Goal: Task Accomplishment & Management: Use online tool/utility

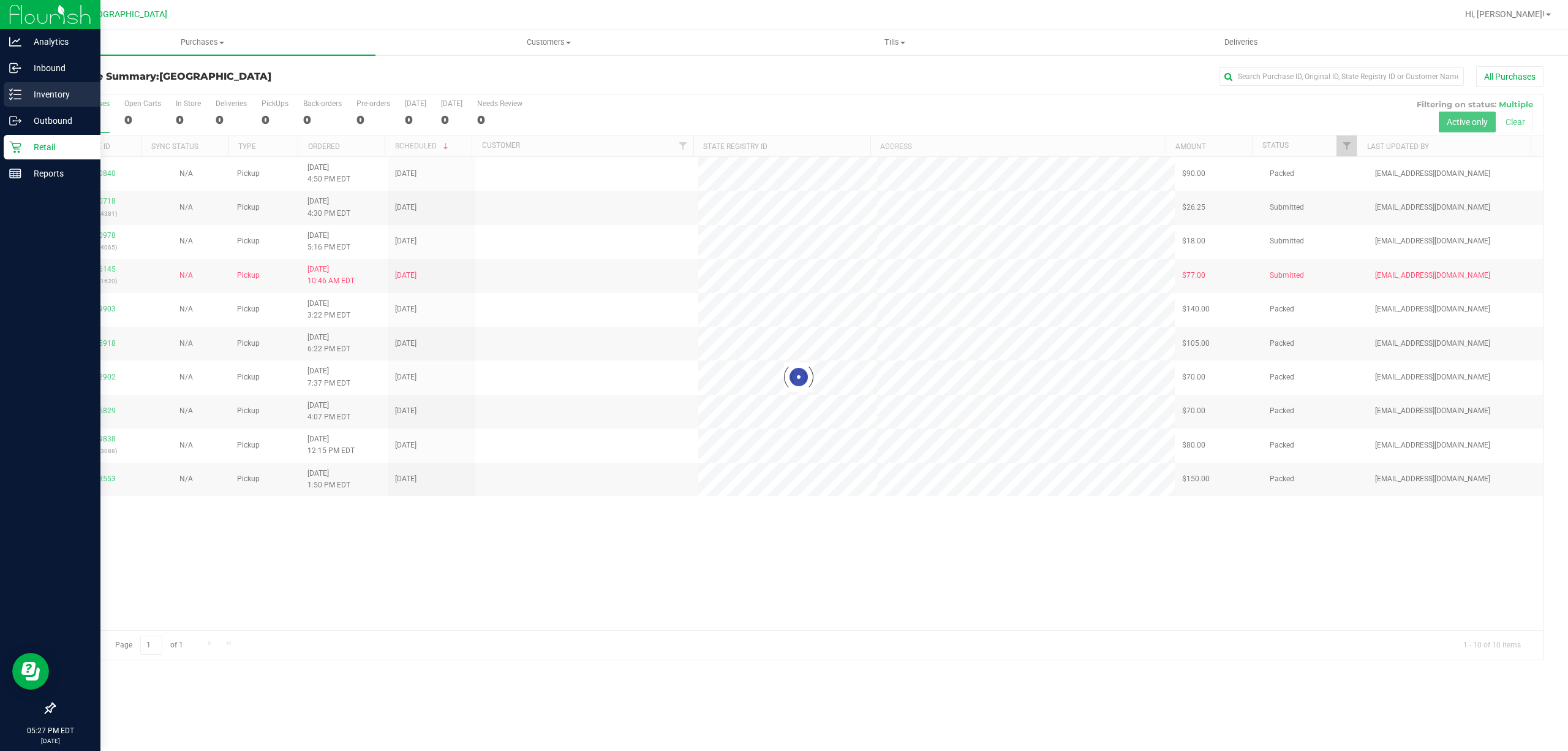
click at [43, 91] on p "Inventory" at bounding box center [58, 94] width 74 height 14
click at [20, 90] on line at bounding box center [18, 90] width 7 height 0
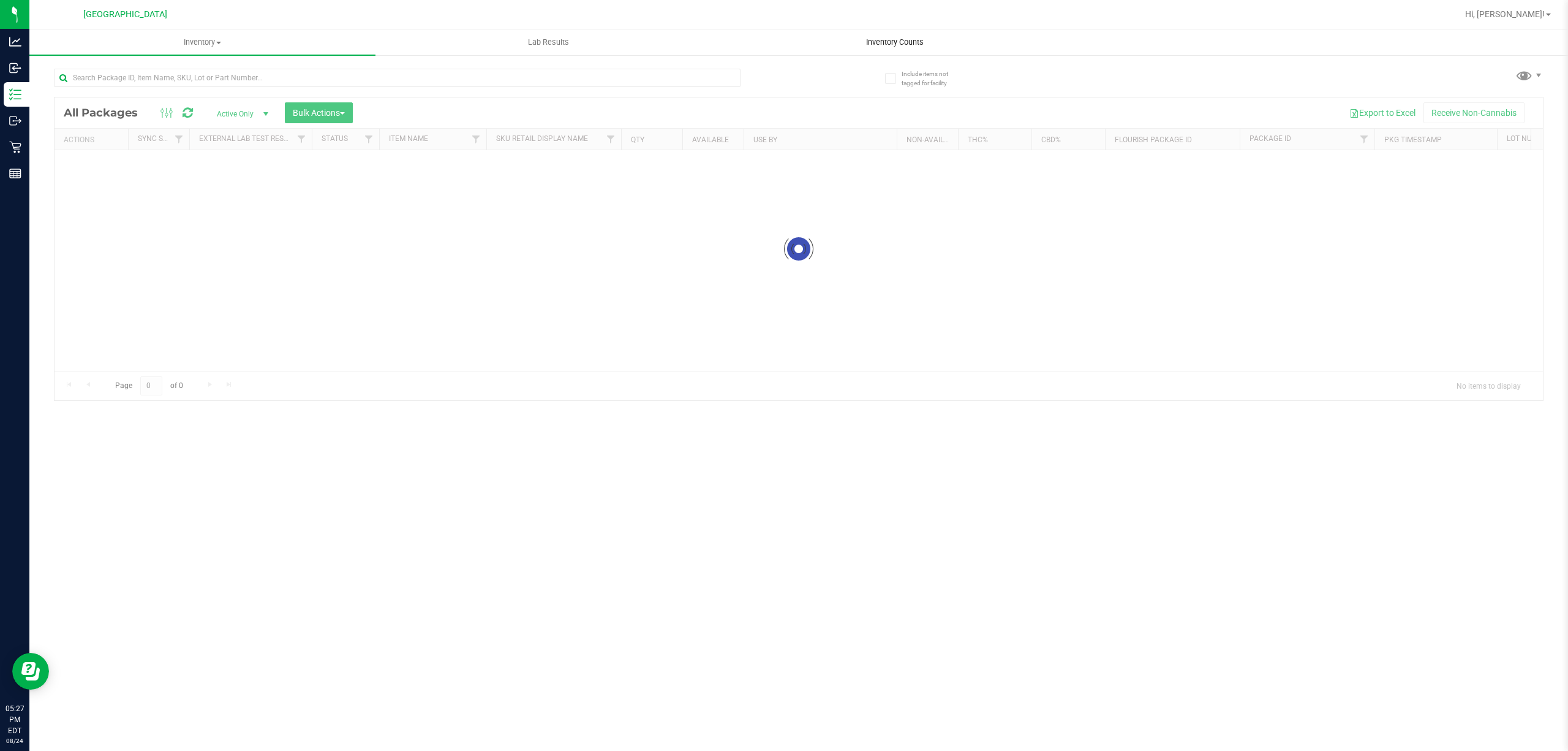
click at [902, 43] on span "Inventory Counts" at bounding box center [894, 42] width 91 height 11
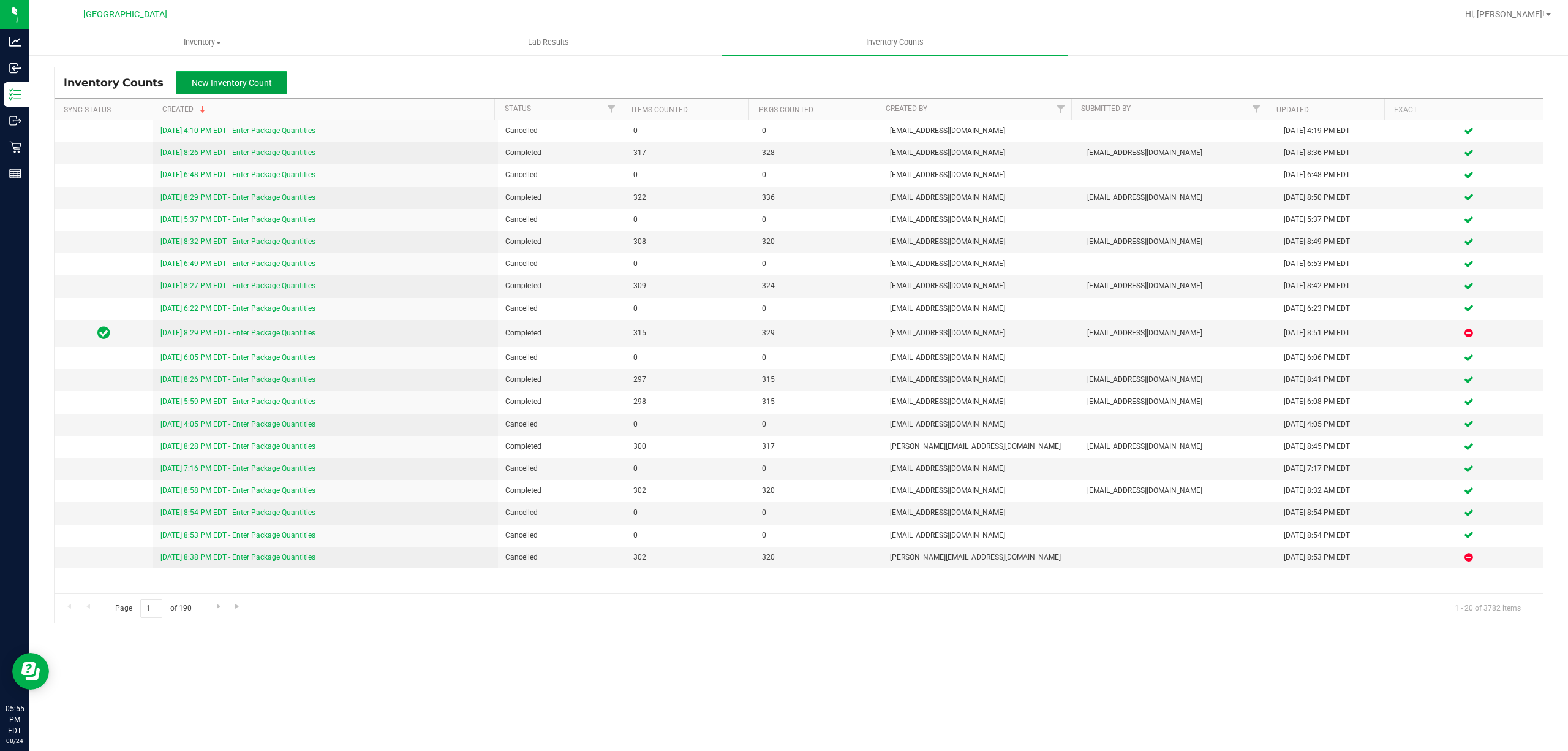
click at [241, 74] on button "New Inventory Count" at bounding box center [231, 82] width 111 height 24
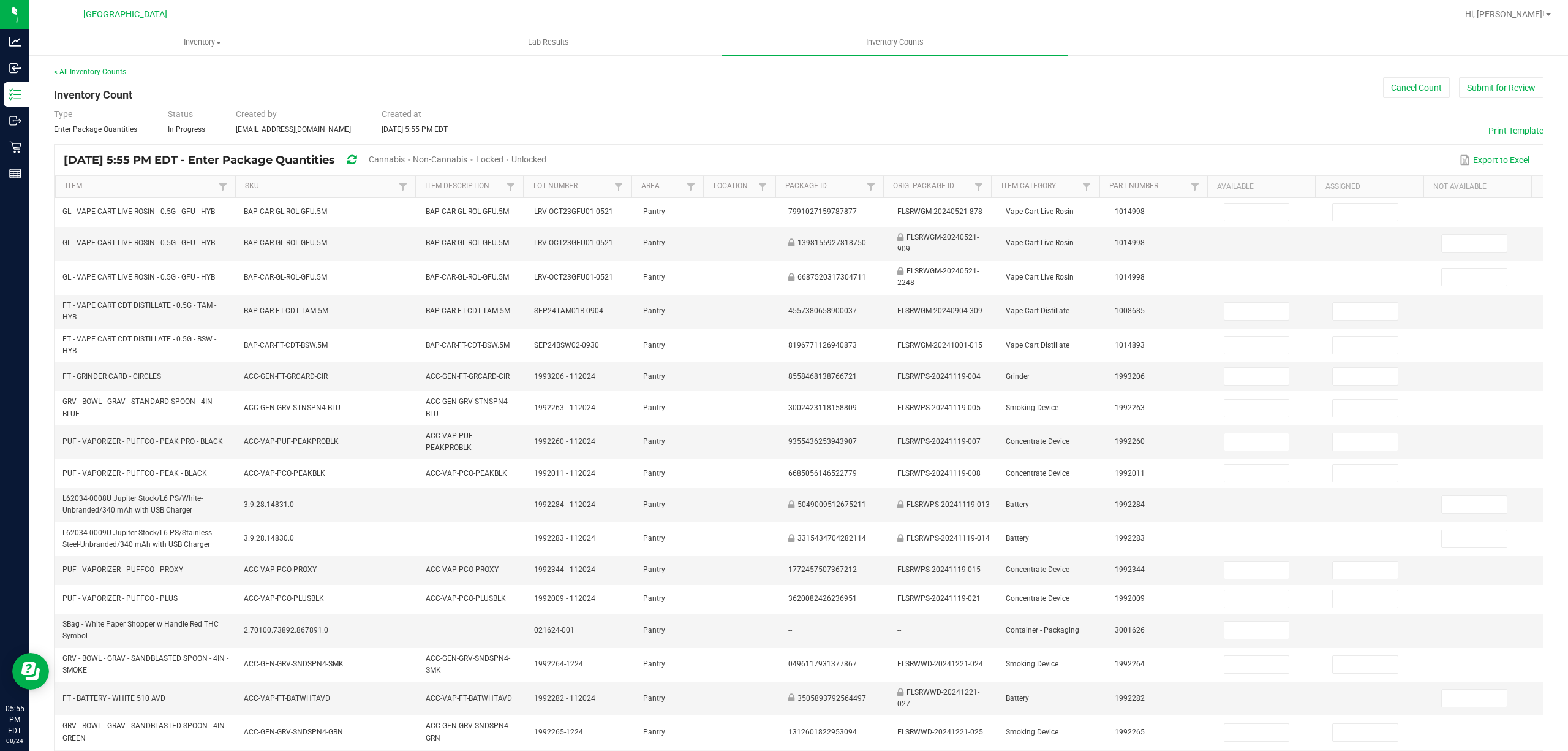
click at [413, 152] on div "Cannabis" at bounding box center [390, 161] width 44 height 23
click at [405, 161] on span "Cannabis" at bounding box center [386, 159] width 36 height 10
click at [547, 155] on span "Unlocked" at bounding box center [530, 159] width 35 height 10
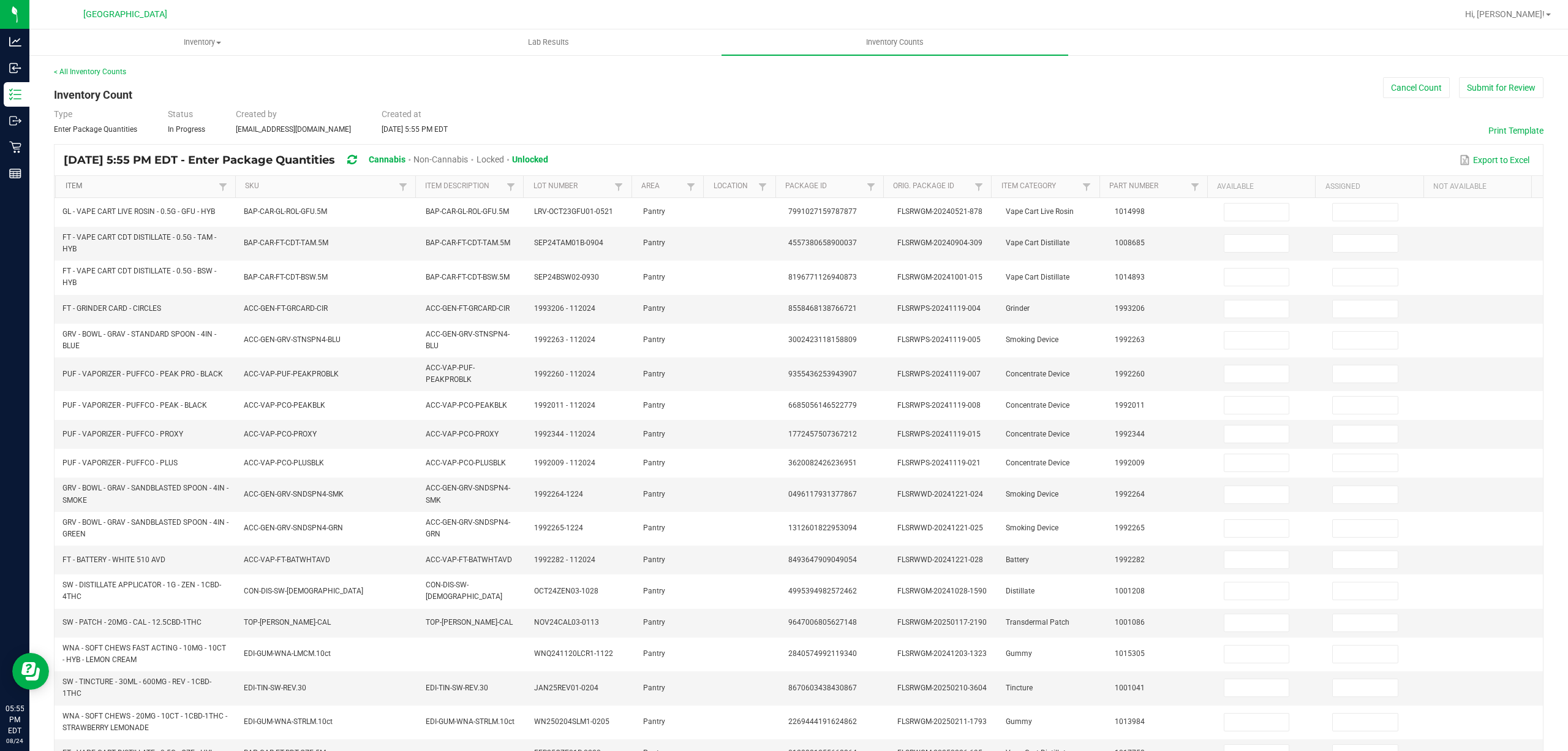
click at [78, 183] on link "Item" at bounding box center [140, 186] width 150 height 10
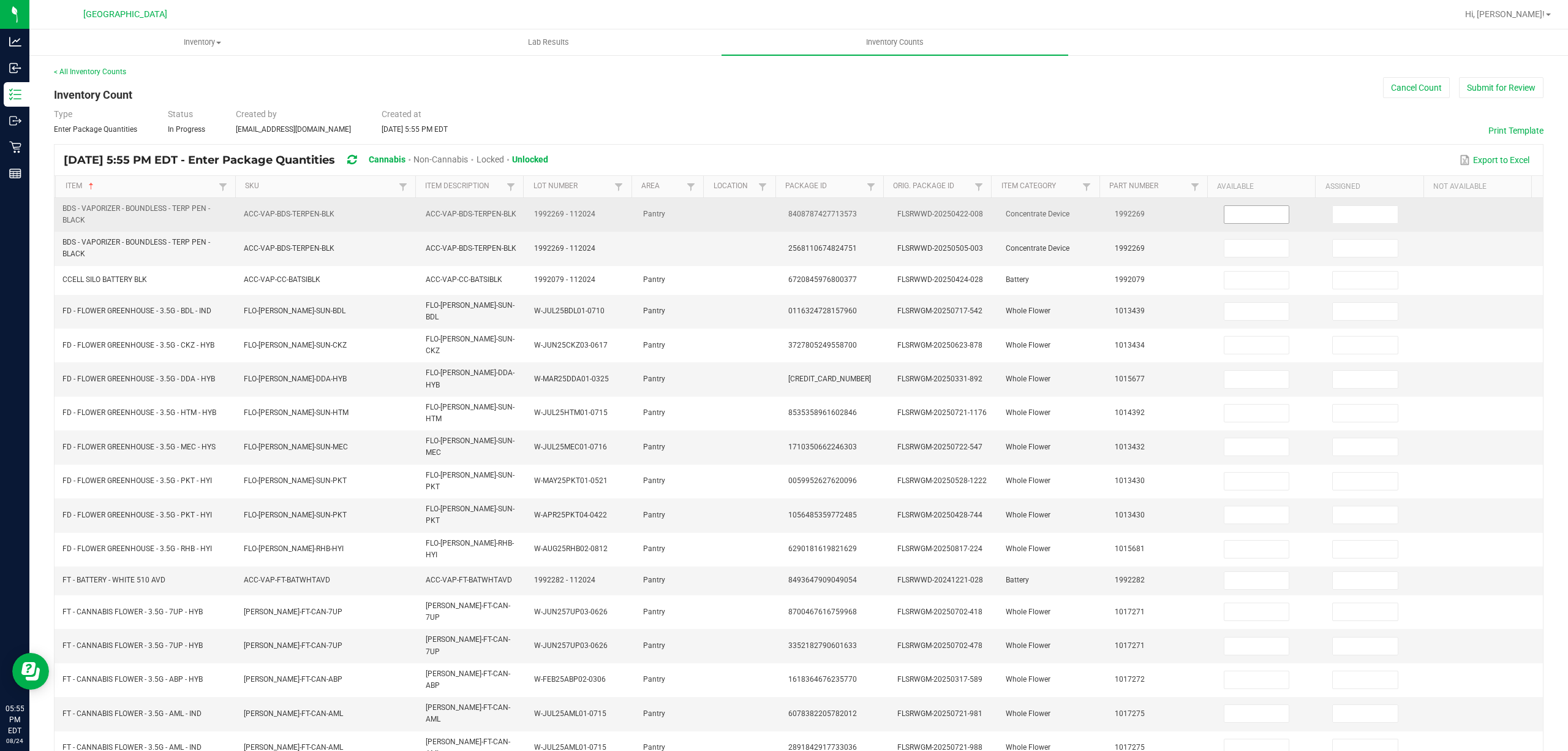
click at [1232, 212] on input at bounding box center [1257, 214] width 65 height 18
type input "1"
type input "2"
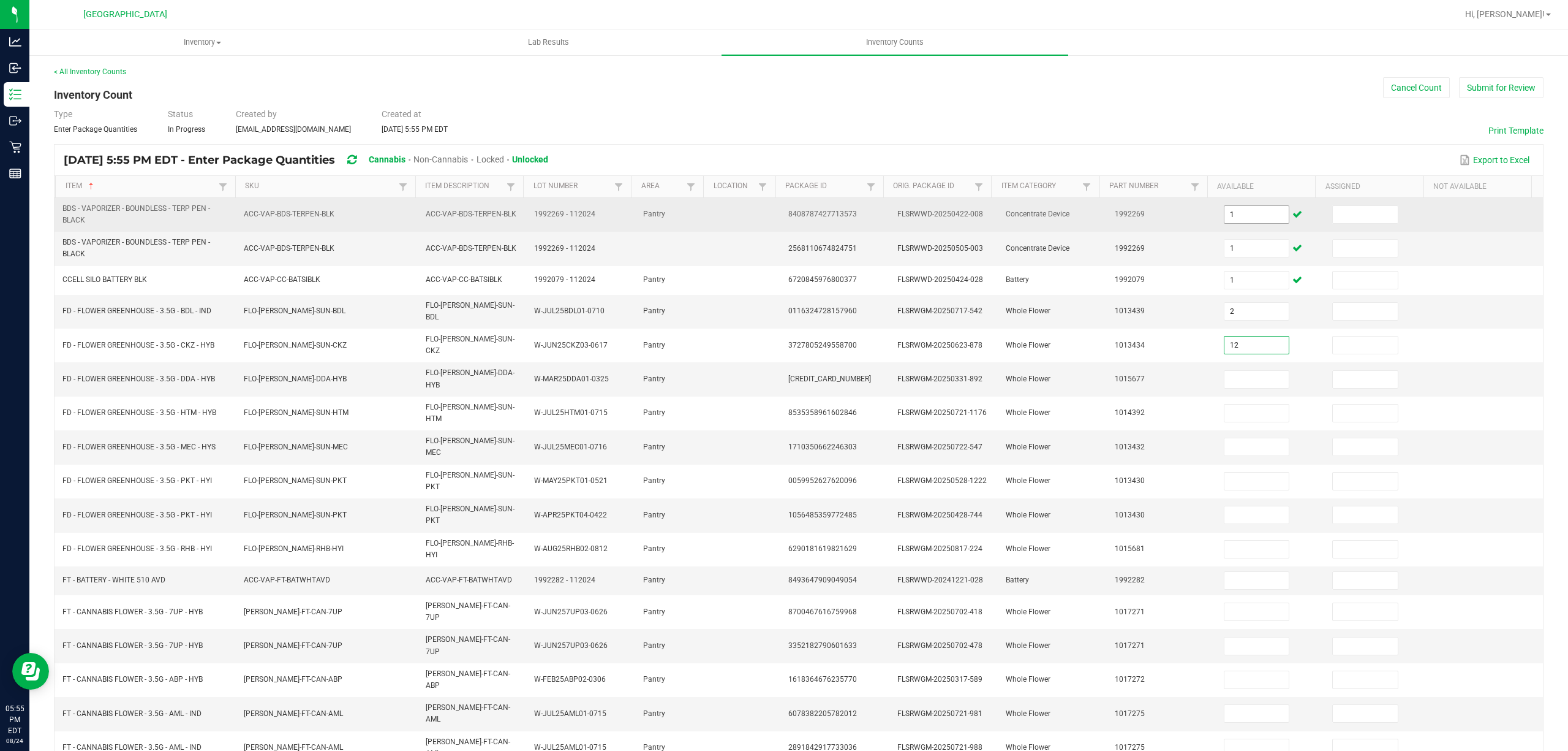
type input "12"
type input "1"
type input "12"
type input "4"
type input "17"
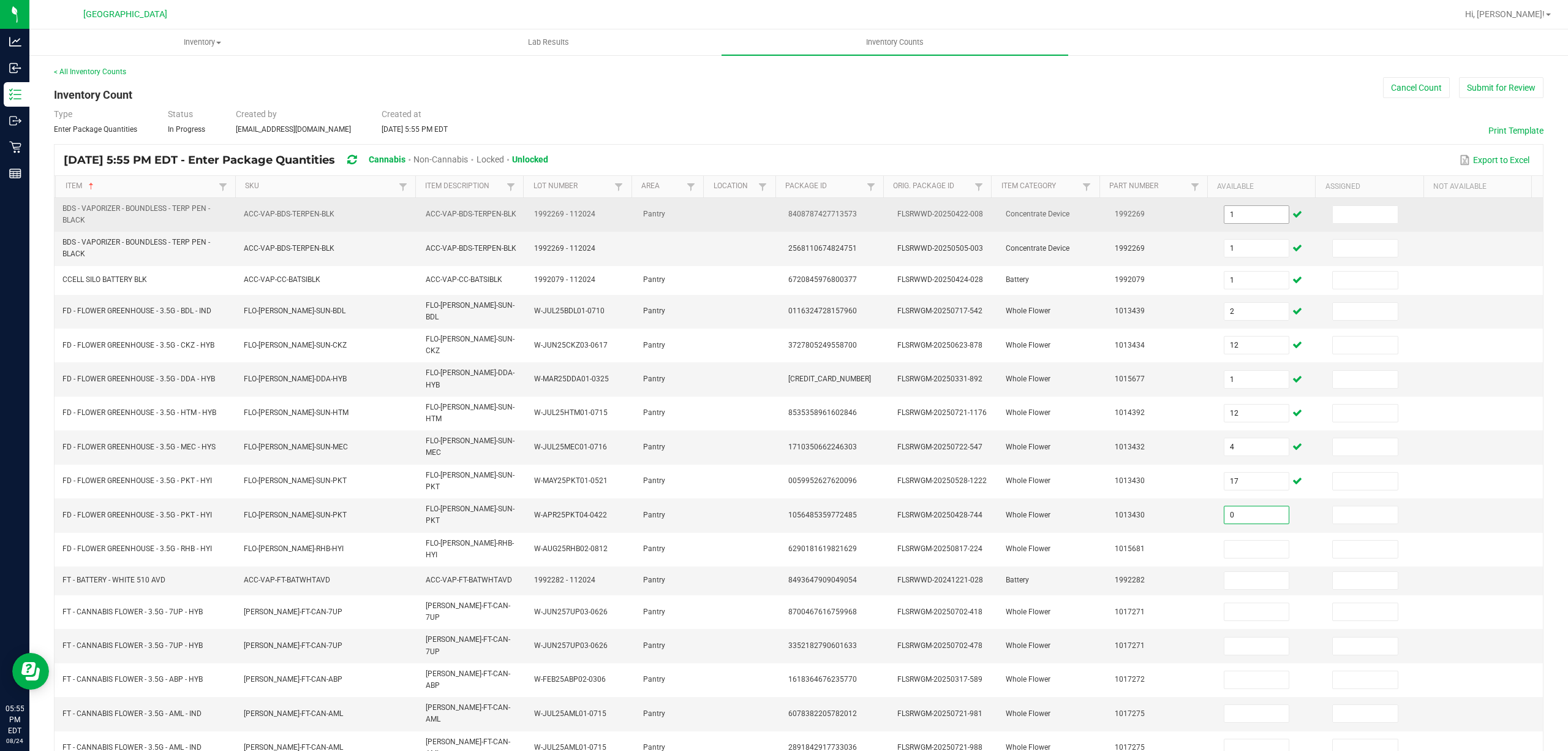
type input "0"
type input "10"
type input "1"
type input "2"
type input "0"
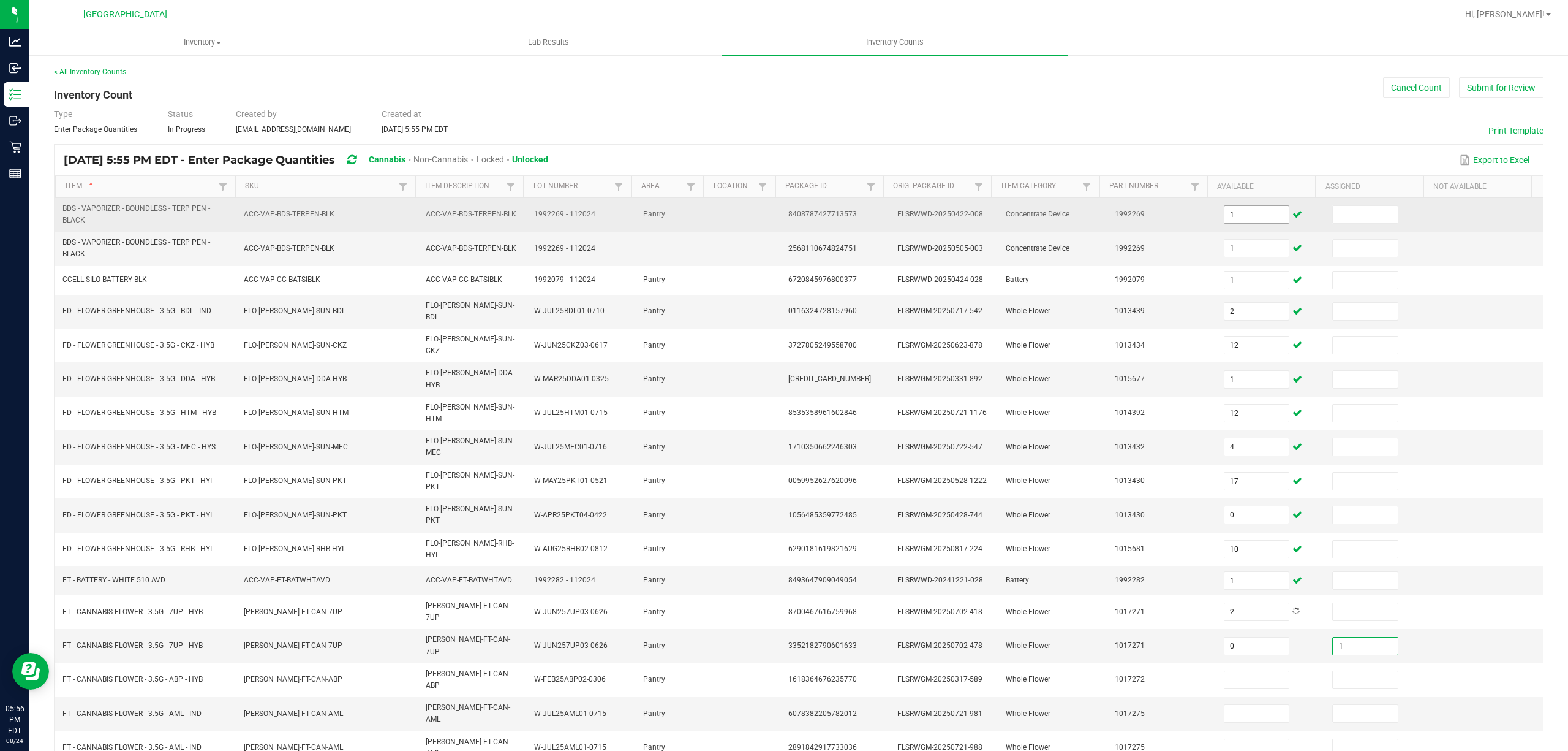
type input "1"
type input "19"
type input "10"
type input "0"
type input "1"
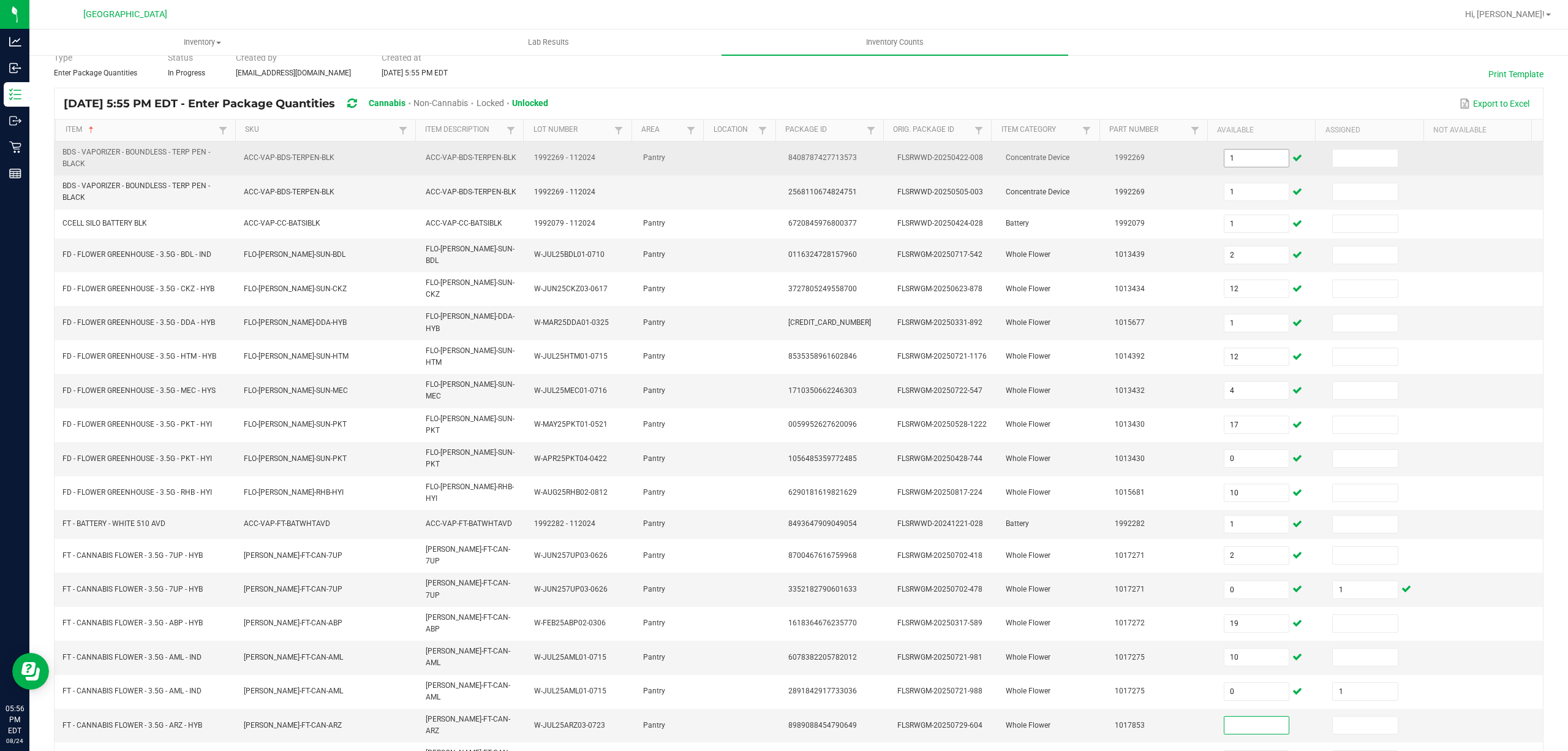
scroll to position [89, 0]
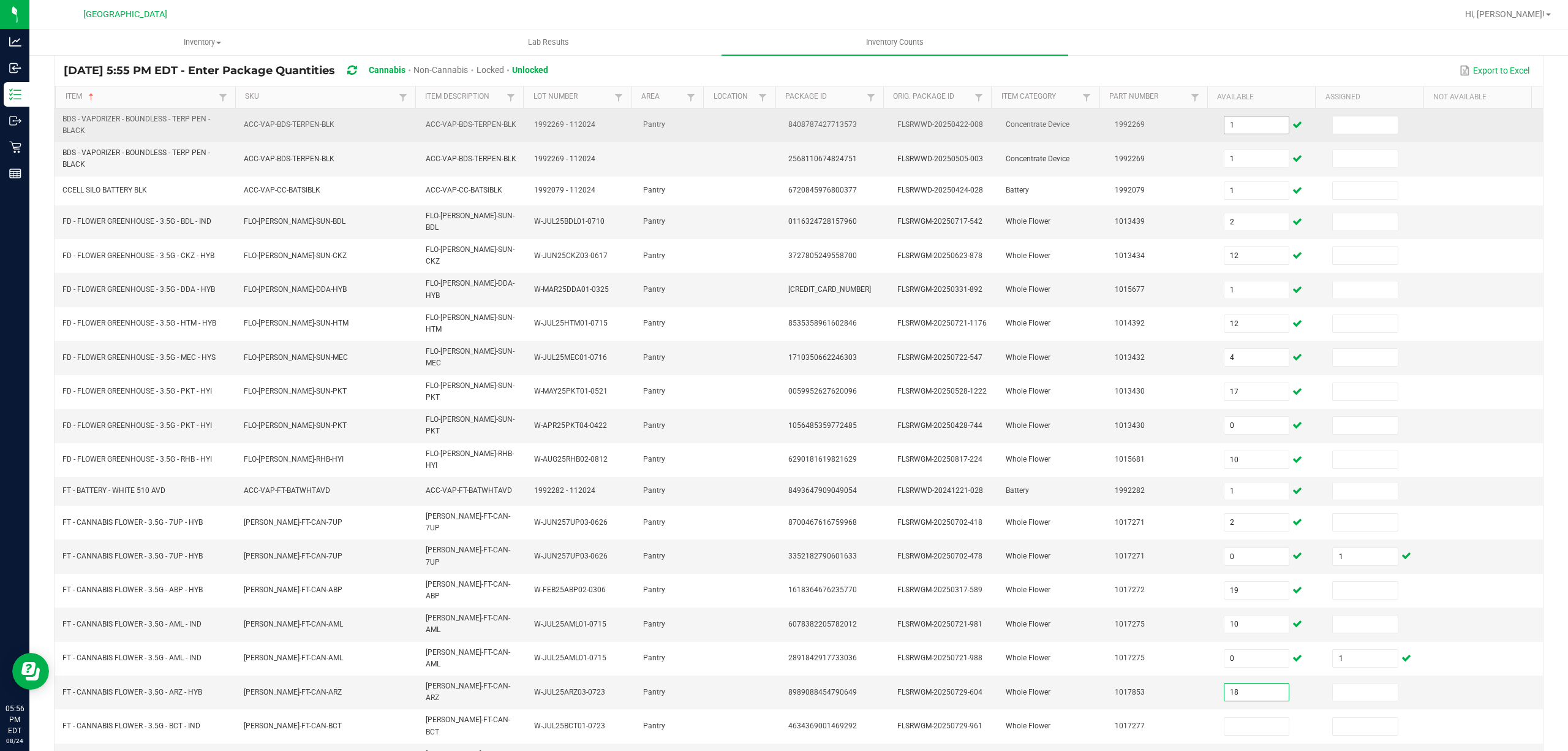
type input "18"
type input "12"
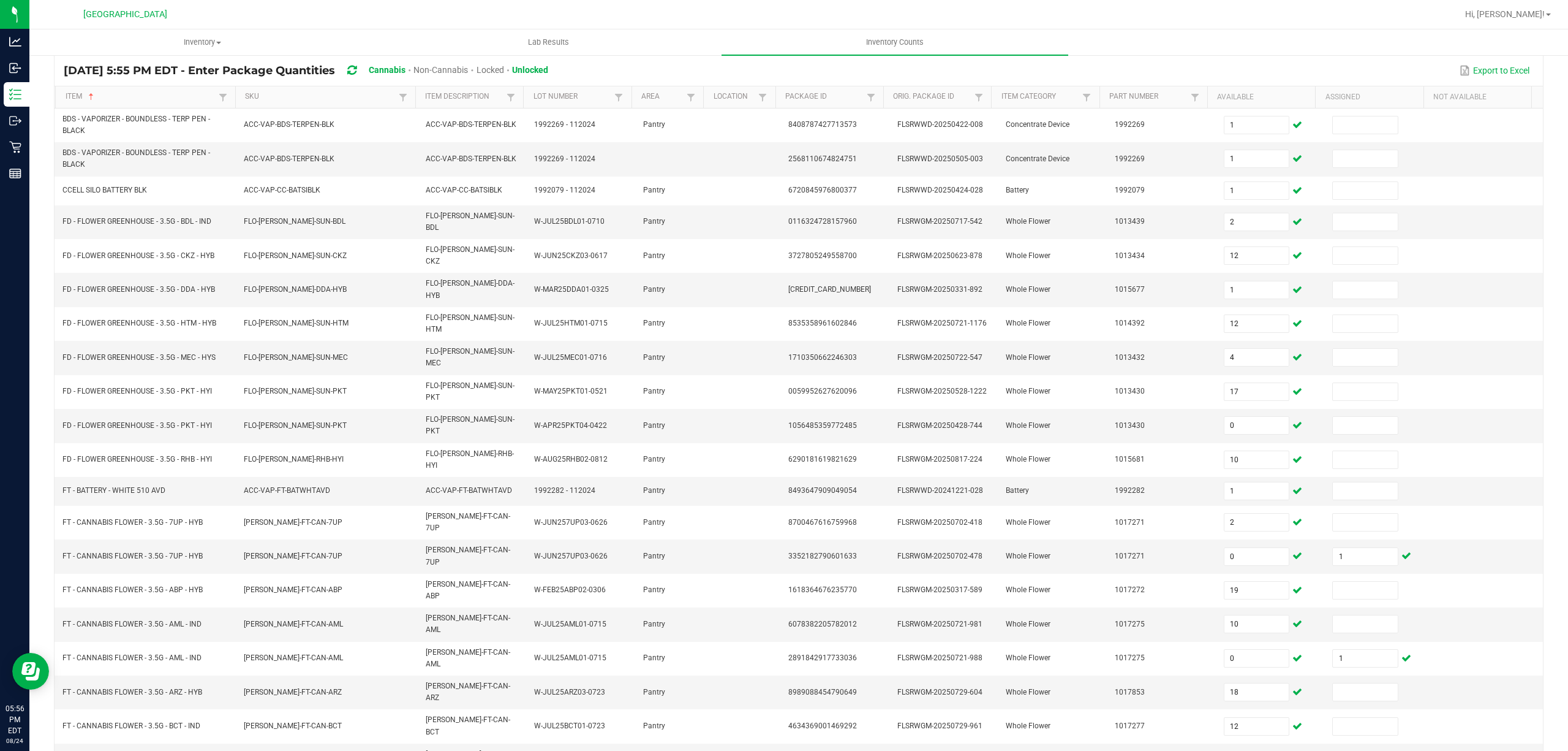
type input "17"
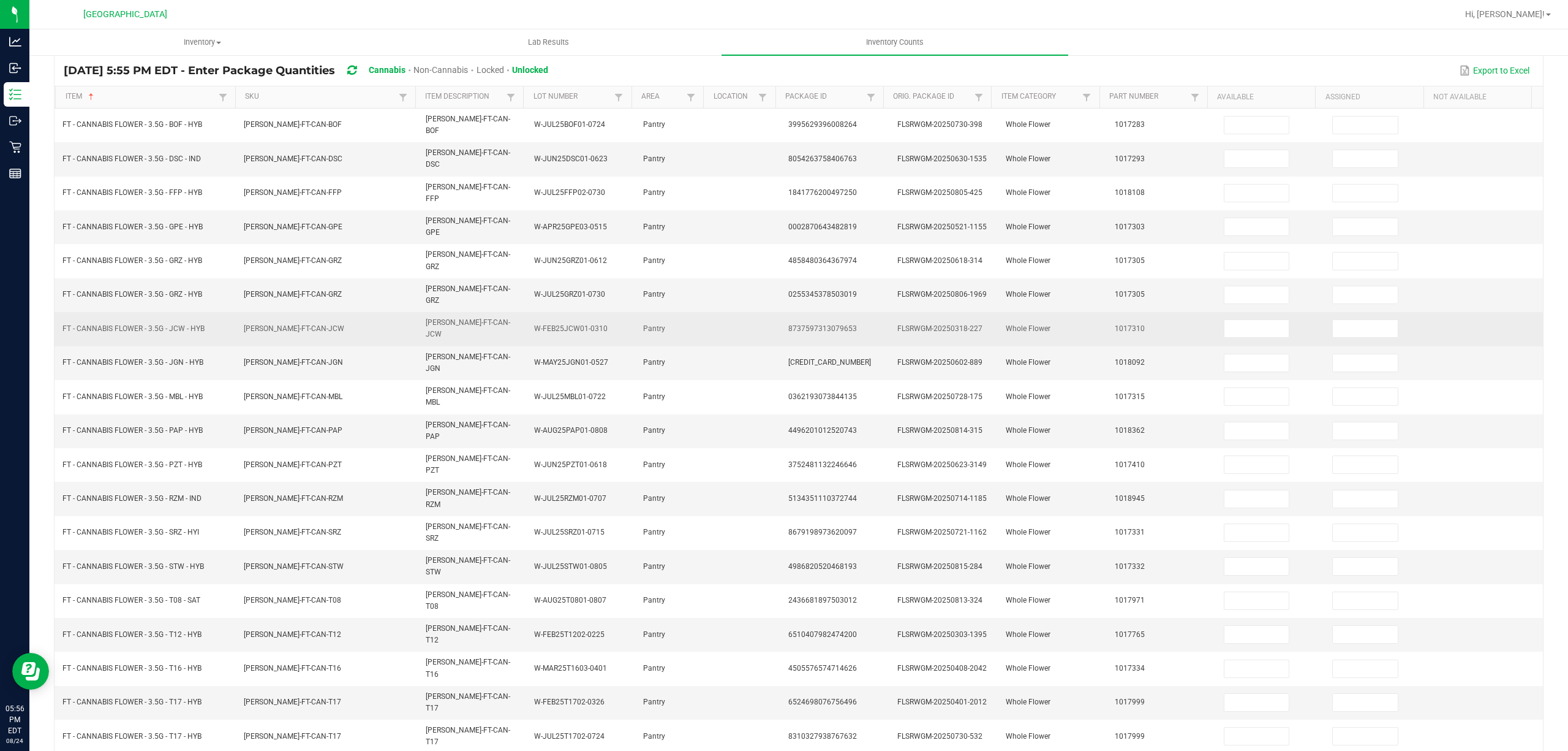
scroll to position [80, 0]
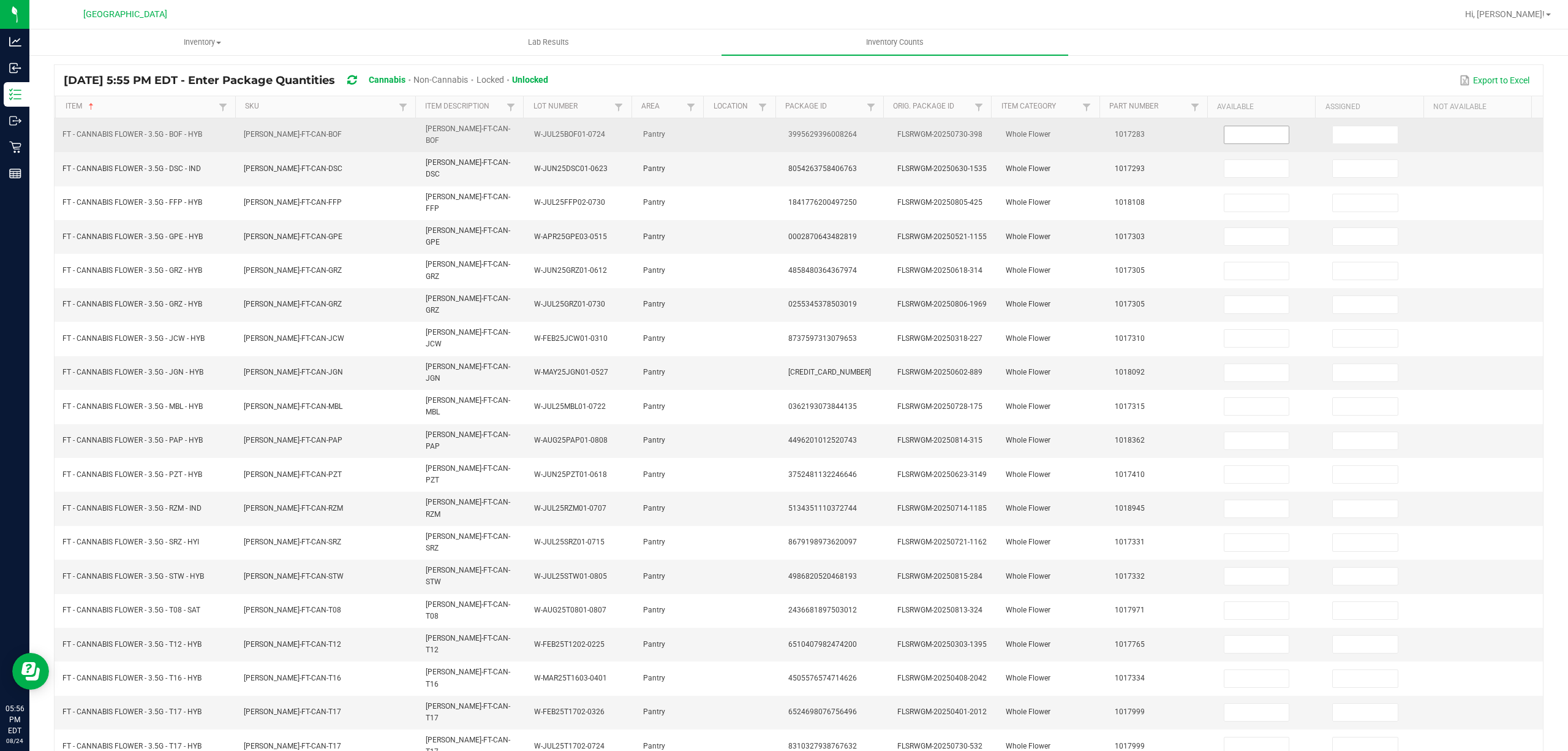
click at [1245, 127] on input at bounding box center [1257, 135] width 65 height 18
type input "16"
type input "10"
type input "19"
type input "20"
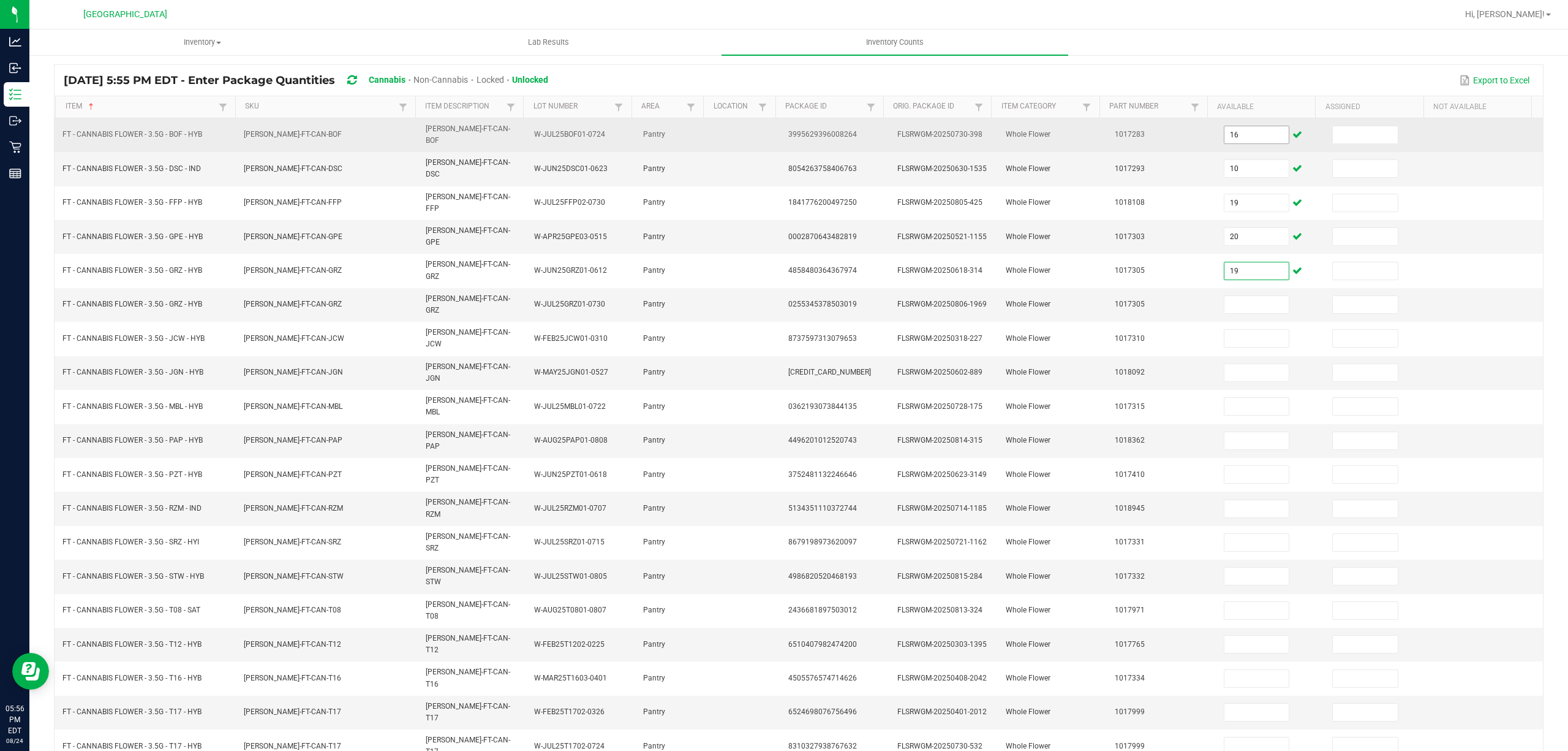
type input "19"
type input "0"
type input "1"
type input "16"
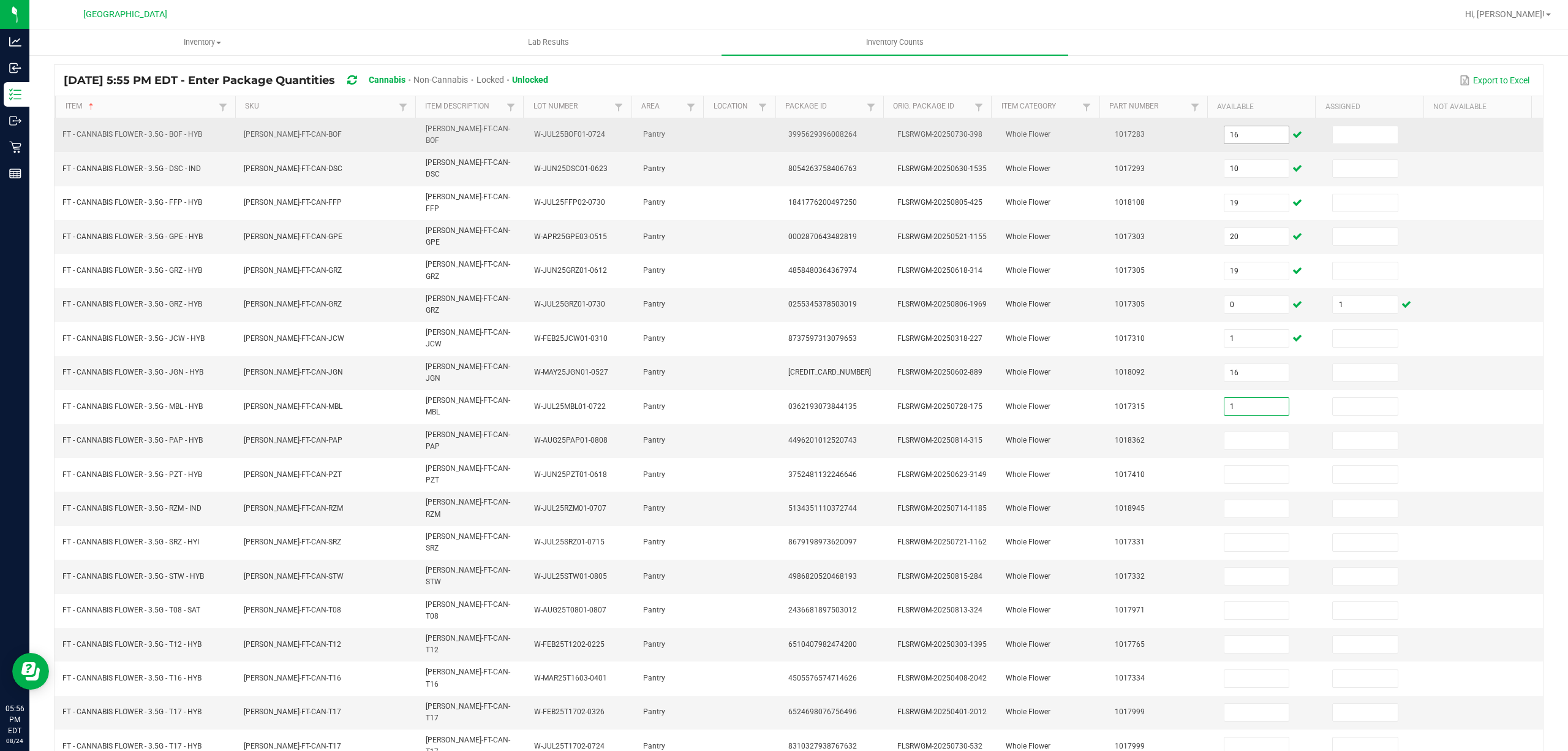
type input "1"
type input "20"
type input "4"
type input "15"
type input "7"
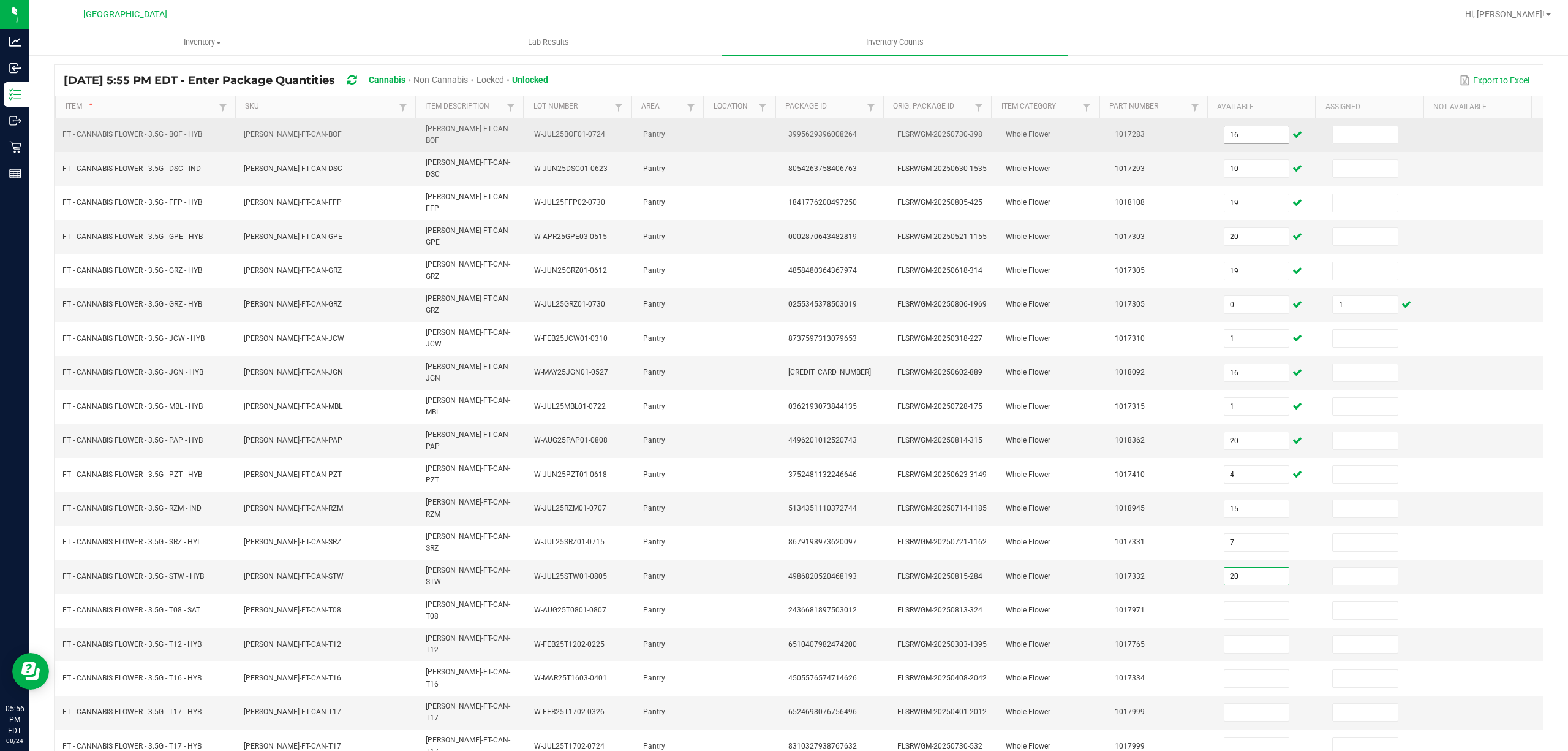
type input "20"
type input "15"
type input "26"
type input "4"
type input "16"
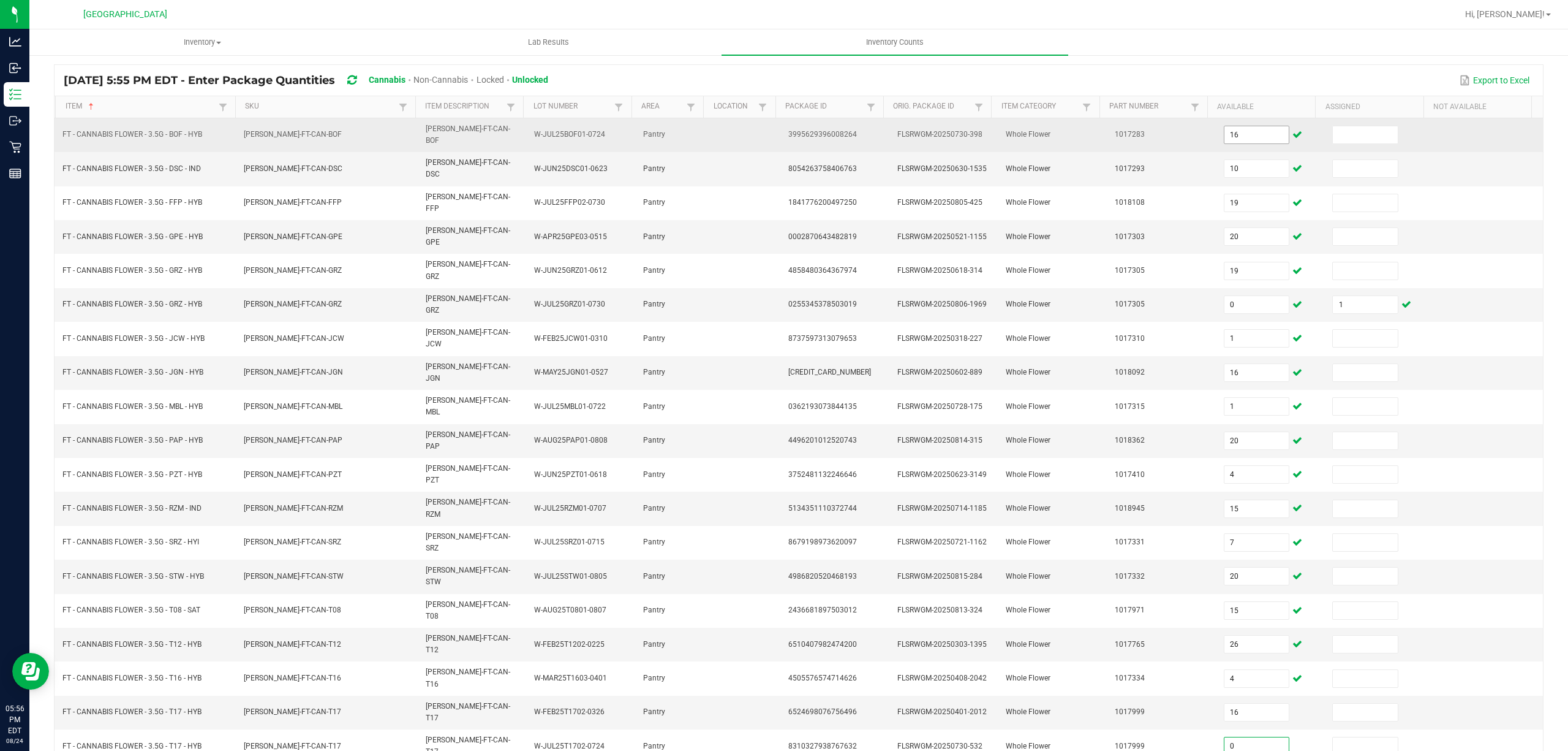
type input "0"
type input "1"
type input "0"
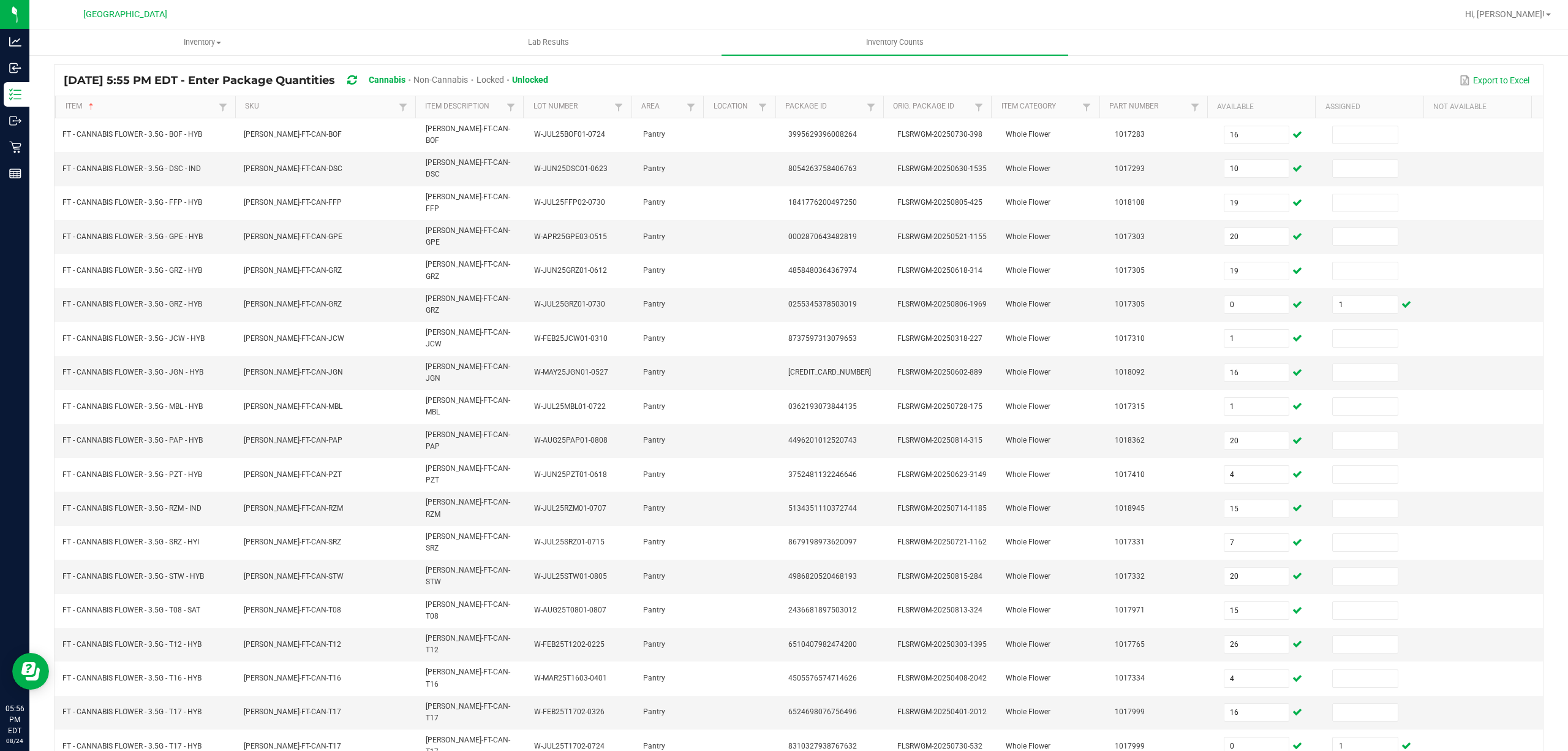
type input "1"
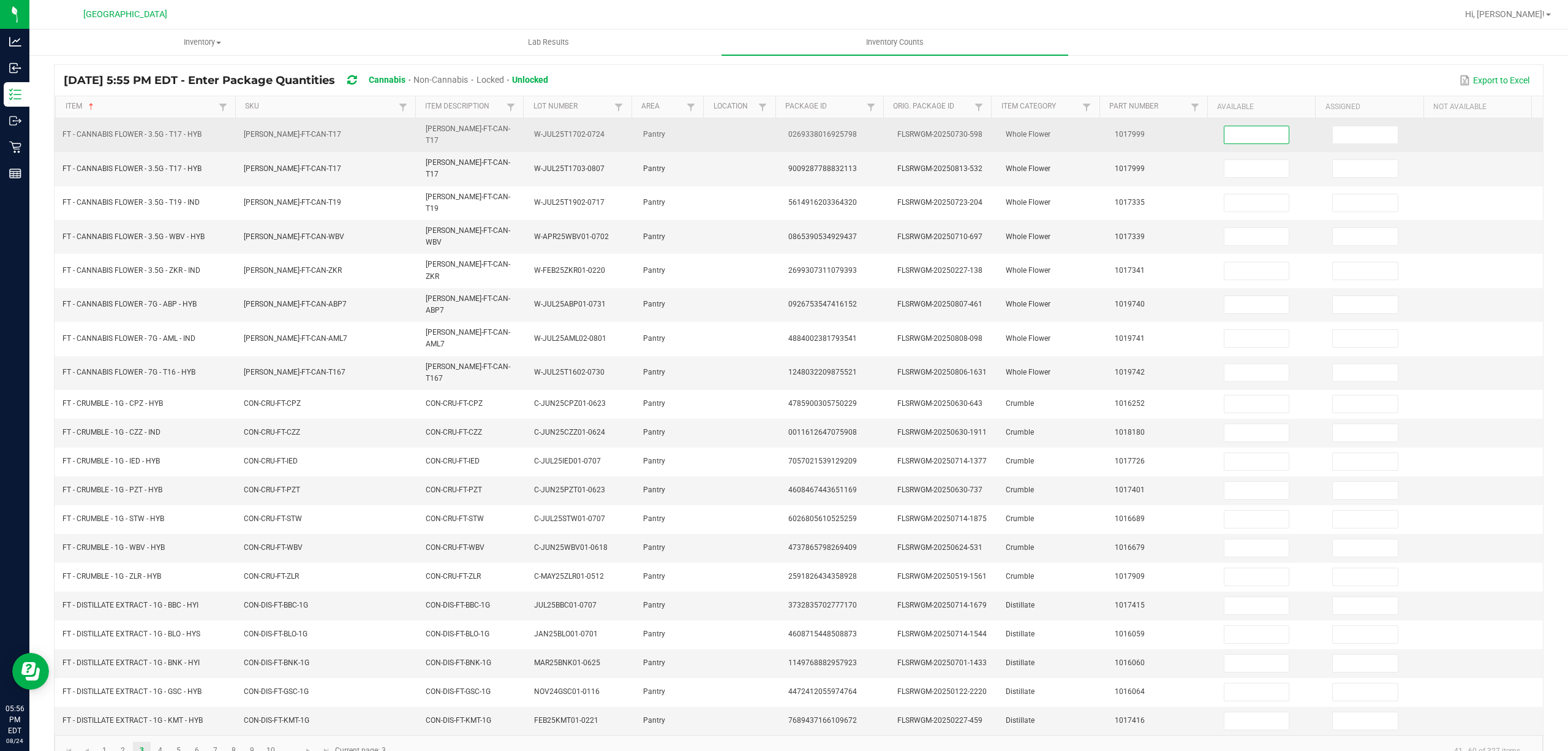
click at [1225, 130] on input at bounding box center [1257, 135] width 65 height 18
type input "0"
type input "1"
type input "0"
type input "1"
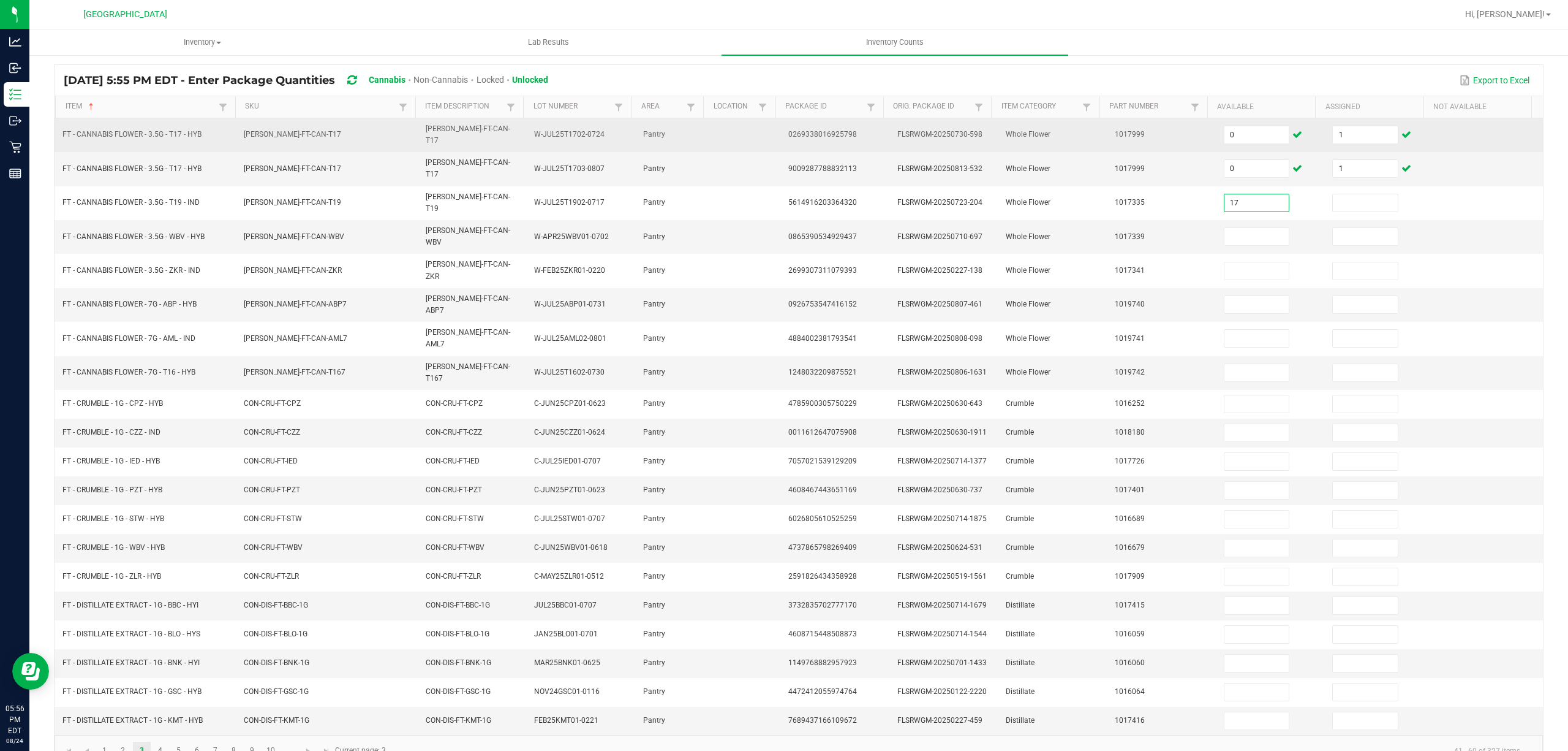
type input "17"
type input "19"
type input "11"
type input "19"
type input "20"
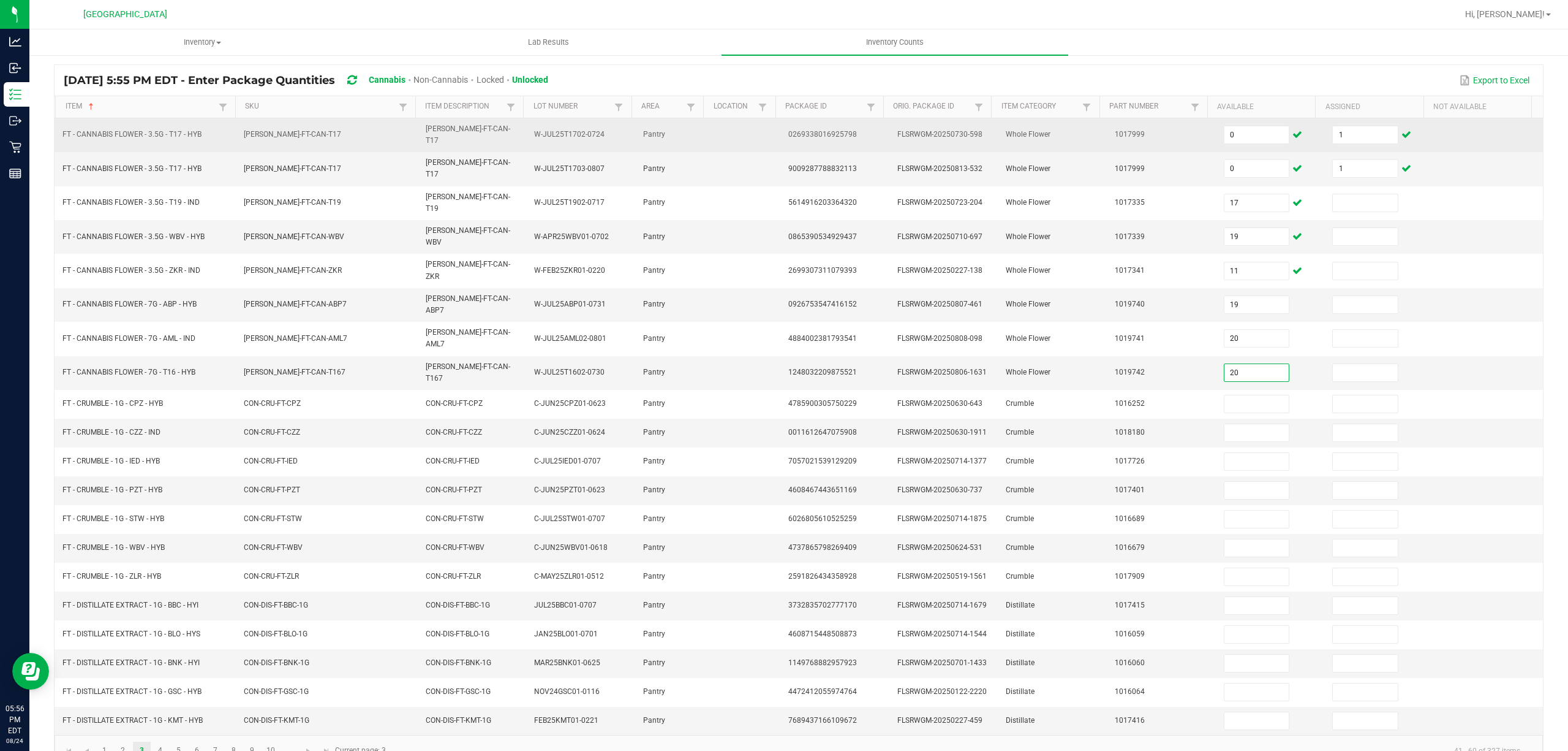
type input "20"
type input "1"
type input "6"
type input "3"
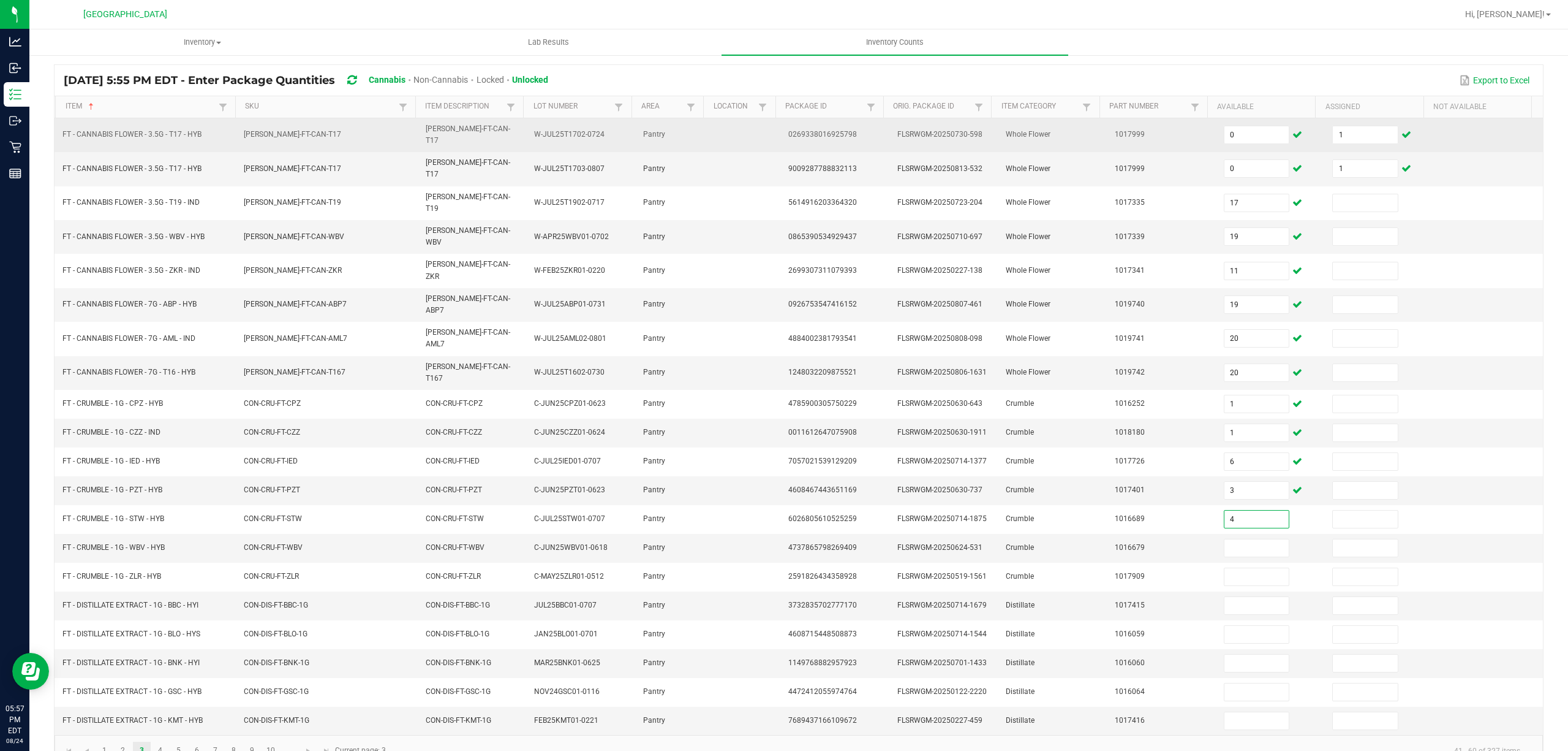
type input "4"
type input "7"
type input "6"
type input "9"
type input "10"
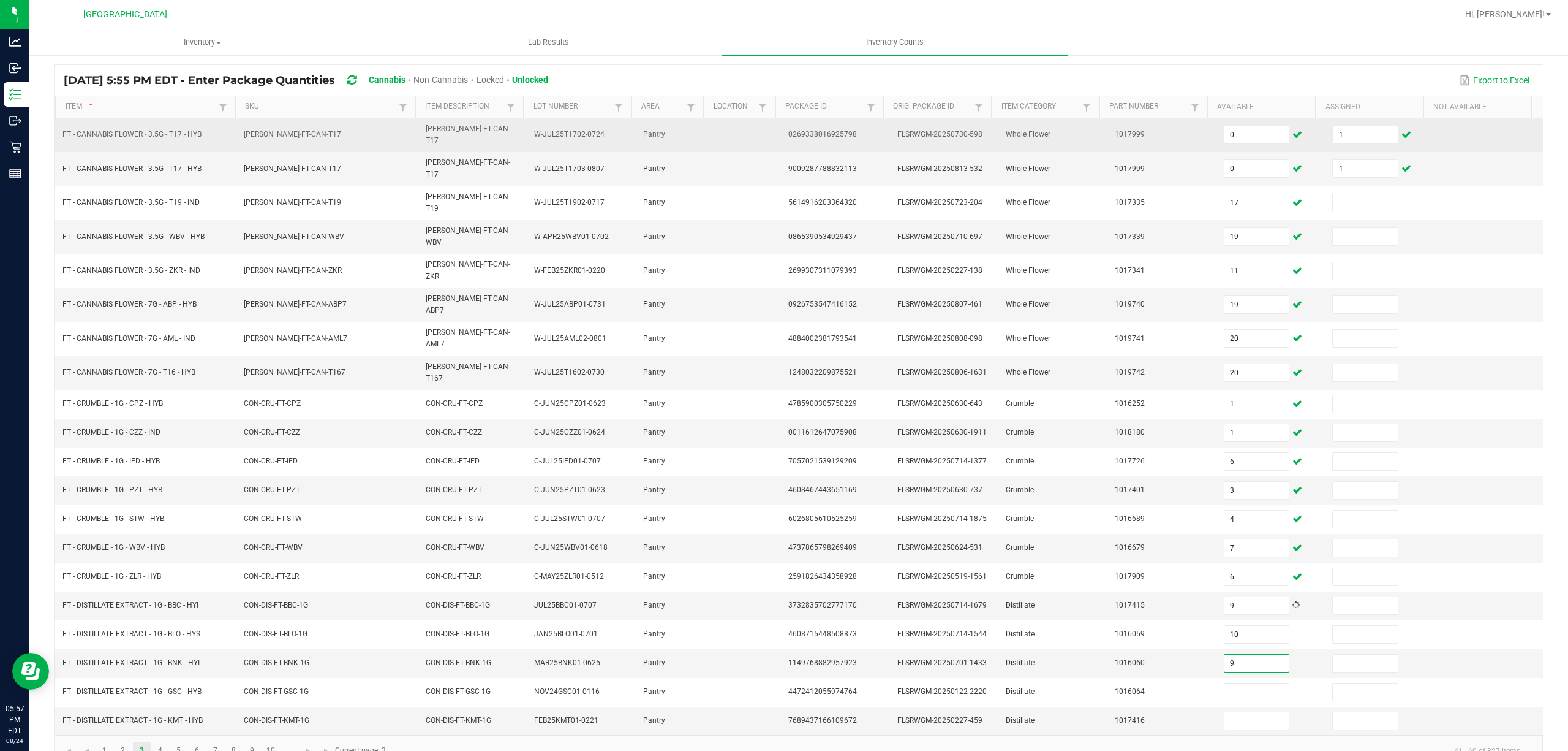
type input "9"
type input "6"
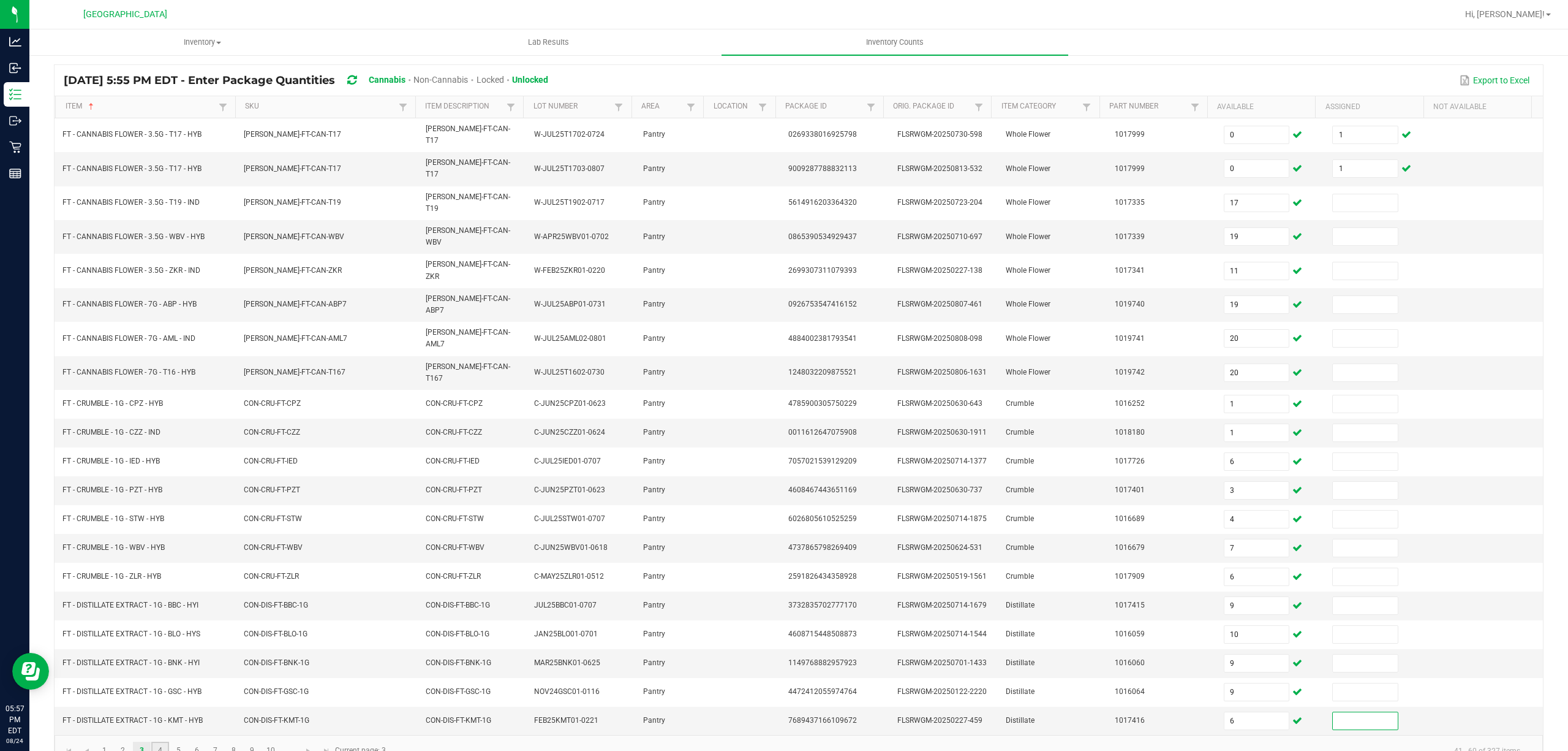
click at [157, 742] on link "4" at bounding box center [160, 751] width 18 height 18
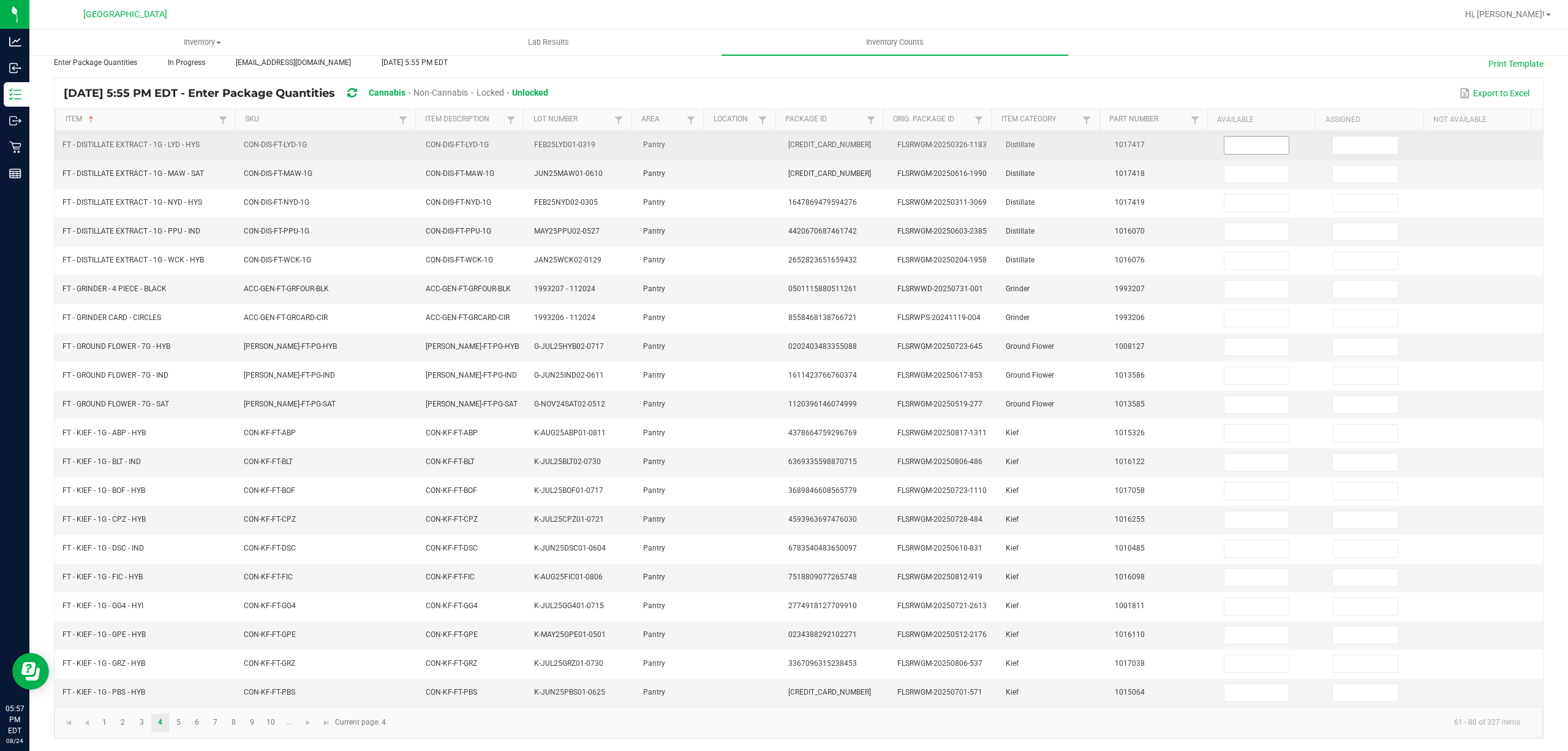
drag, startPoint x: 1201, startPoint y: 139, endPoint x: 1209, endPoint y: 136, distance: 8.5
click at [1216, 139] on td at bounding box center [1270, 145] width 109 height 29
click at [1225, 136] on input at bounding box center [1257, 145] width 65 height 18
type input "1"
type input "11"
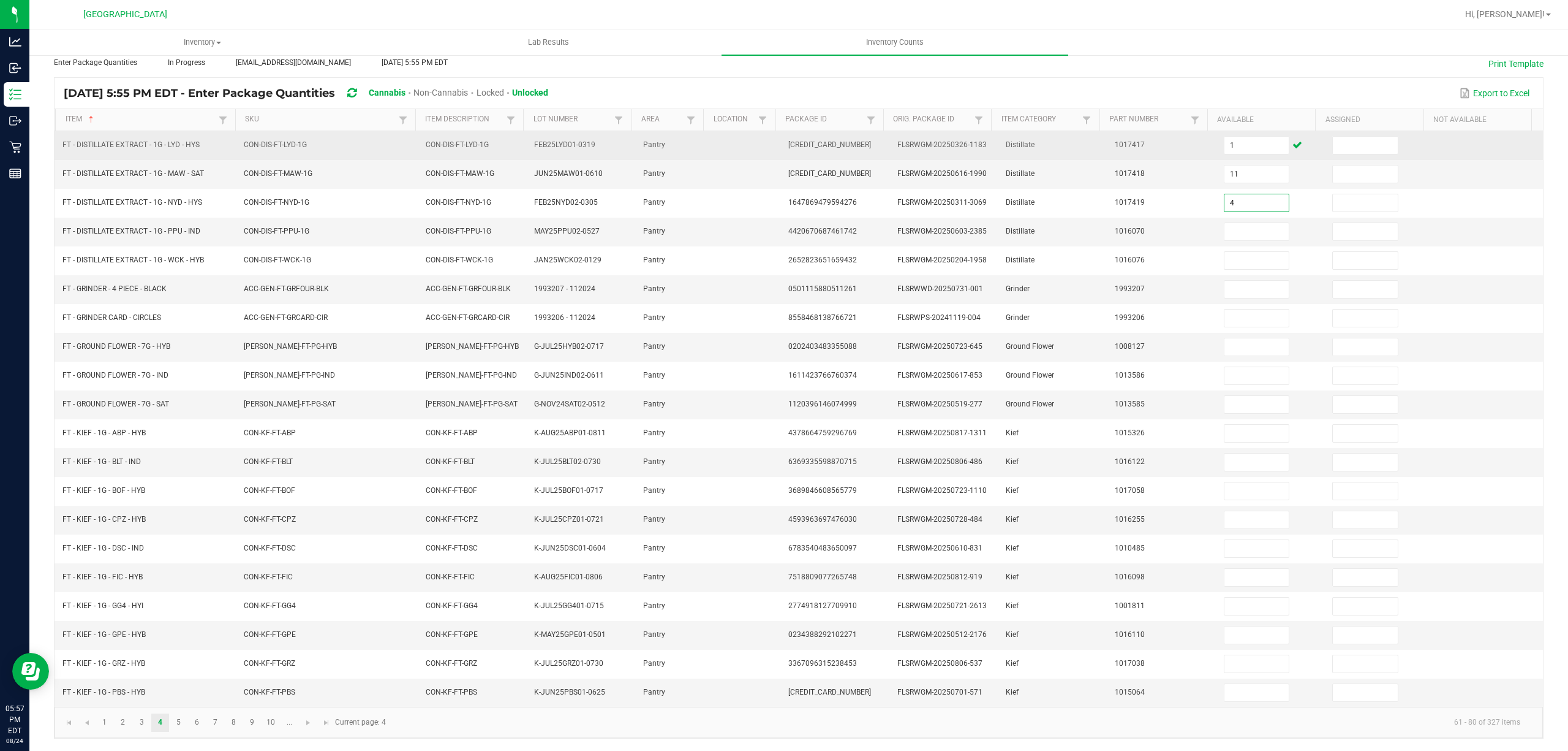
type input "4"
type input "3"
type input "12"
type input "1"
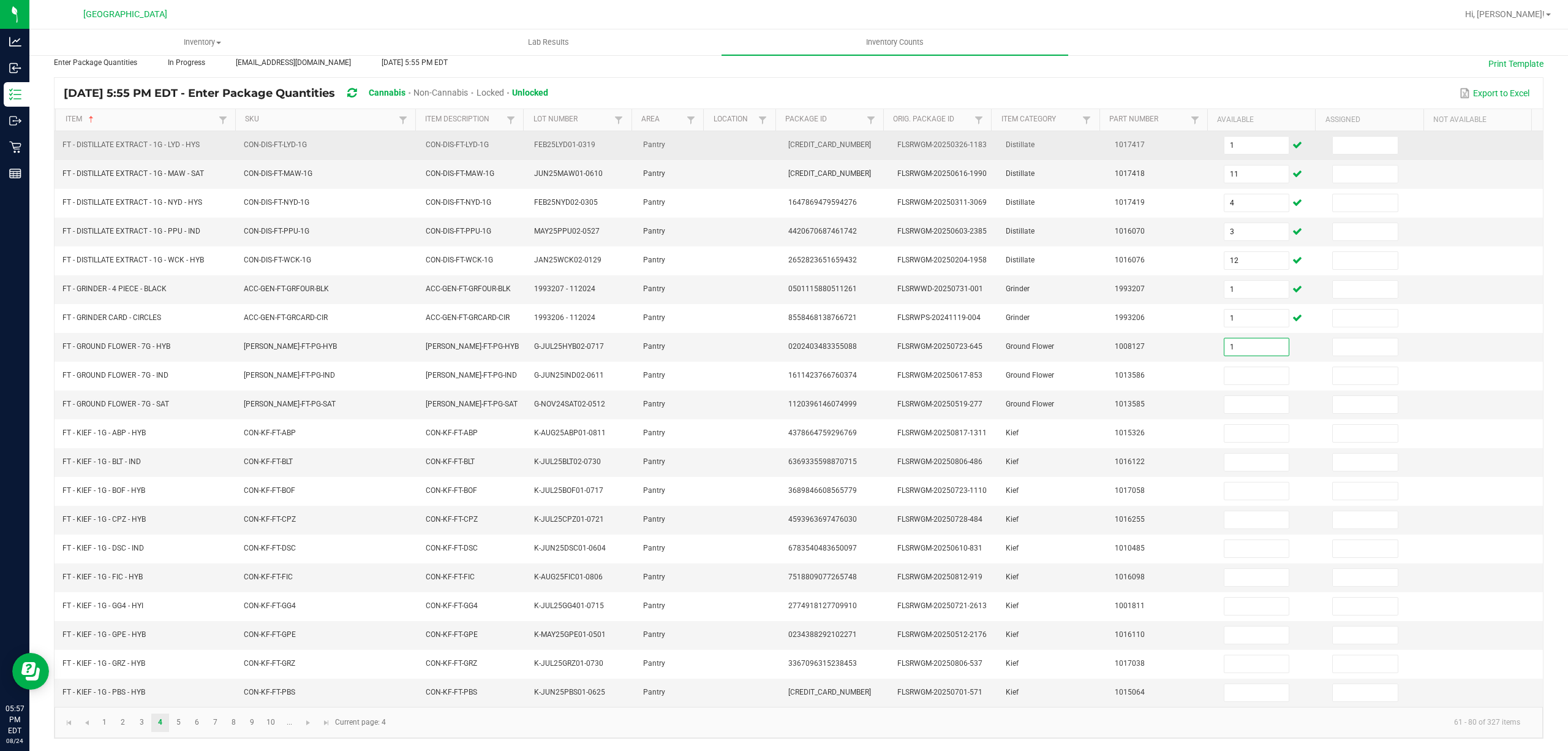
type input "1"
type input "3"
type input "8"
type input "1"
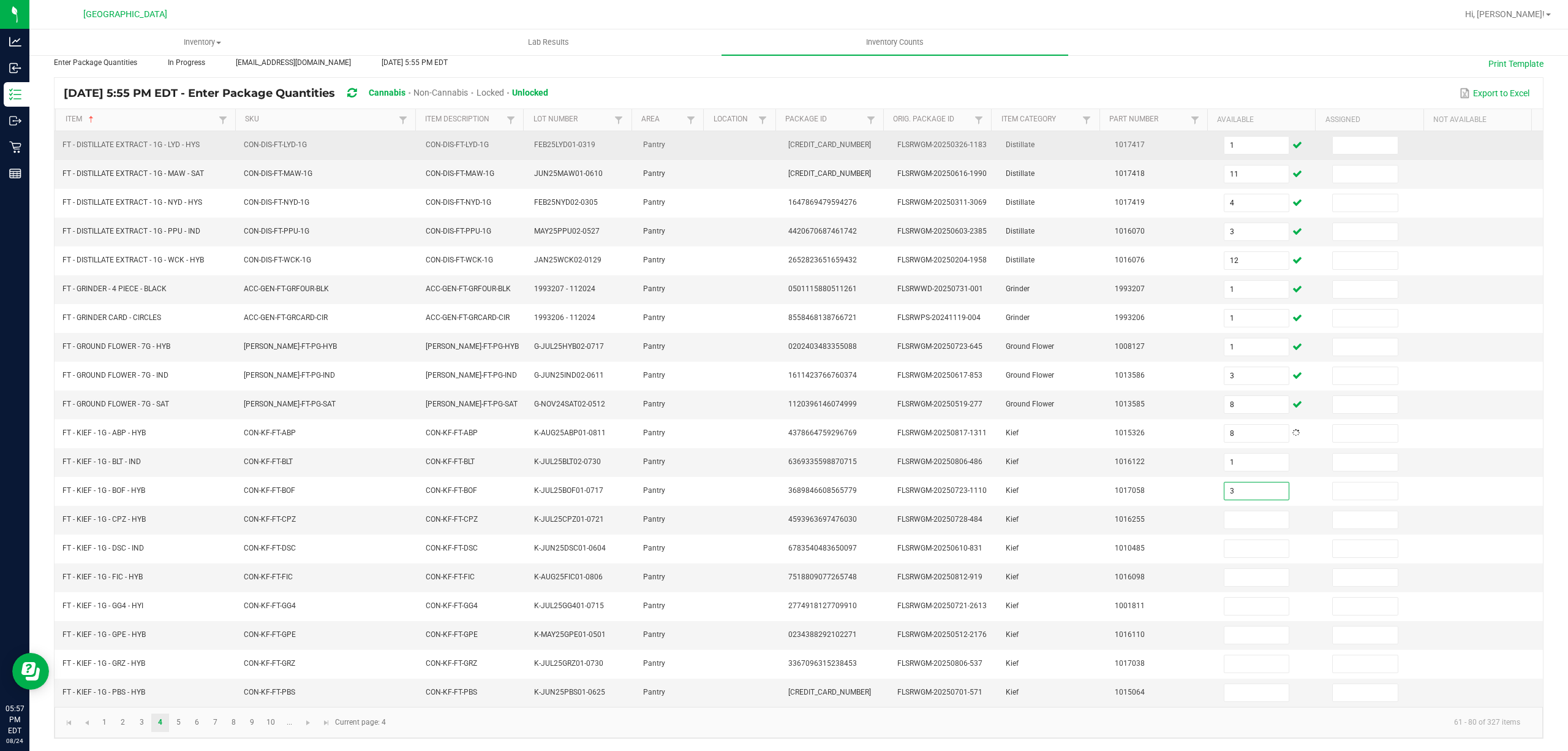
type input "3"
type input "6"
type input "5"
type input "6"
type input "1"
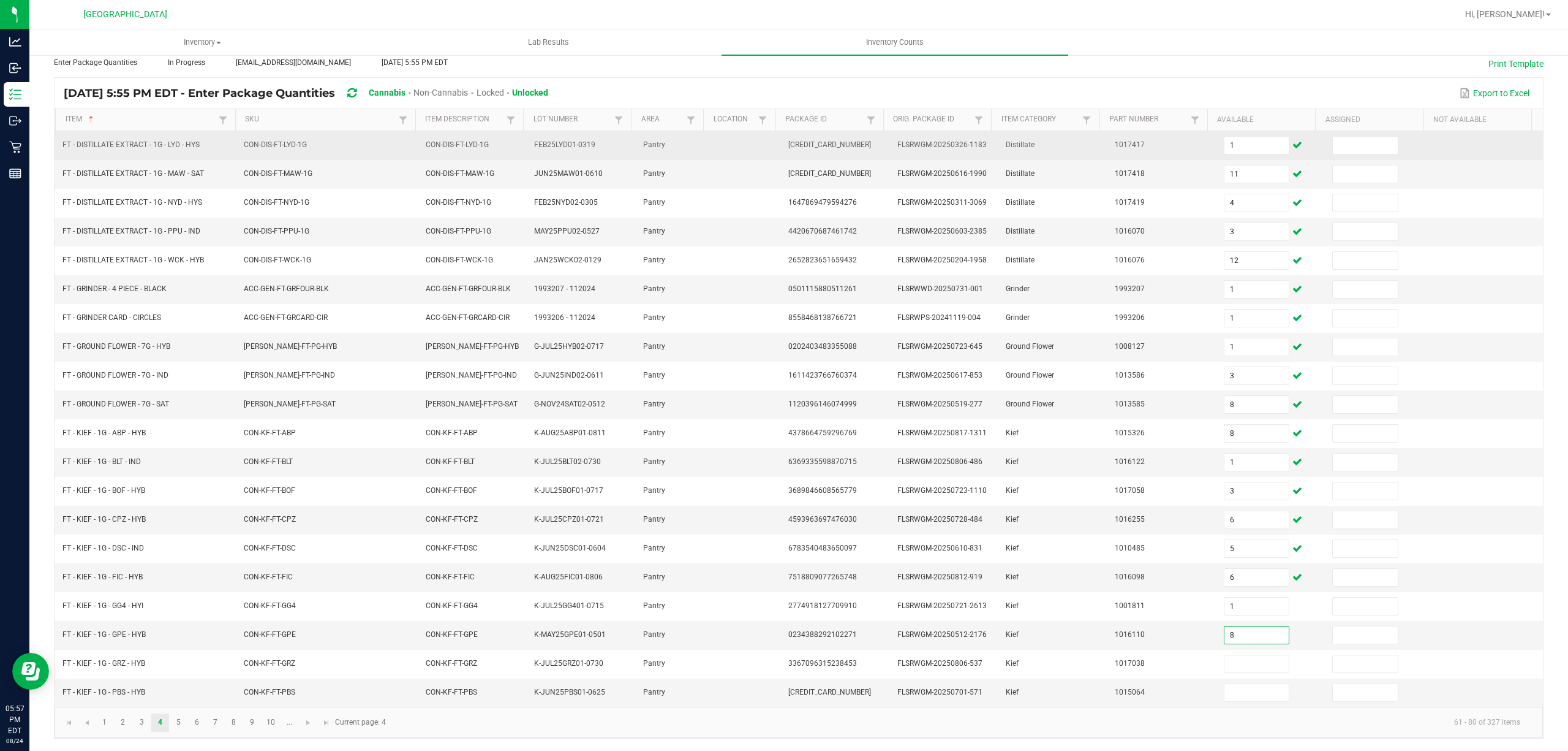
type input "8"
type input "2"
type input "5"
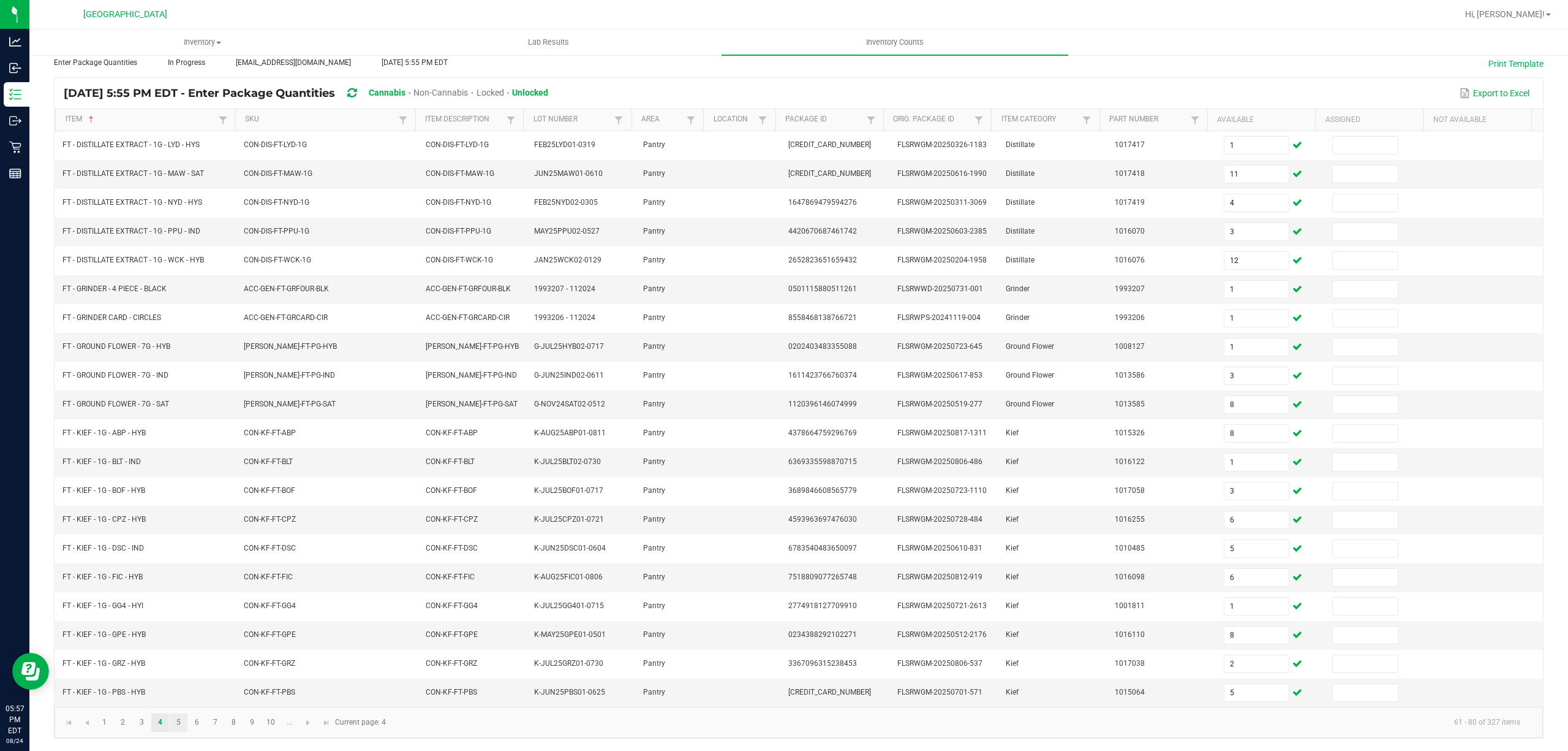
click at [174, 722] on link "5" at bounding box center [178, 723] width 18 height 18
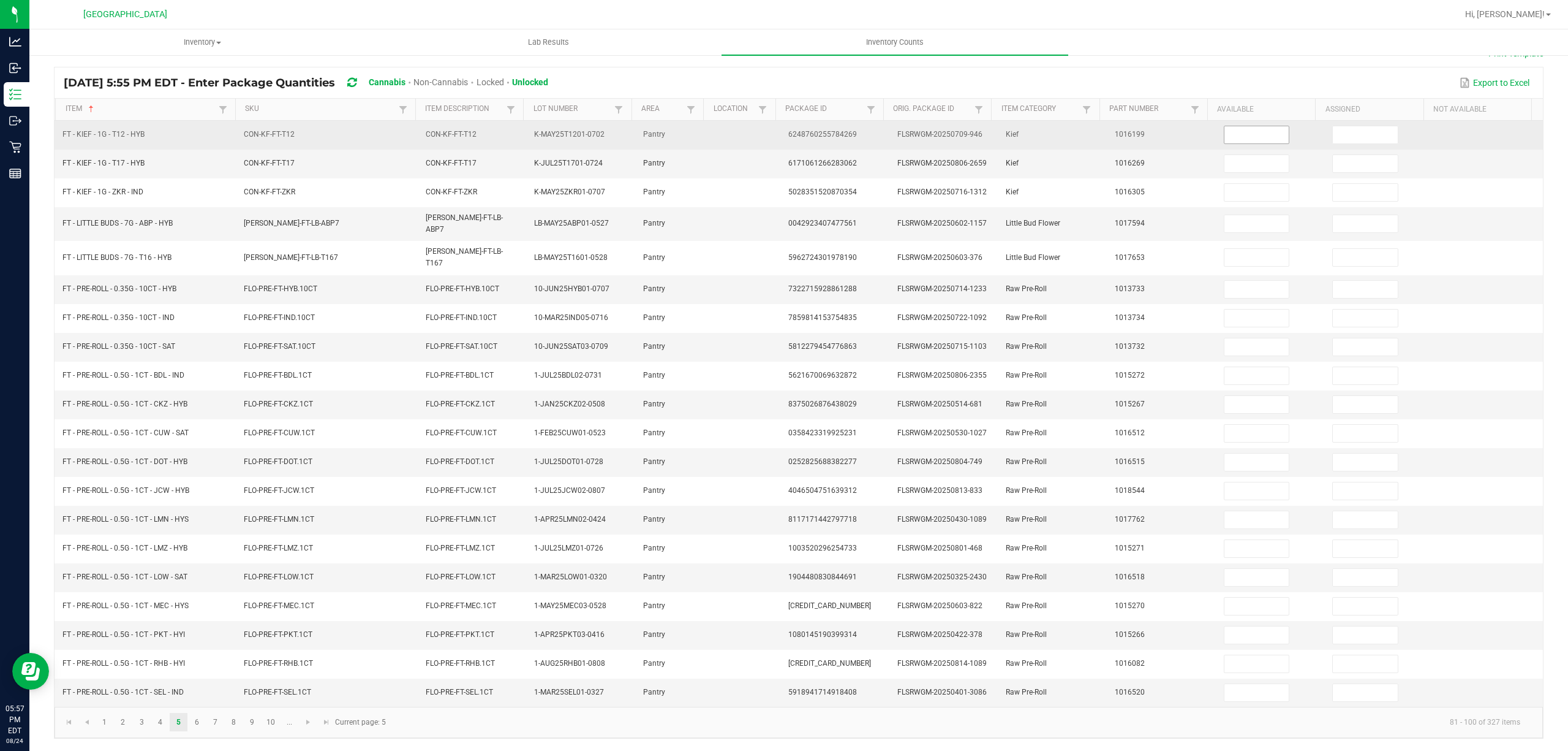
click at [1226, 128] on input at bounding box center [1257, 135] width 65 height 18
type input "3"
type input "5"
type input "6"
type input "17"
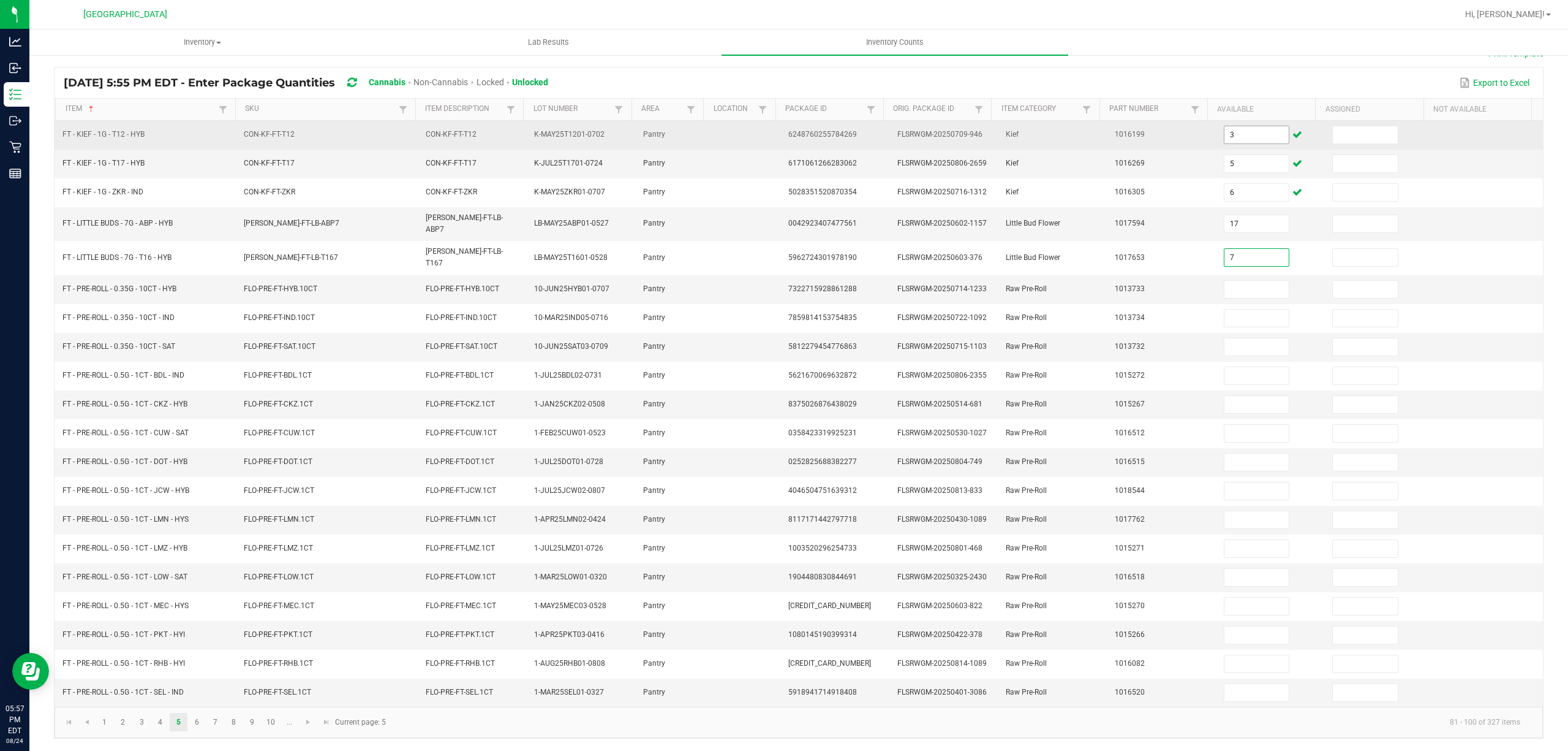
type input "7"
type input "3"
type input "4"
type input "12"
type input "21"
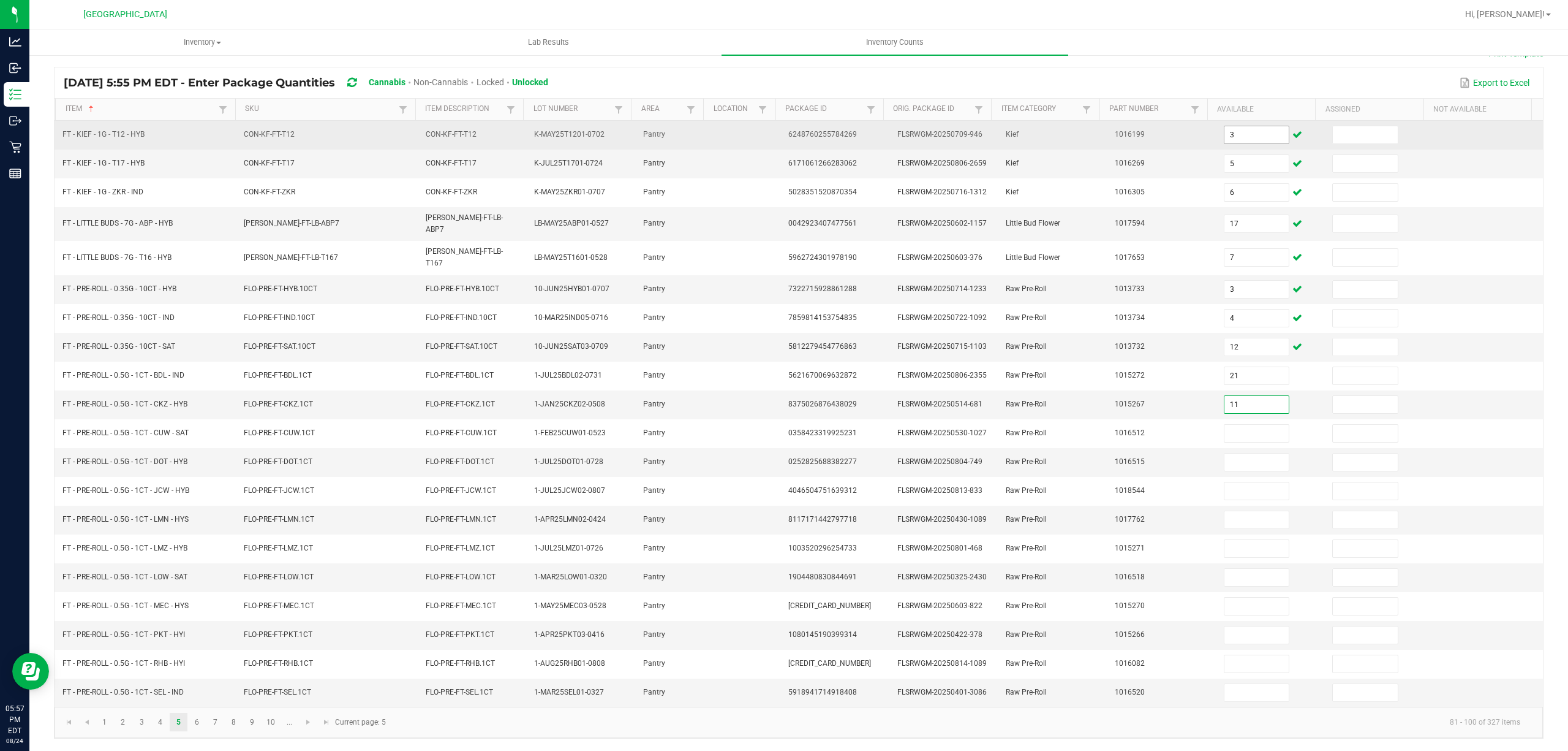
type input "11"
type input "6"
type input "4"
type input "2"
type input "25"
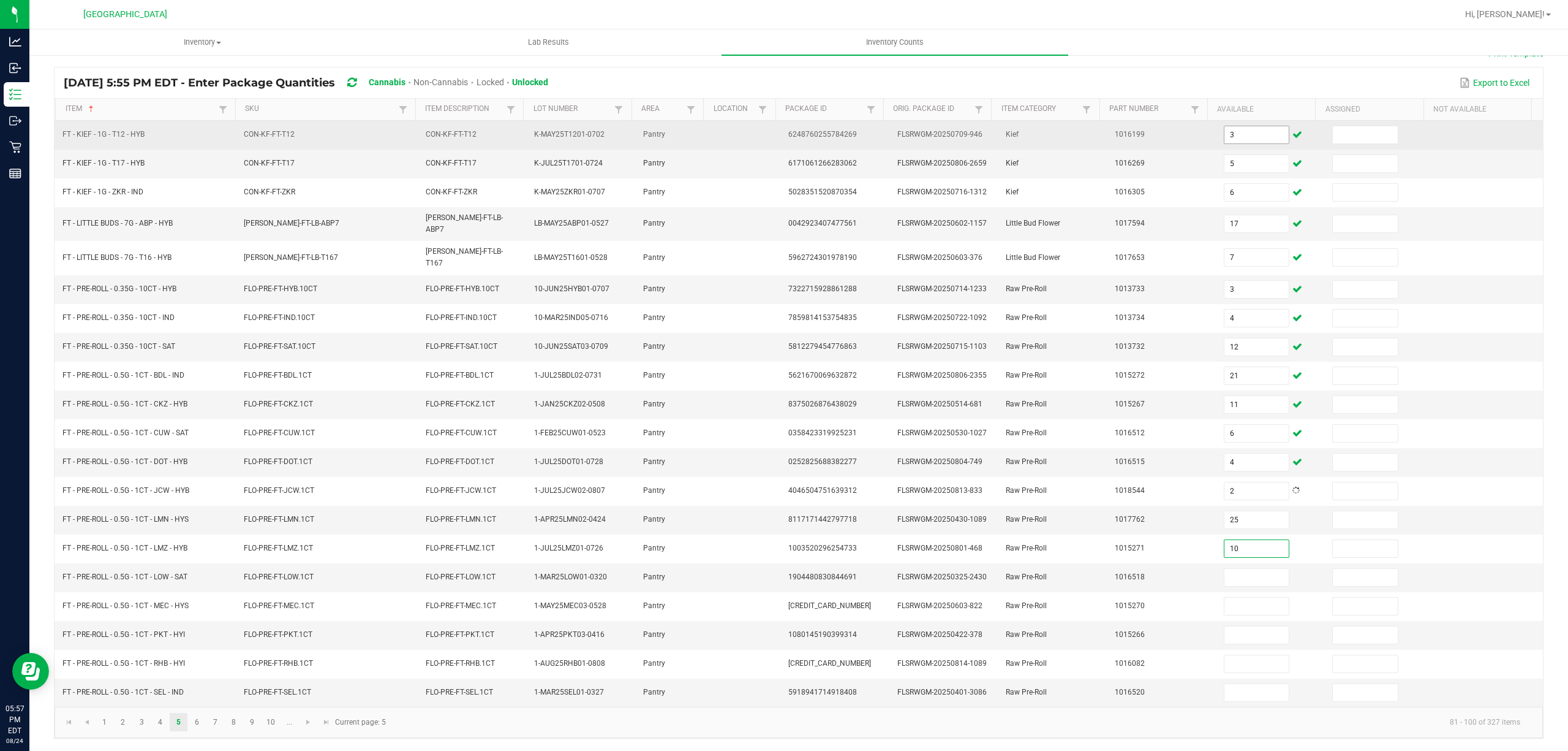
type input "10"
type input "2"
type input "7"
type input "1"
type input "22"
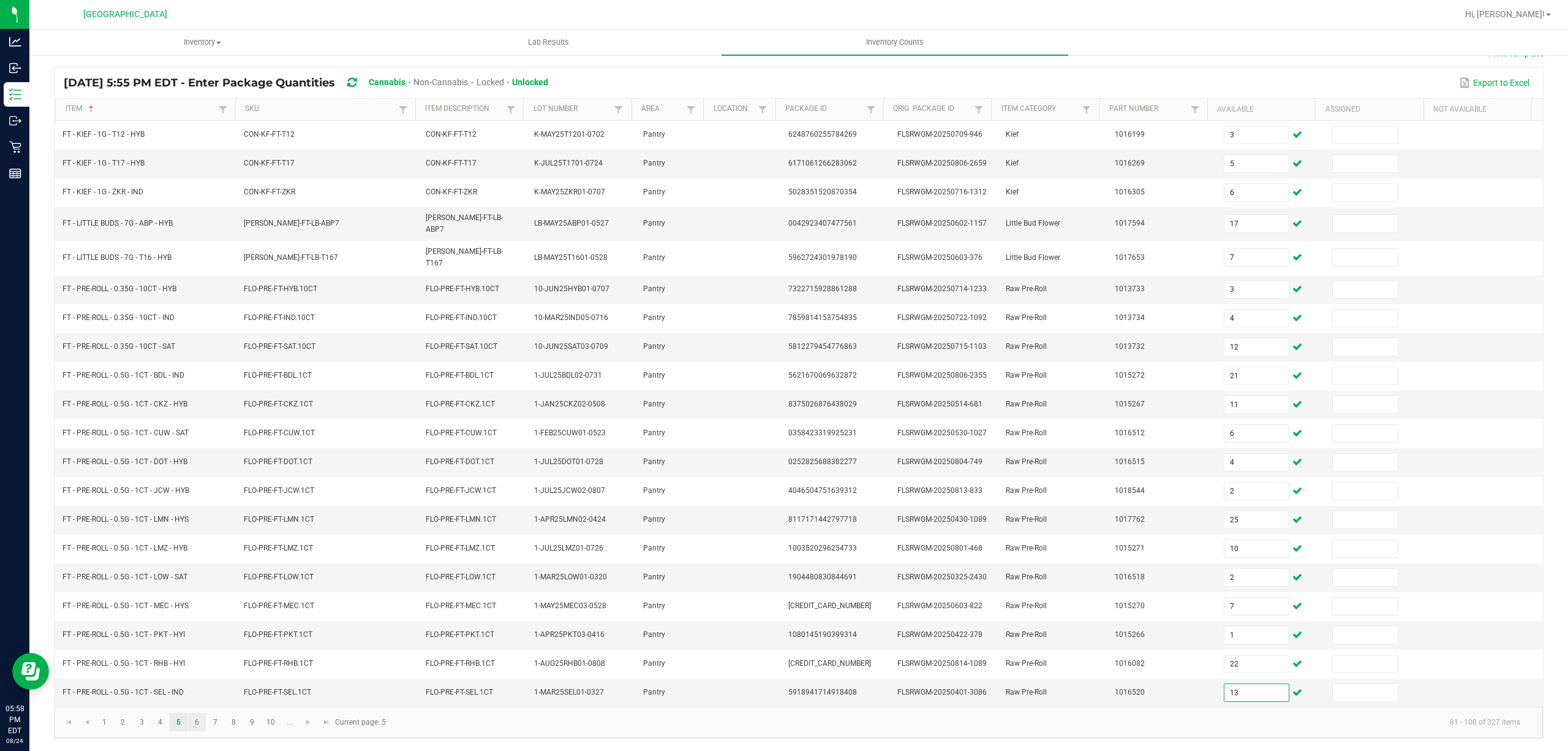
type input "13"
click at [197, 727] on link "6" at bounding box center [196, 722] width 18 height 18
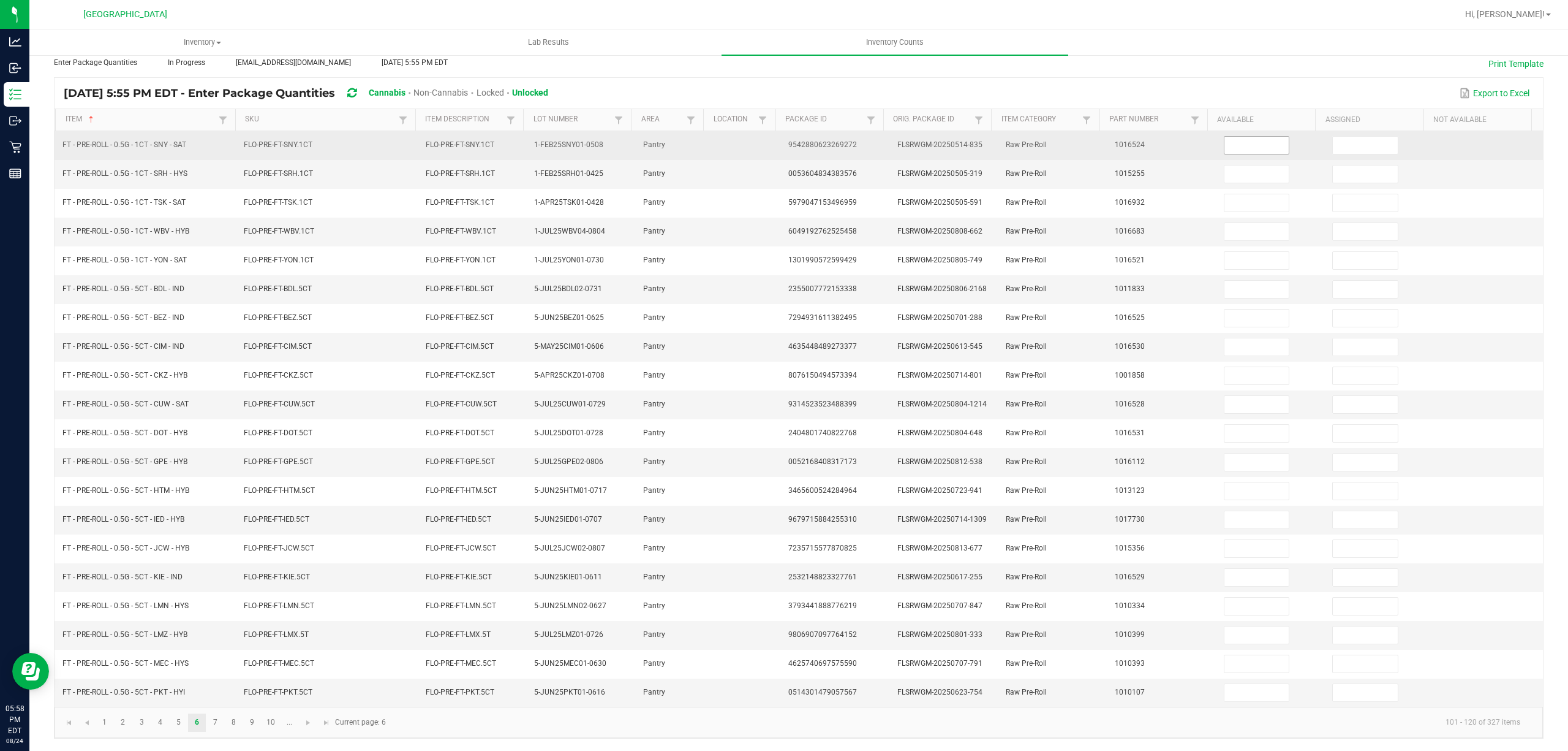
click at [1228, 136] on input at bounding box center [1257, 145] width 65 height 18
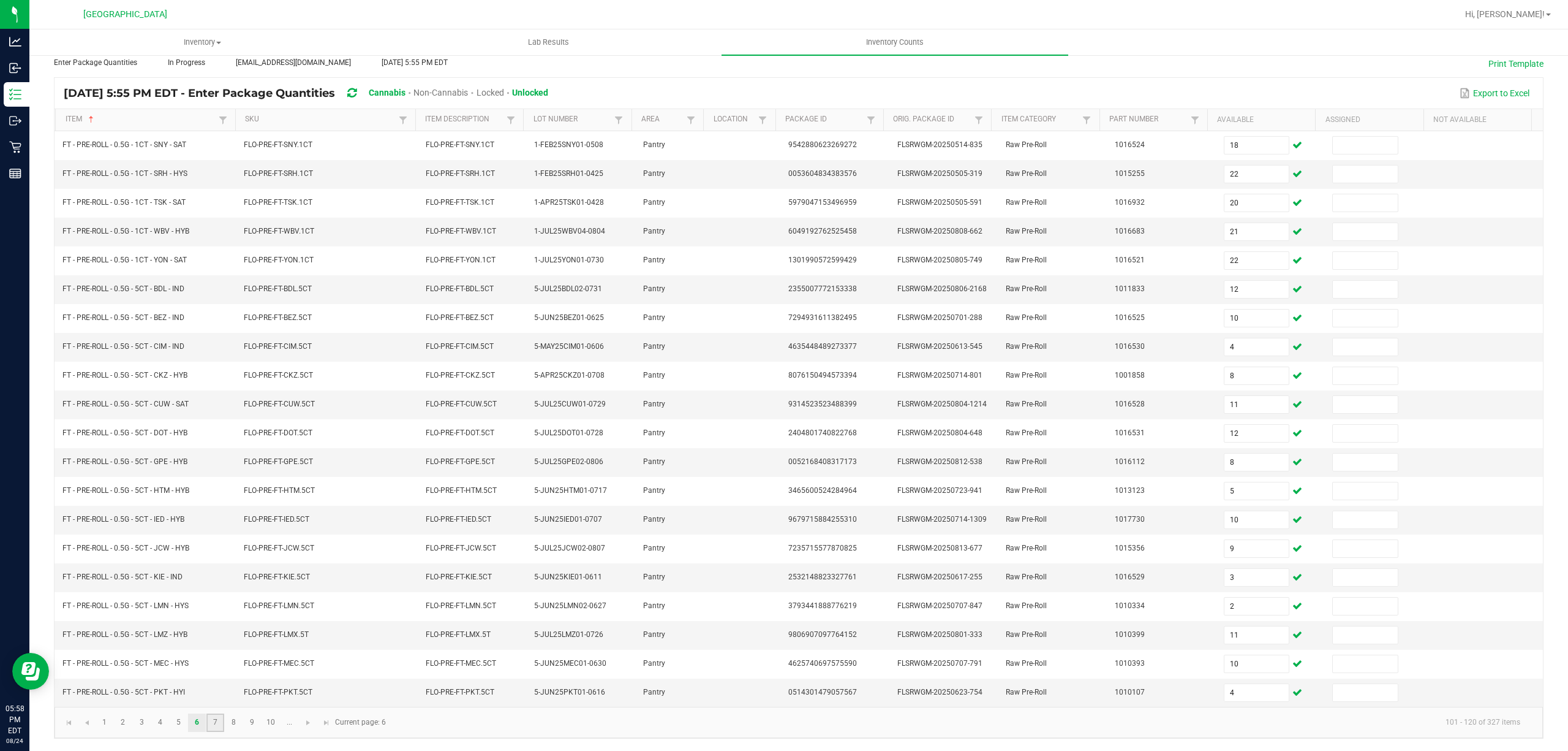
click at [214, 727] on link "7" at bounding box center [215, 723] width 18 height 18
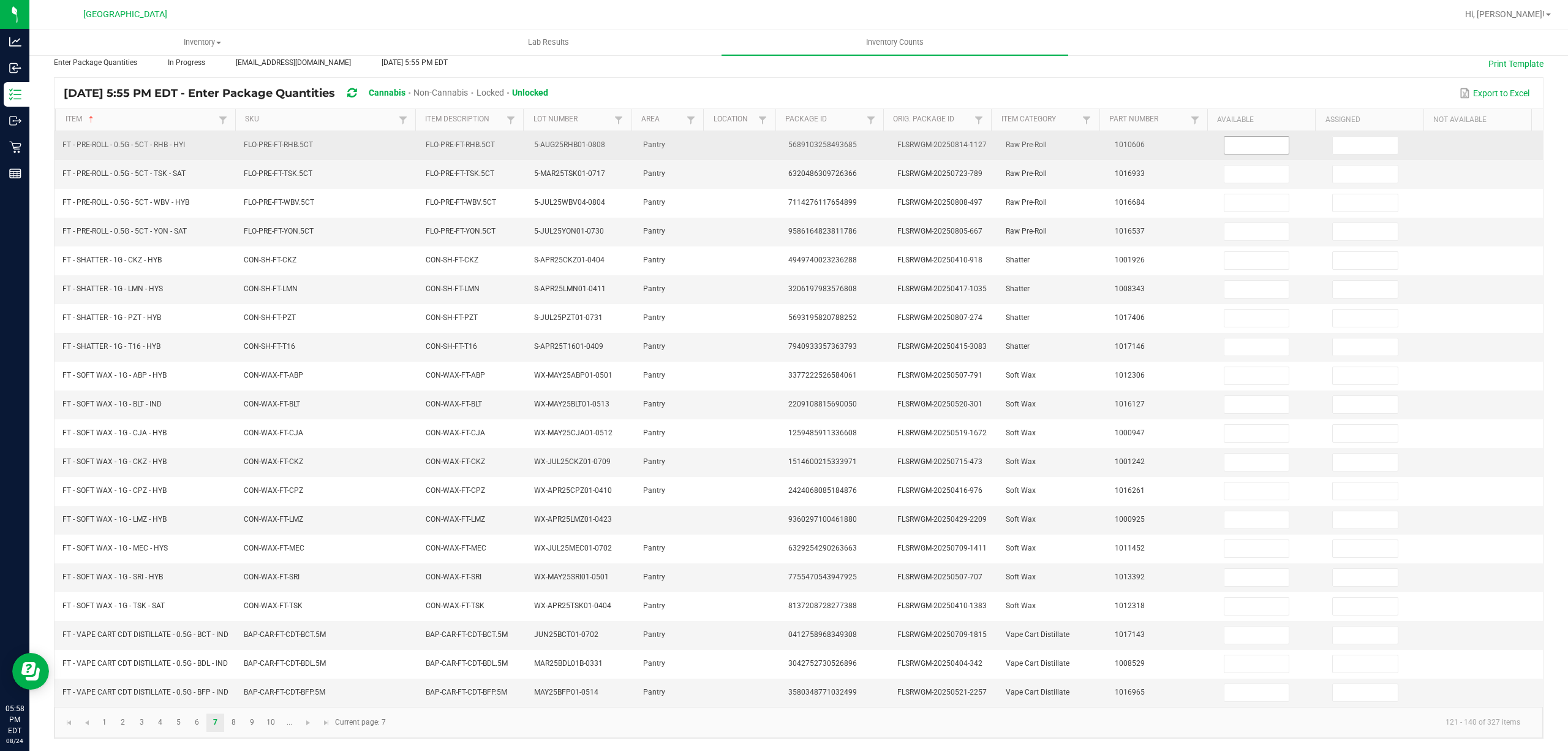
click at [1225, 136] on input at bounding box center [1257, 145] width 65 height 18
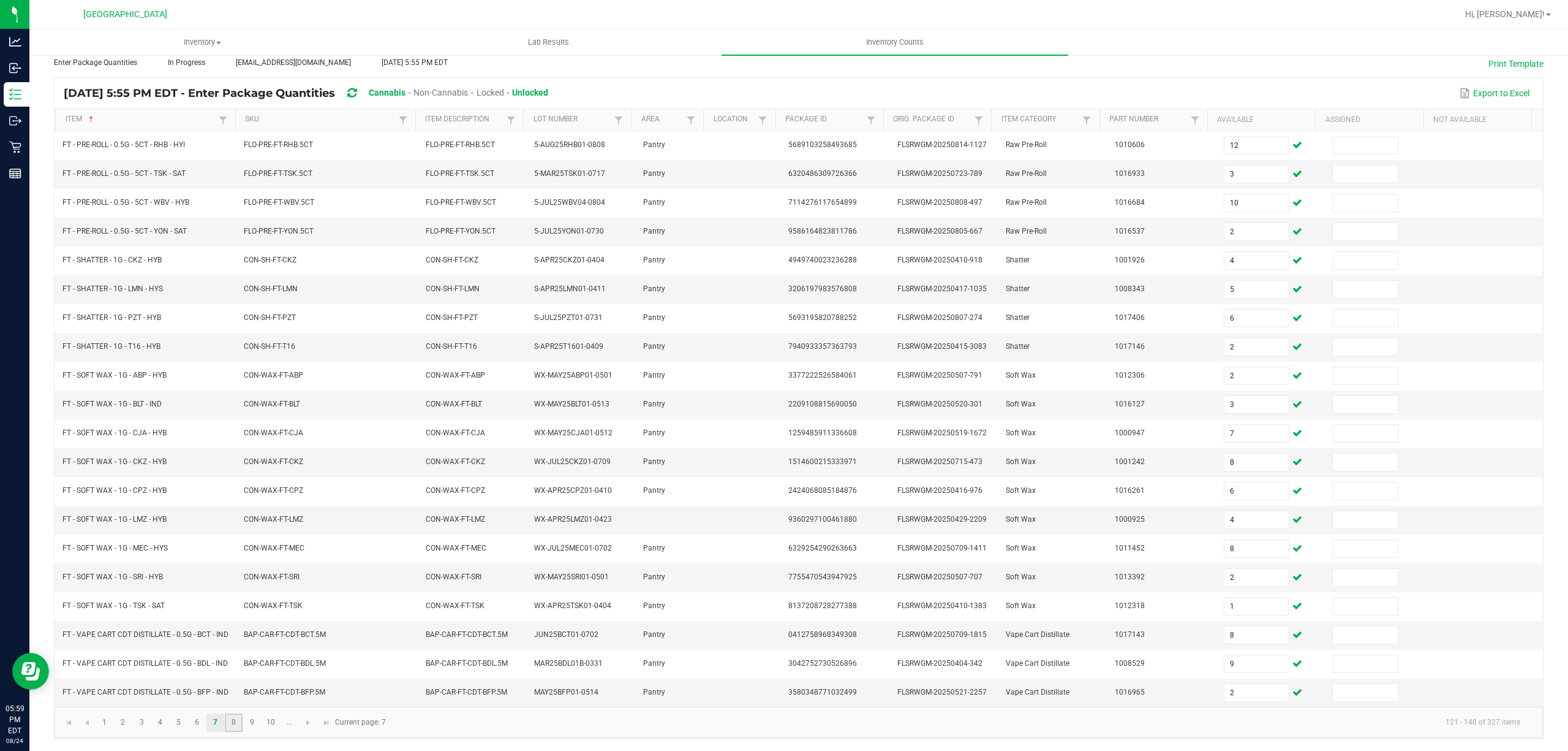
click at [234, 732] on link "8" at bounding box center [233, 723] width 18 height 18
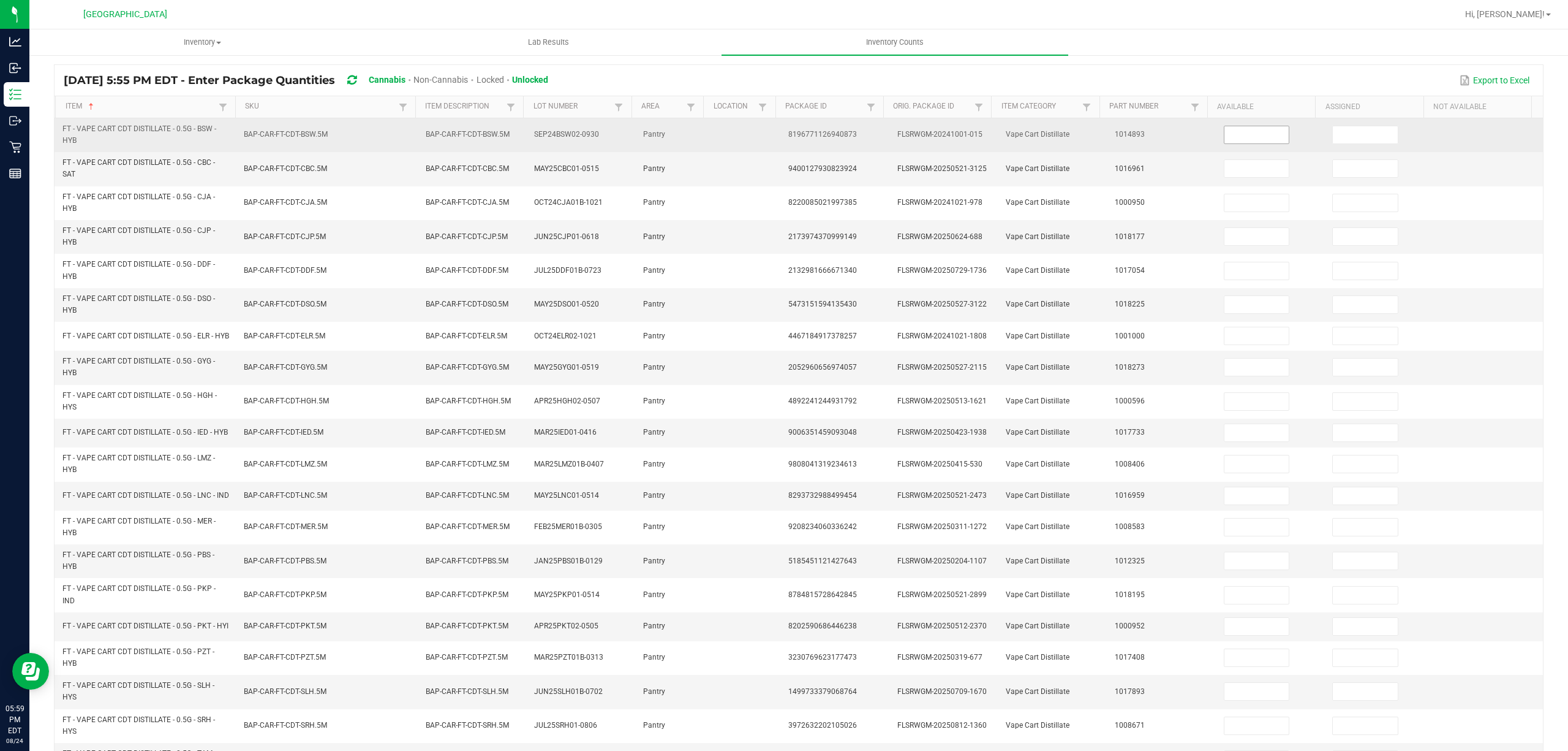
click at [1226, 126] on span at bounding box center [1257, 135] width 66 height 18
click at [1226, 129] on input at bounding box center [1257, 135] width 65 height 18
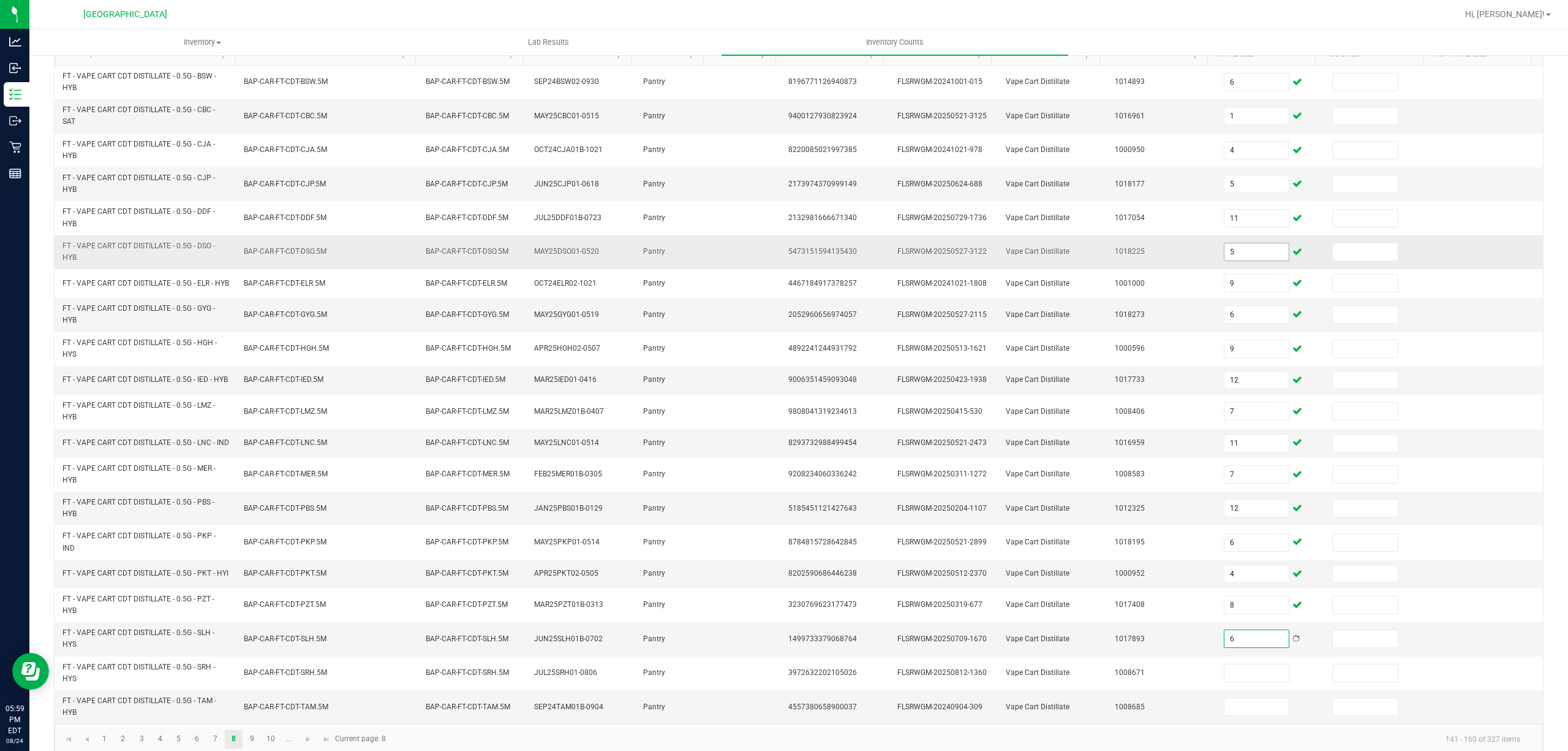
scroll to position [174, 0]
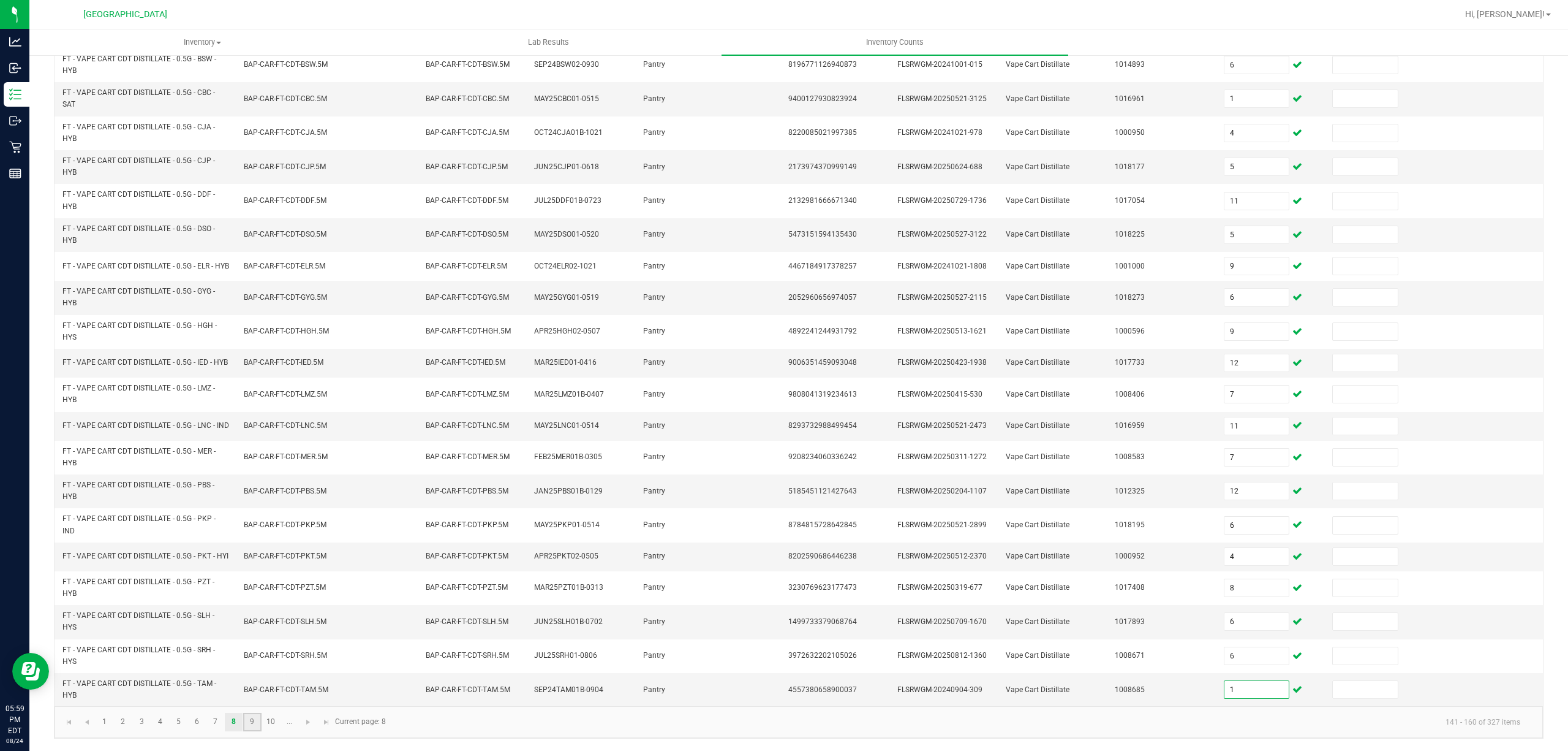
click at [253, 729] on link "9" at bounding box center [251, 722] width 18 height 18
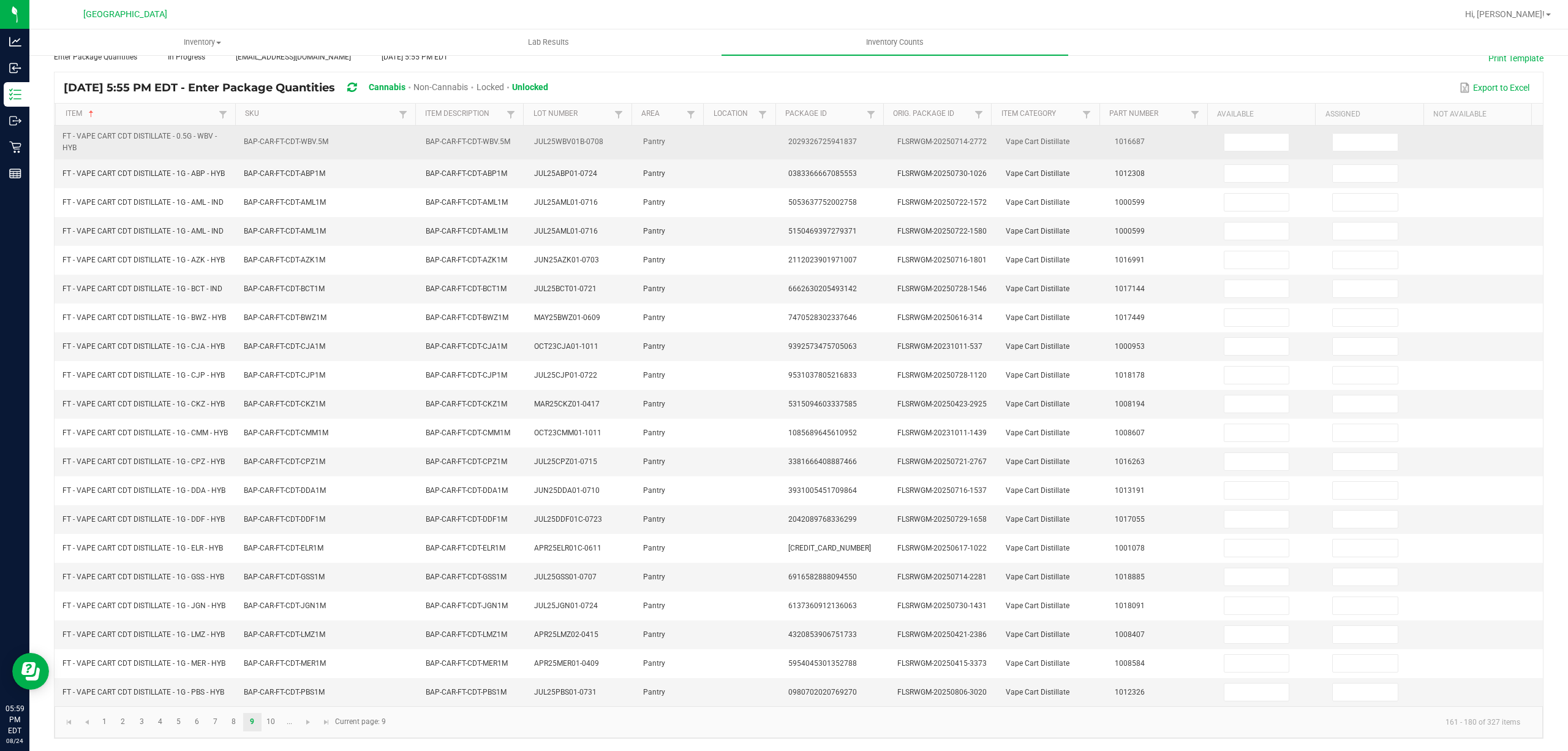
click at [1246, 126] on td at bounding box center [1270, 142] width 109 height 34
click at [1232, 133] on input at bounding box center [1257, 142] width 65 height 18
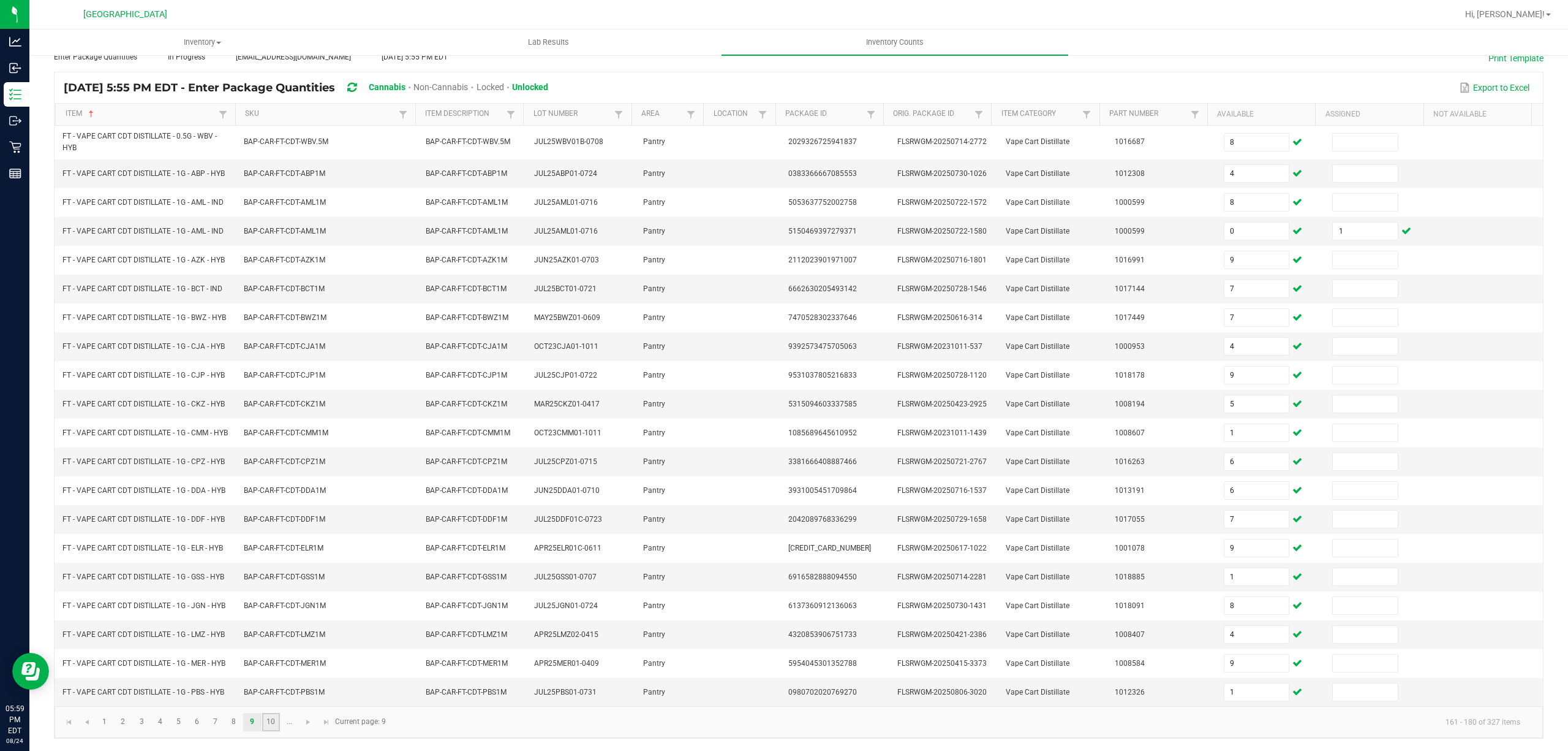
click at [272, 717] on link "10" at bounding box center [270, 722] width 18 height 18
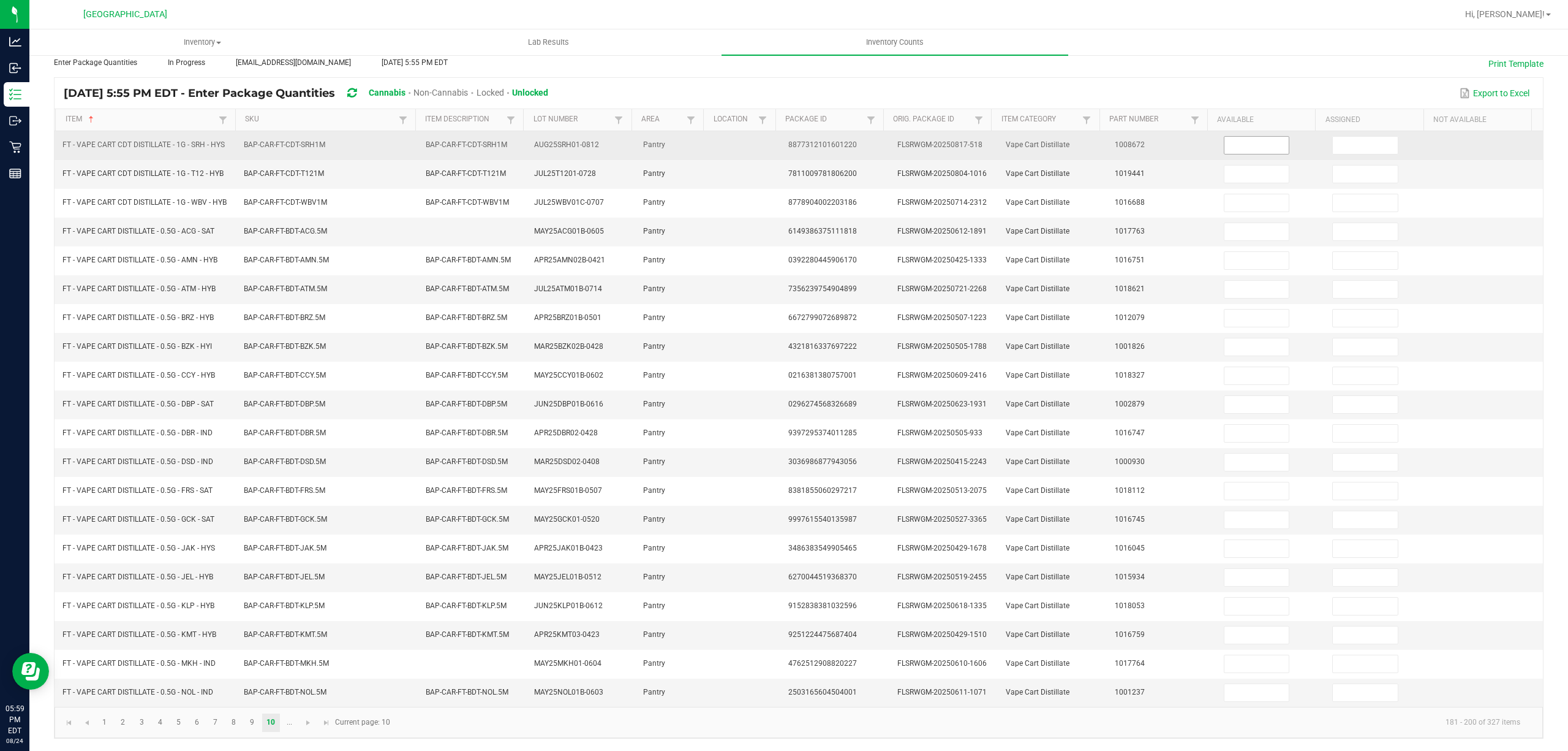
click at [1230, 136] on input at bounding box center [1257, 145] width 65 height 18
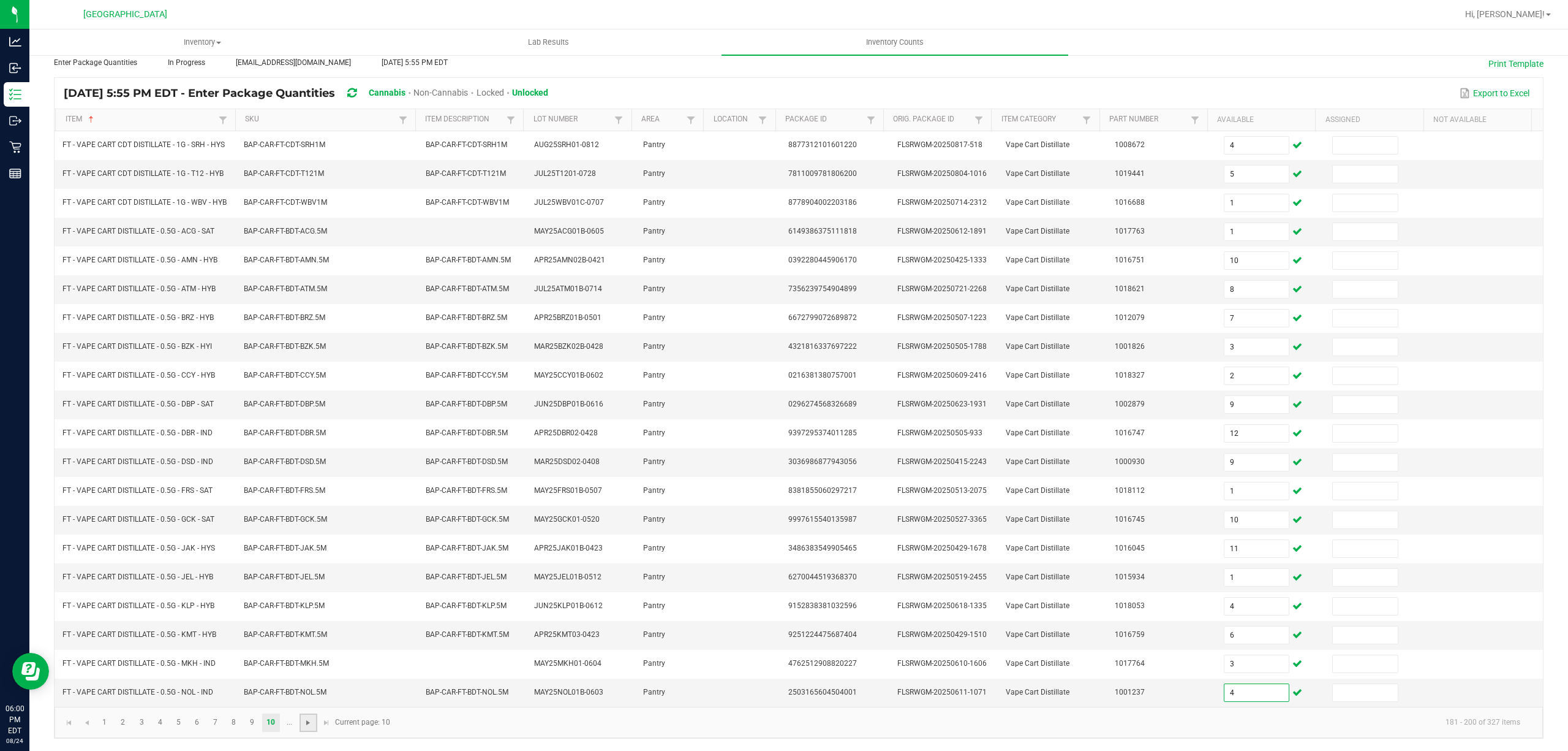
click at [311, 724] on span "Go to the next page" at bounding box center [308, 722] width 10 height 10
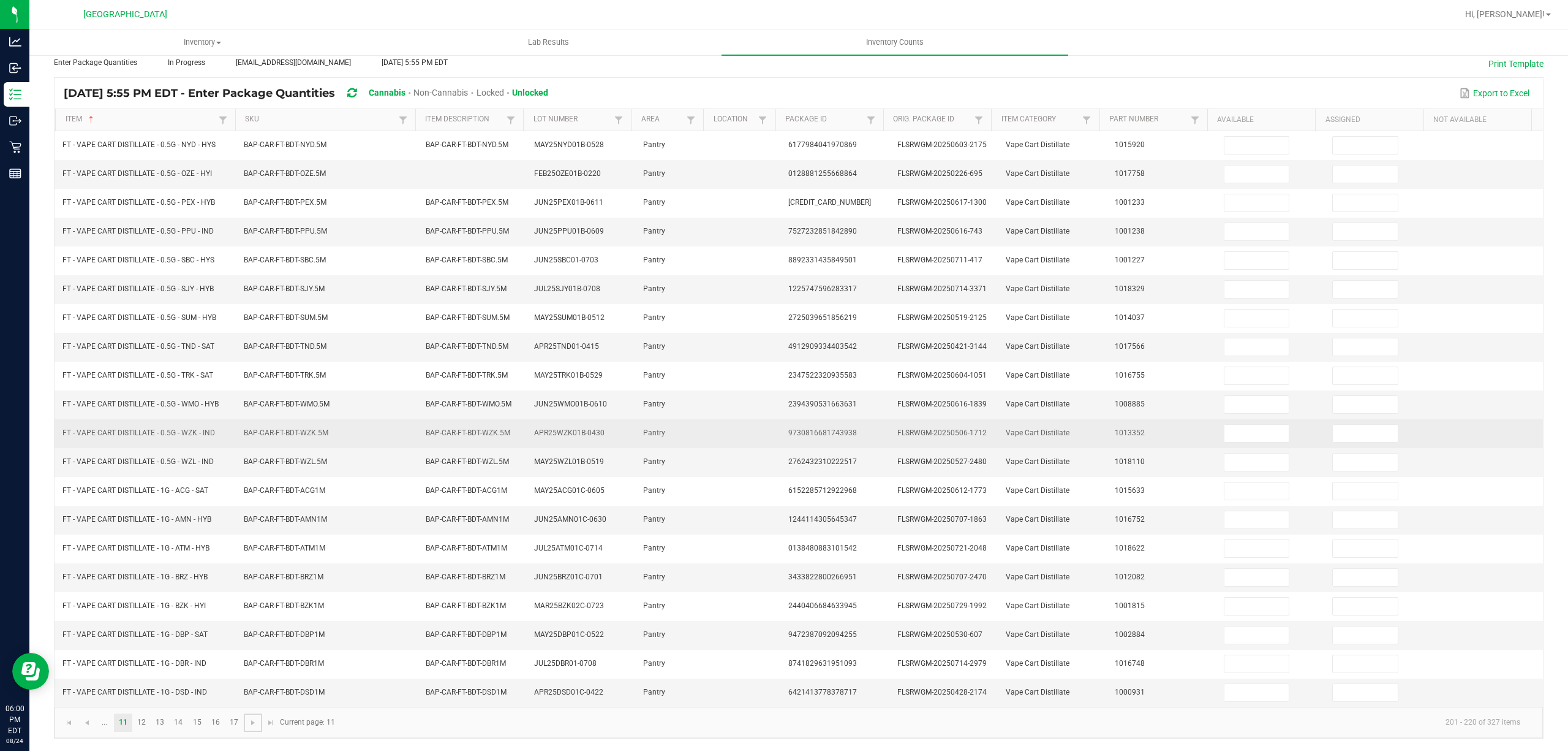
scroll to position [80, 0]
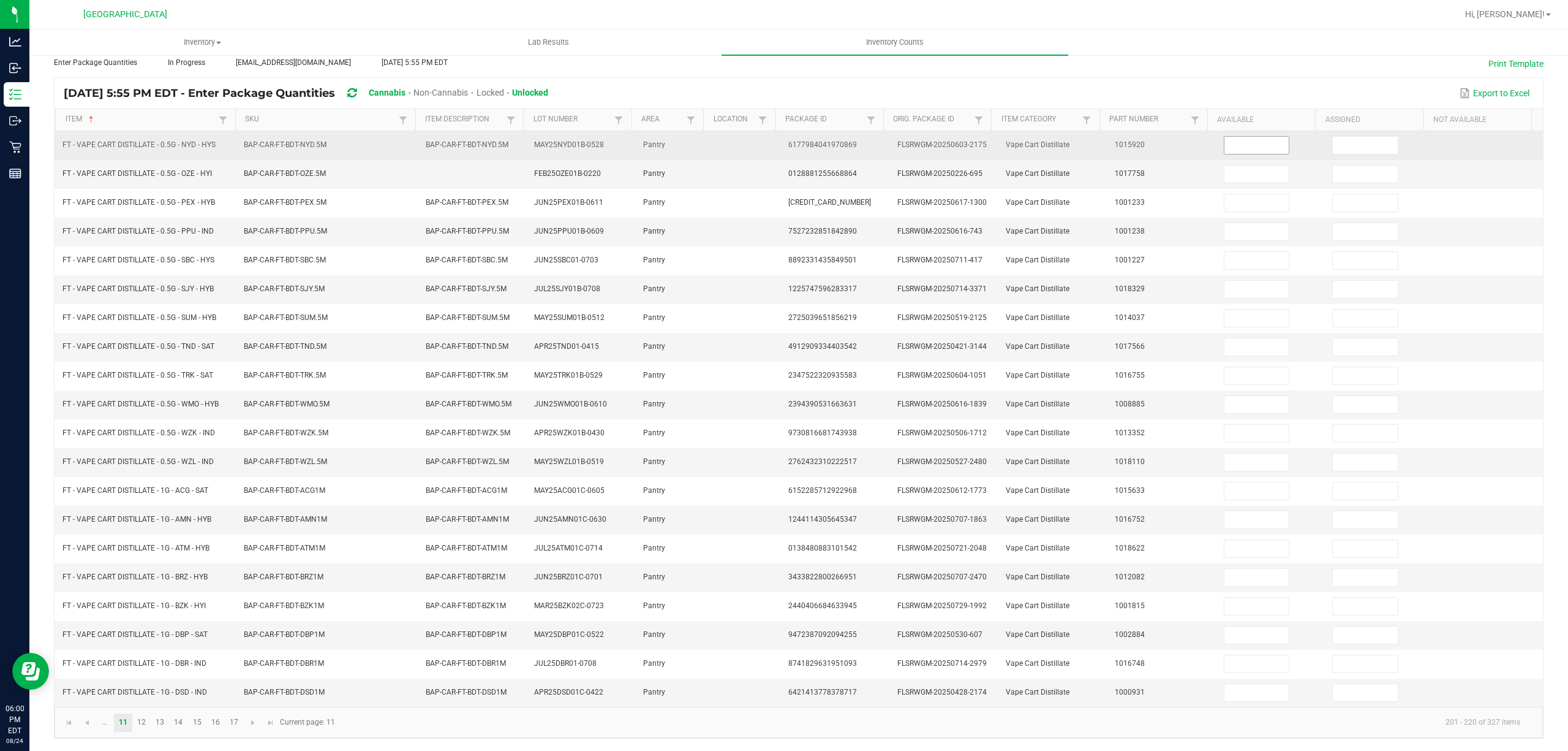
click at [1225, 136] on input at bounding box center [1257, 145] width 65 height 18
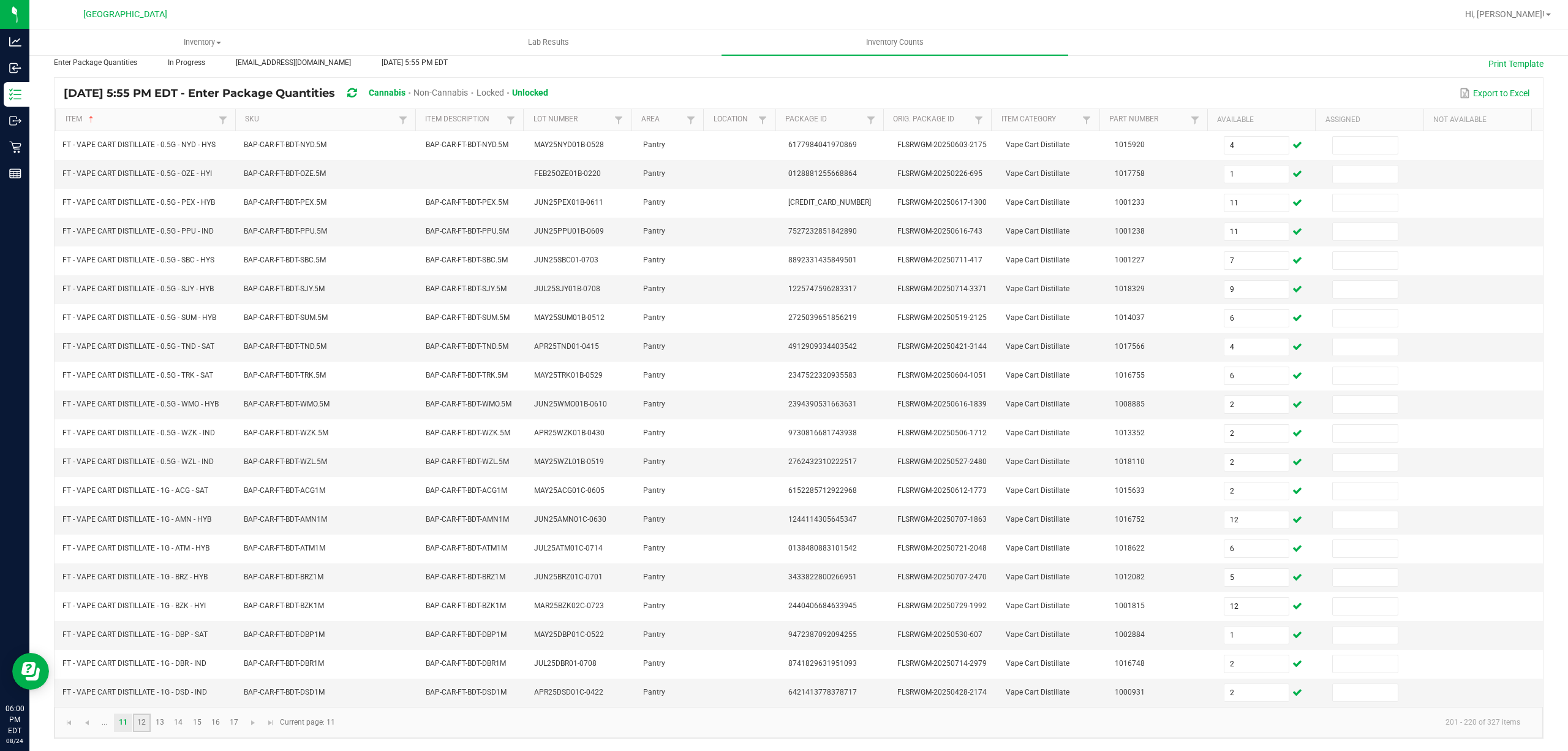
click at [143, 719] on link "12" at bounding box center [142, 723] width 18 height 18
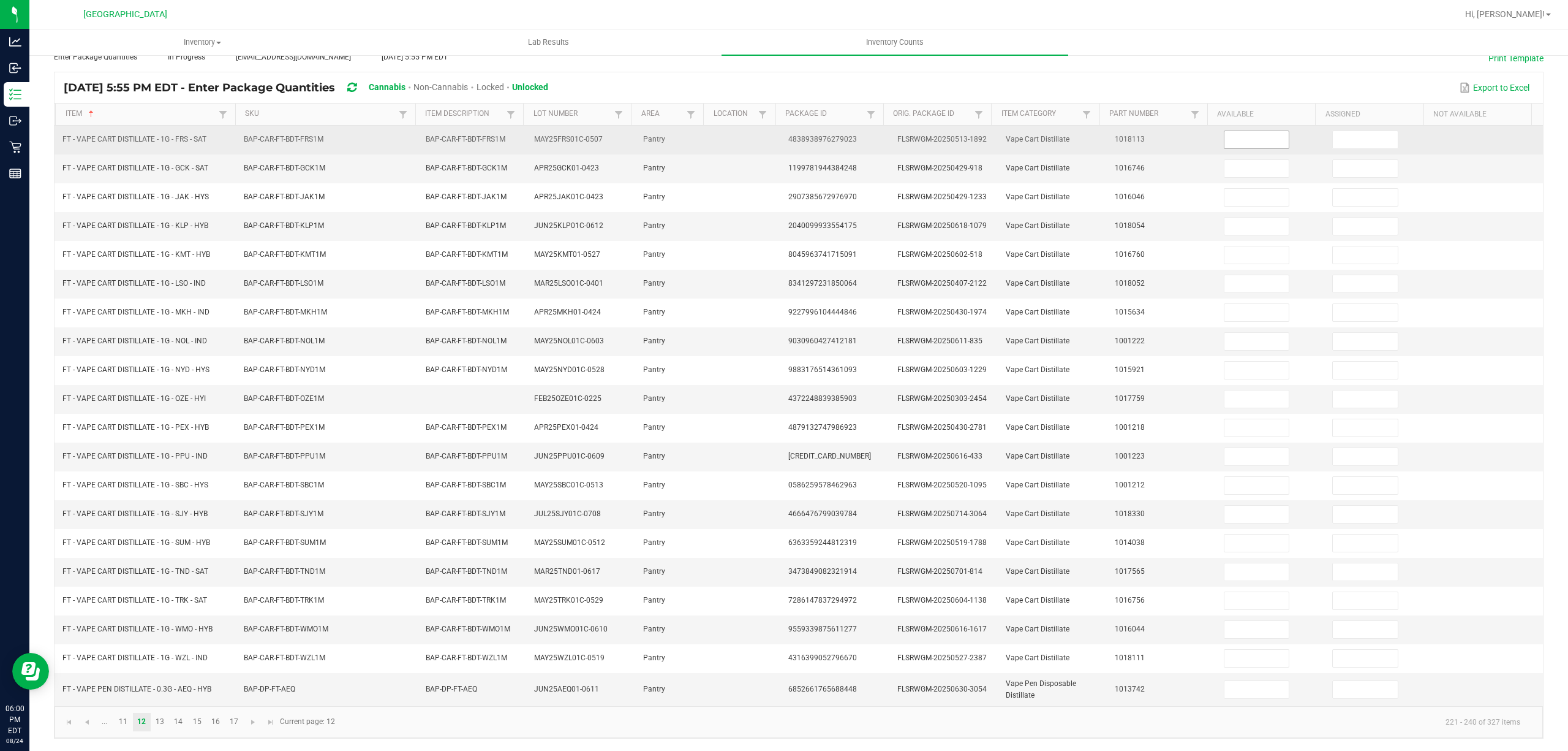
click at [1238, 131] on input at bounding box center [1257, 139] width 65 height 18
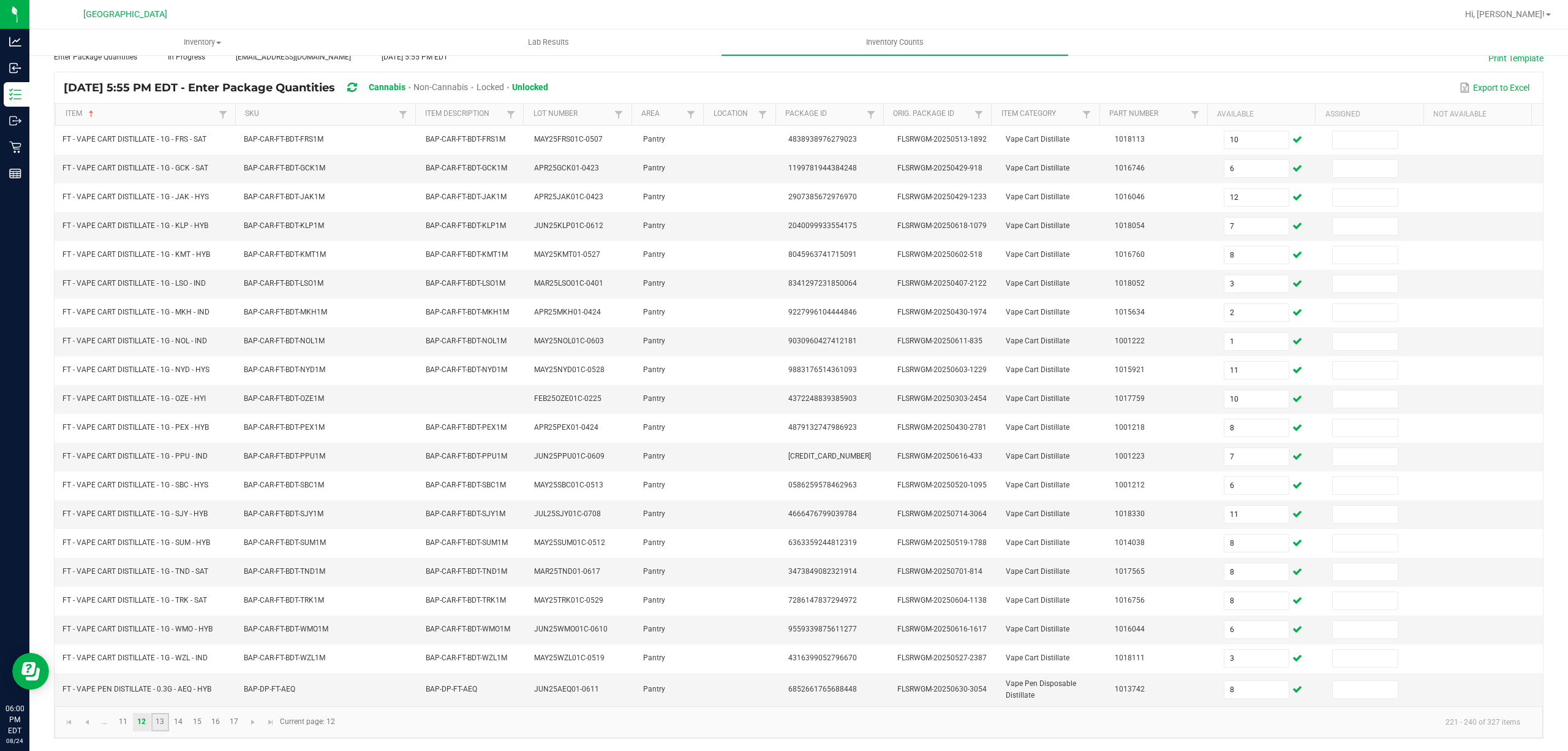
click at [159, 724] on link "13" at bounding box center [160, 722] width 18 height 18
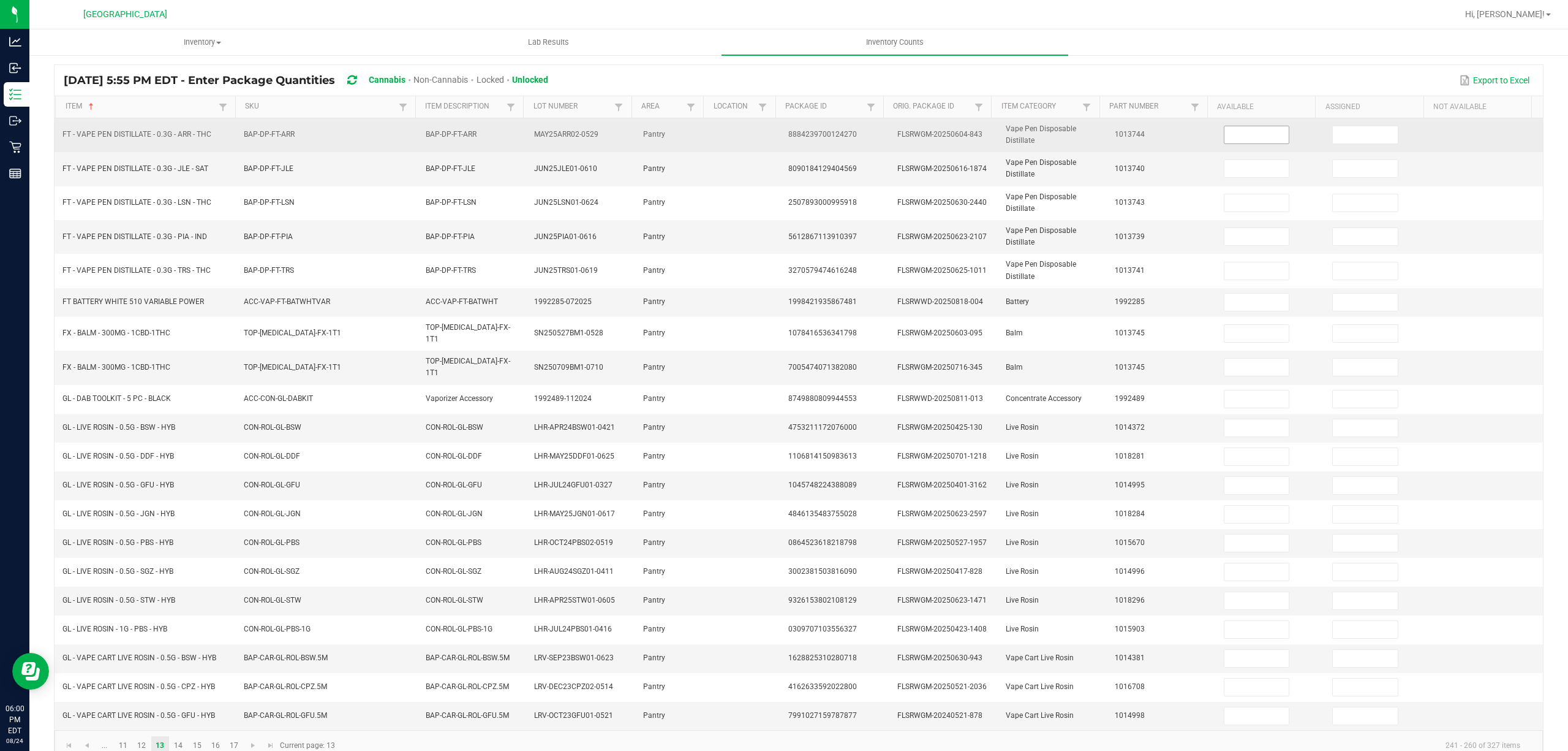
click at [1234, 138] on input at bounding box center [1257, 135] width 65 height 18
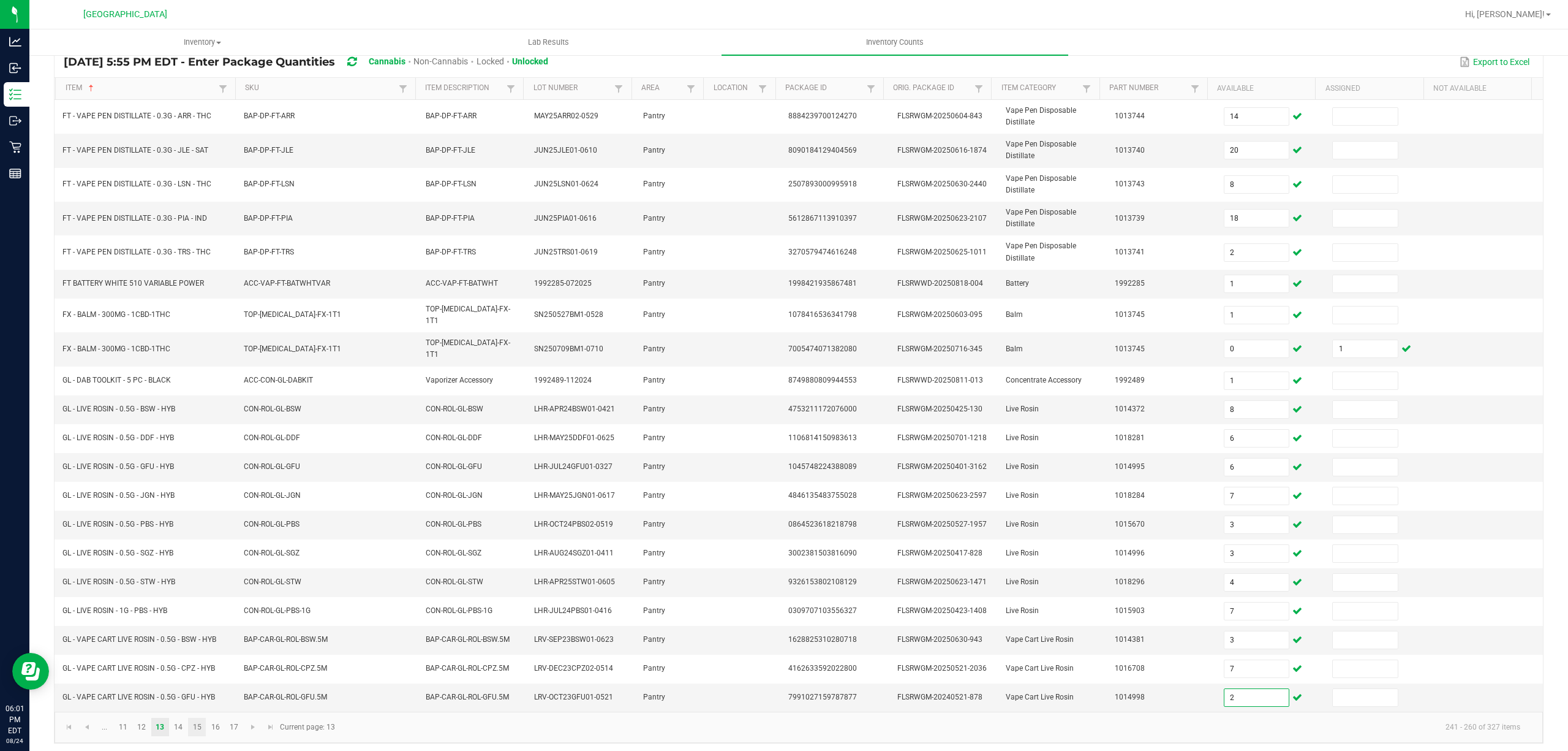
scroll to position [104, 0]
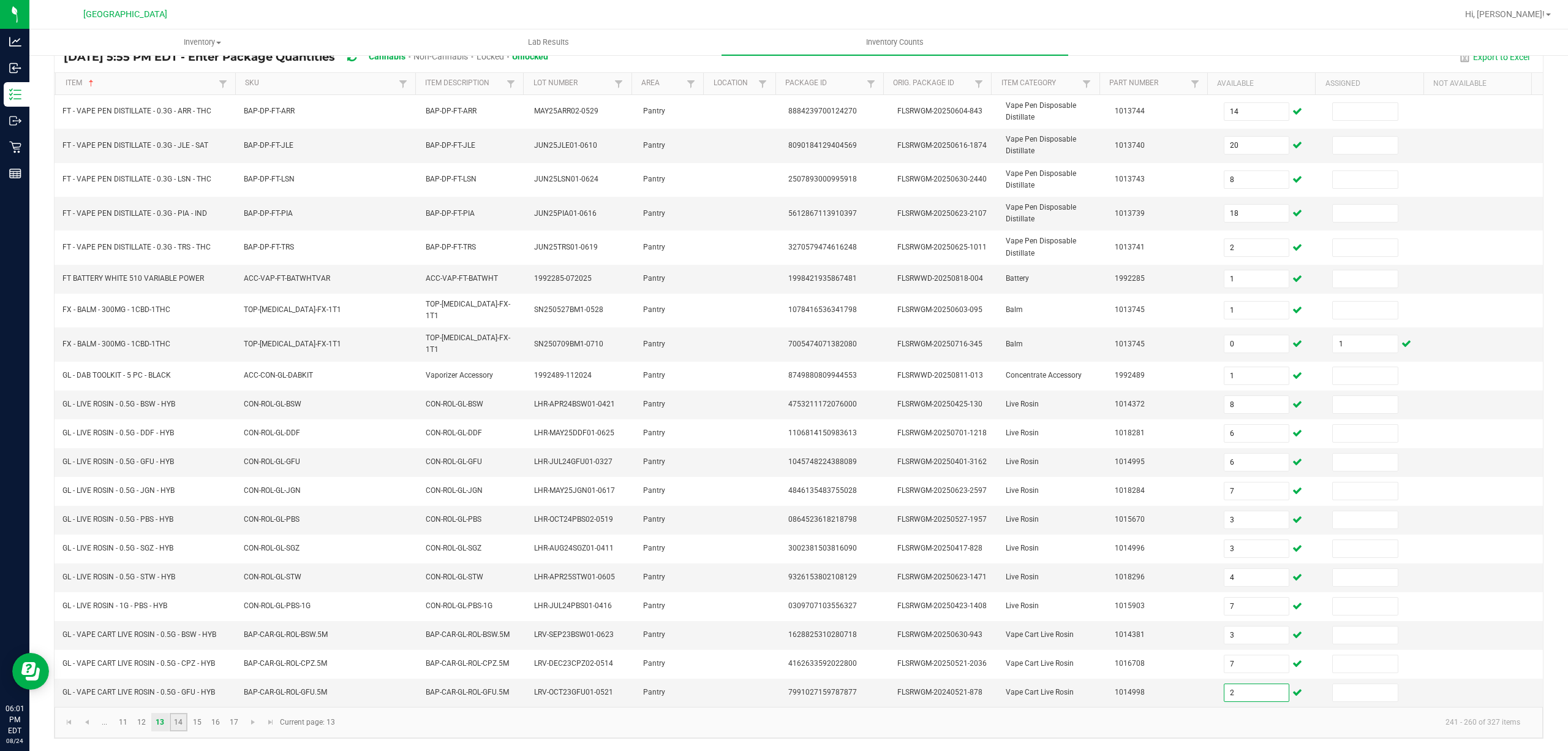
click at [177, 727] on link "14" at bounding box center [178, 722] width 18 height 18
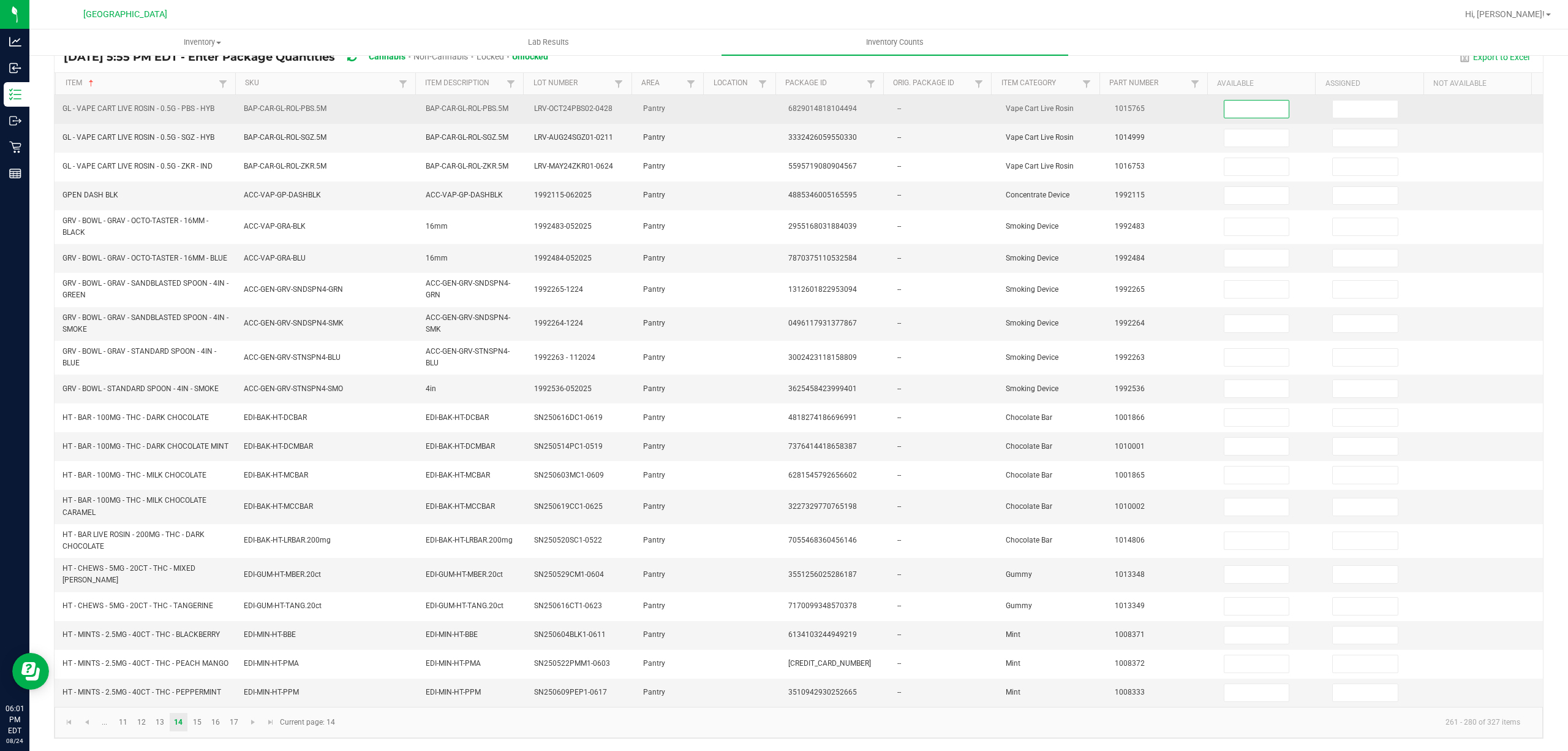
click at [1241, 105] on input at bounding box center [1257, 109] width 65 height 18
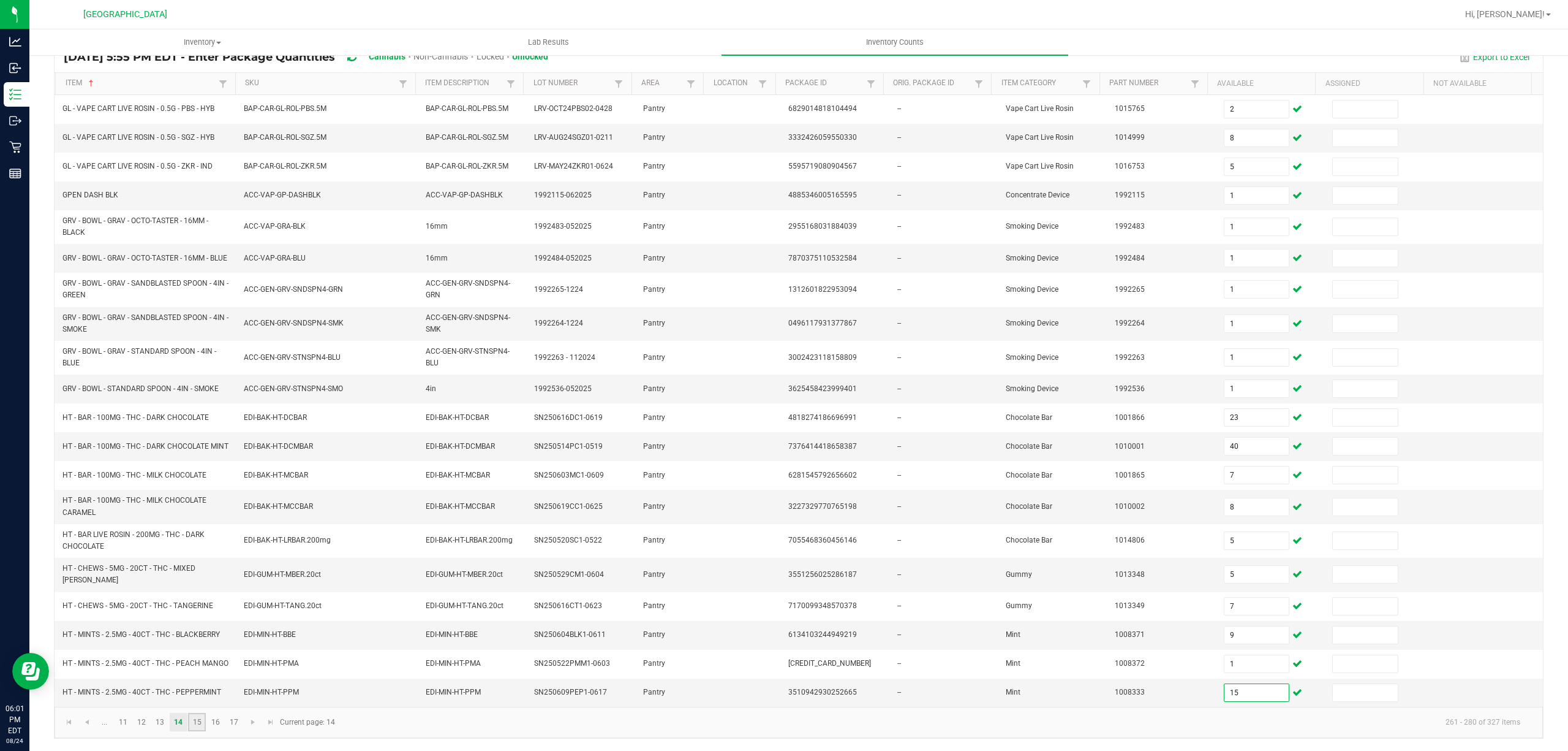
click at [193, 731] on link "15" at bounding box center [196, 722] width 18 height 18
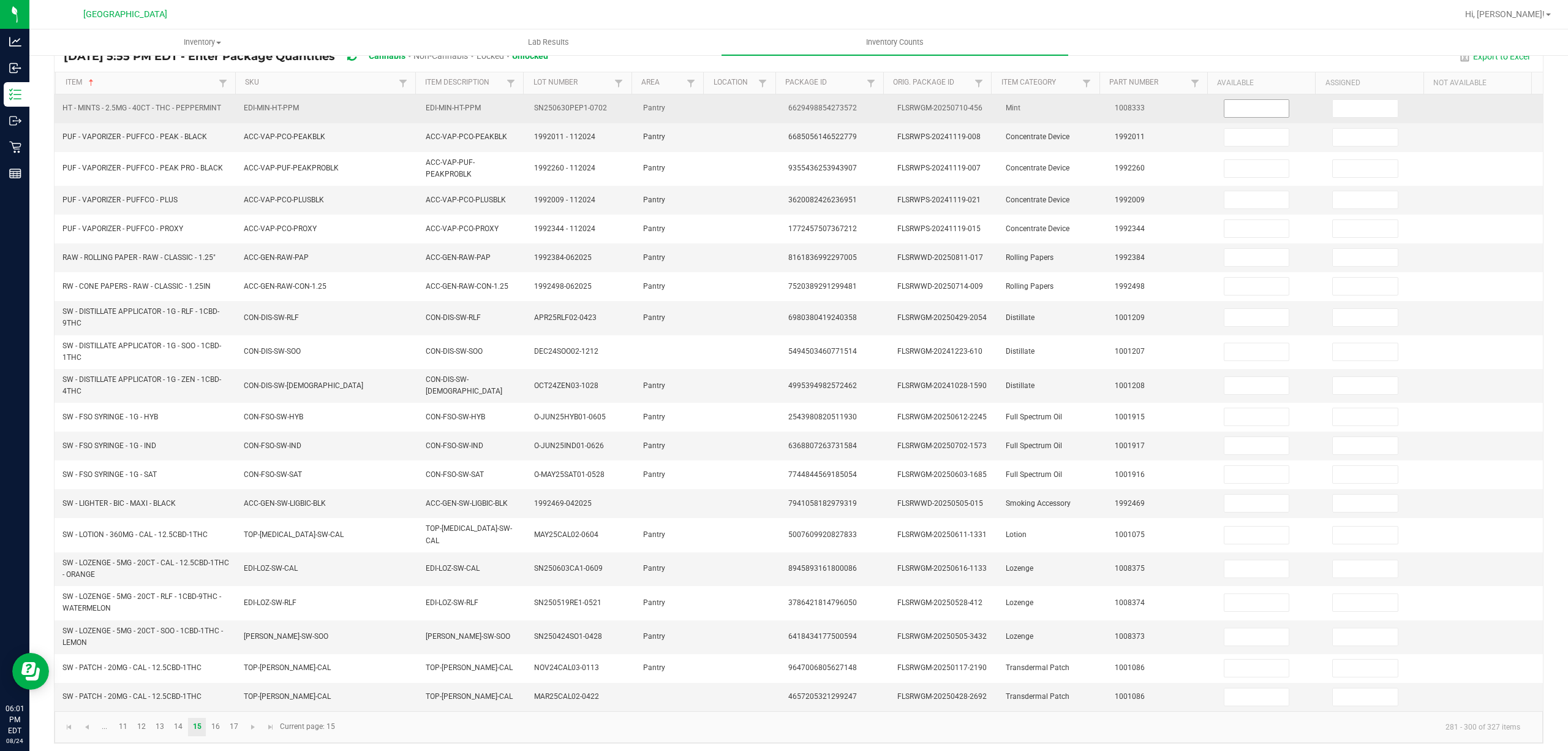
click at [1240, 114] on input at bounding box center [1257, 108] width 65 height 18
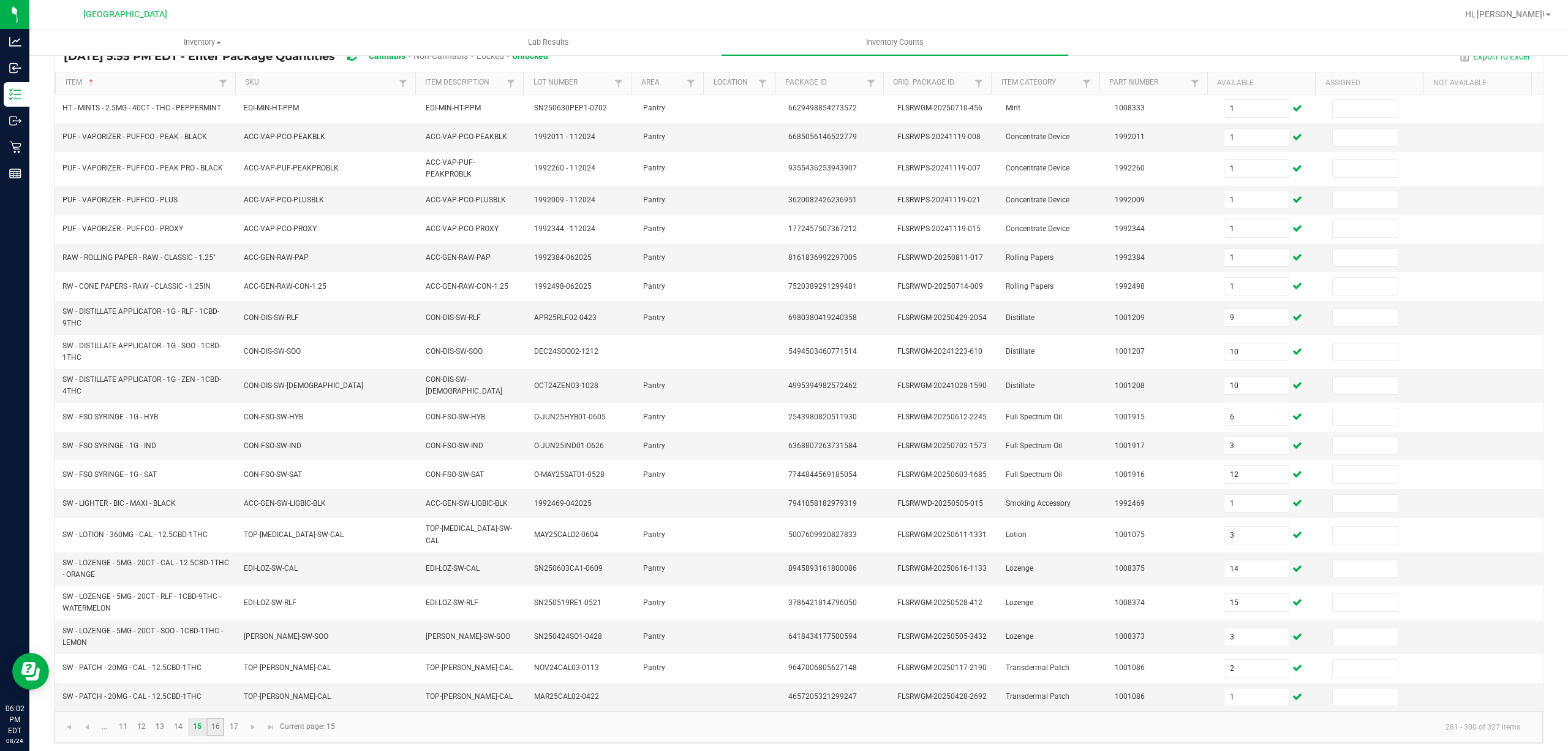
click at [224, 732] on link "16" at bounding box center [215, 727] width 18 height 18
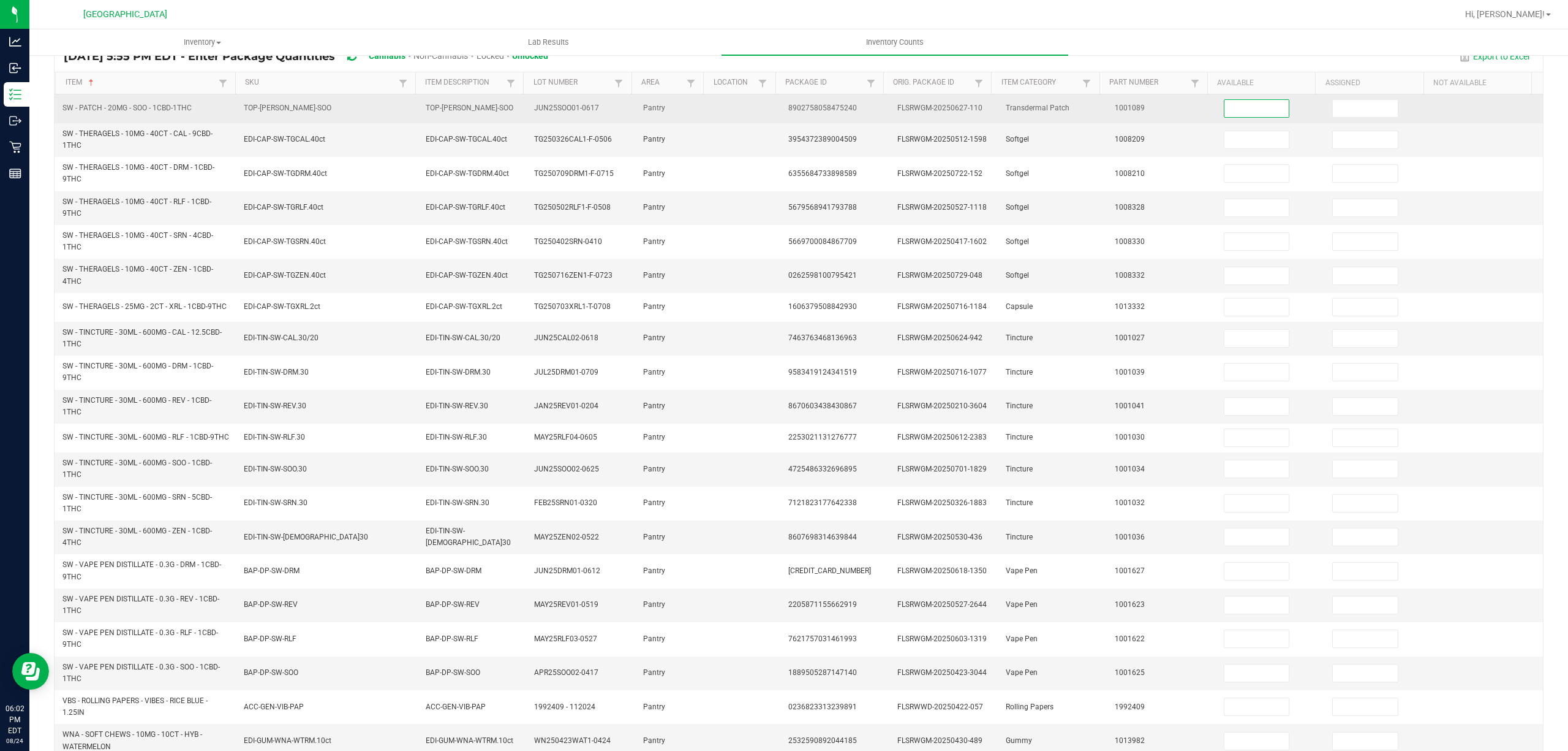
click at [1229, 113] on input at bounding box center [1257, 108] width 65 height 18
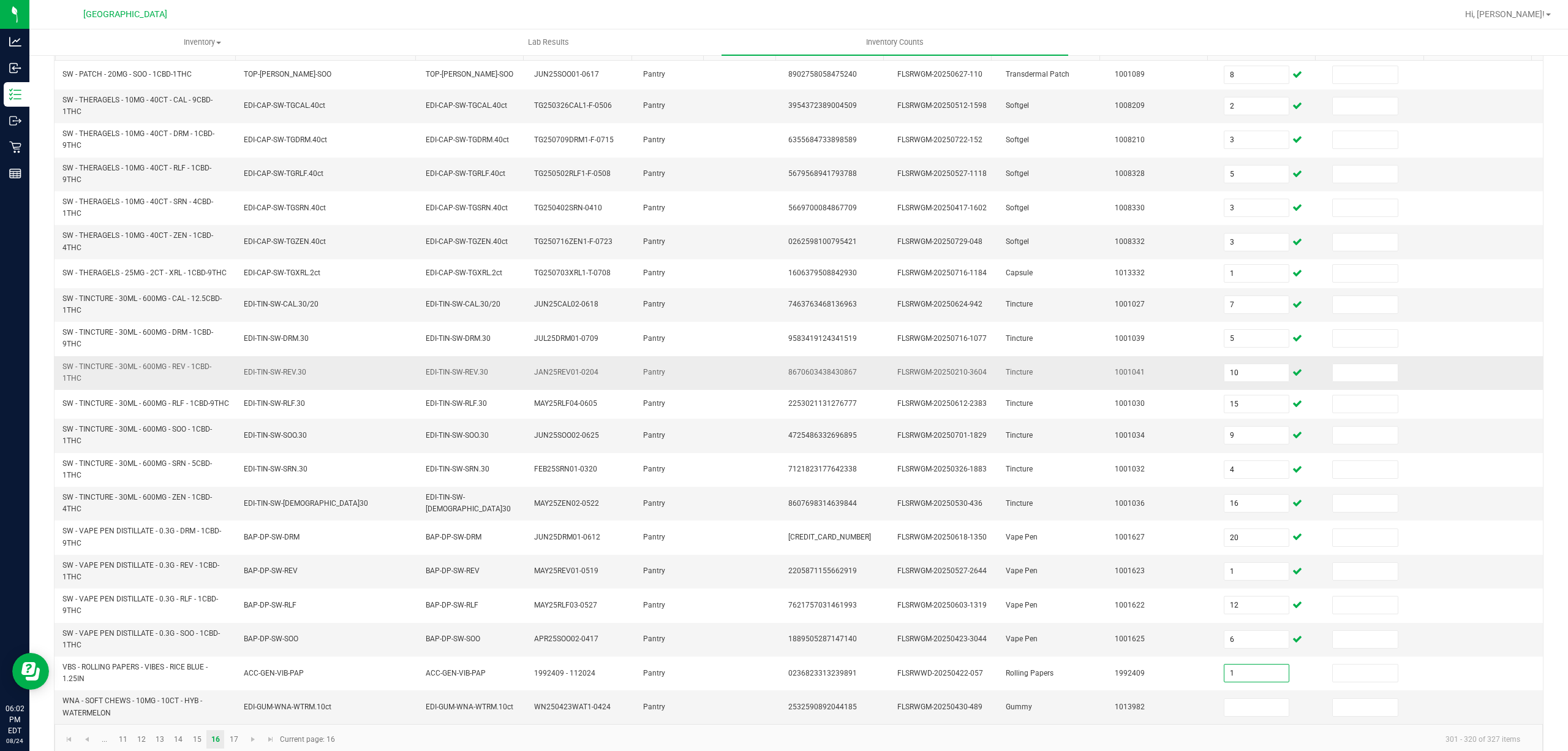
scroll to position [171, 0]
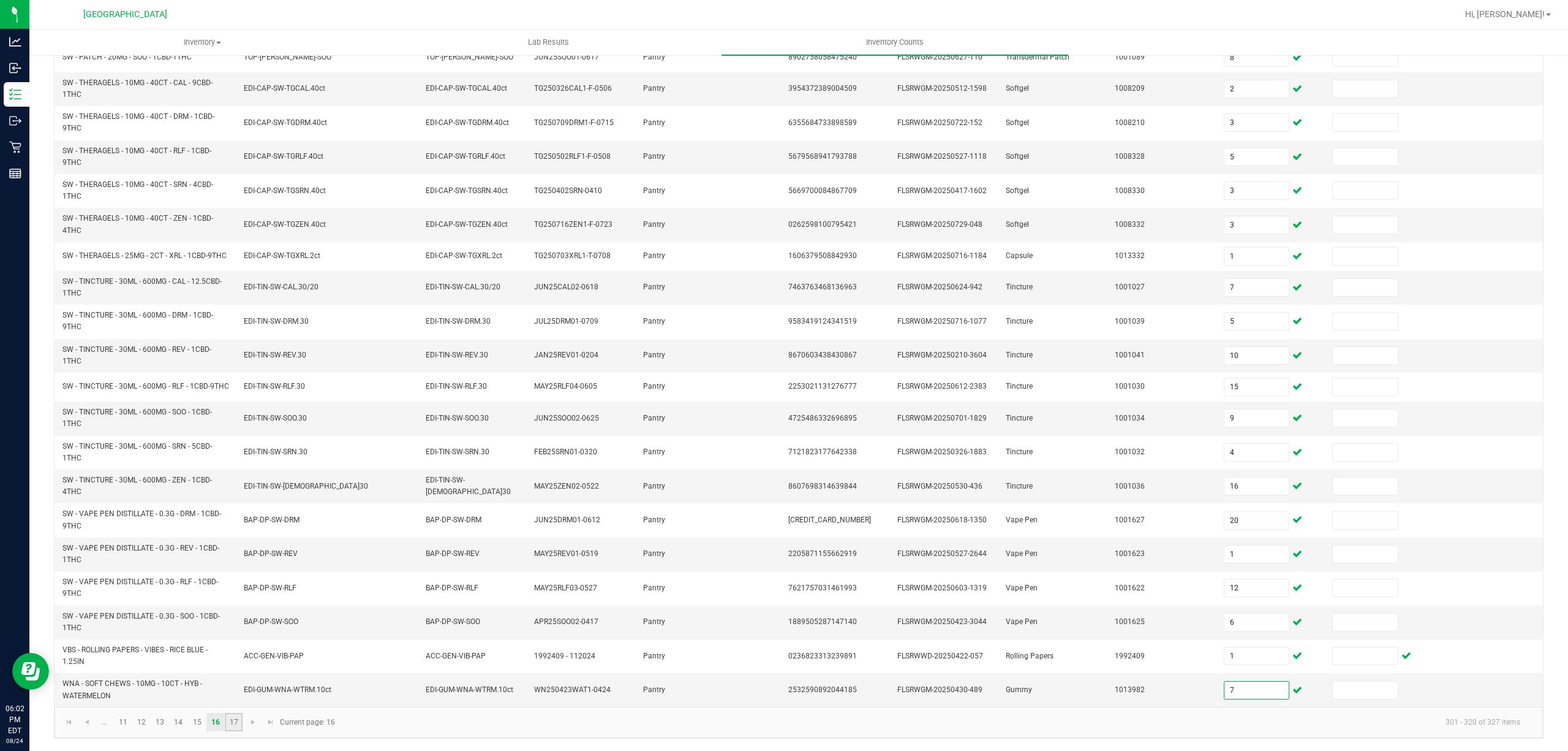
click at [229, 718] on link "17" at bounding box center [233, 722] width 18 height 18
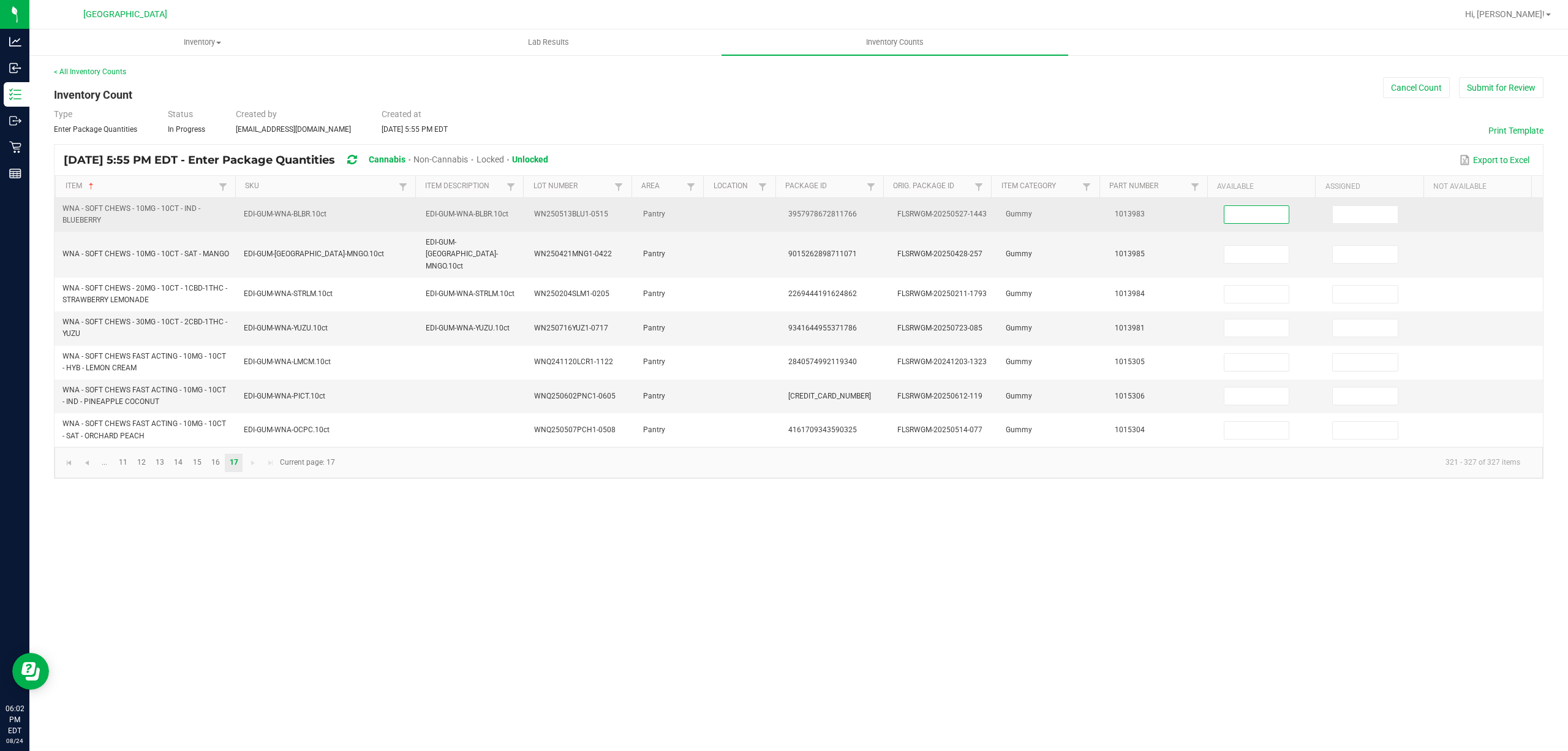
click at [1225, 217] on input at bounding box center [1257, 214] width 65 height 18
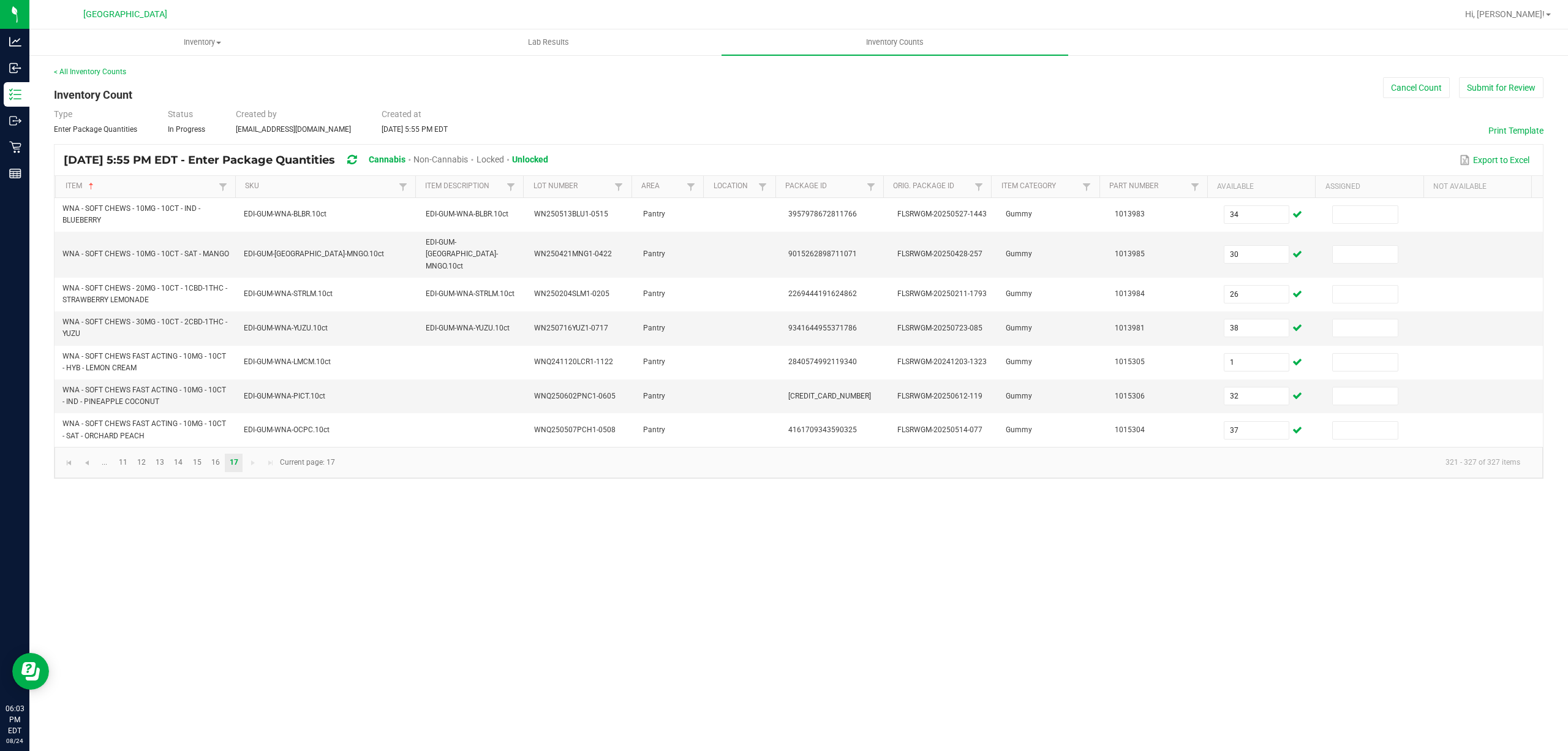
click at [1514, 74] on div "< All Inventory Counts" at bounding box center [798, 72] width 1490 height 11
click at [1493, 82] on button "Submit for Review" at bounding box center [1501, 87] width 84 height 21
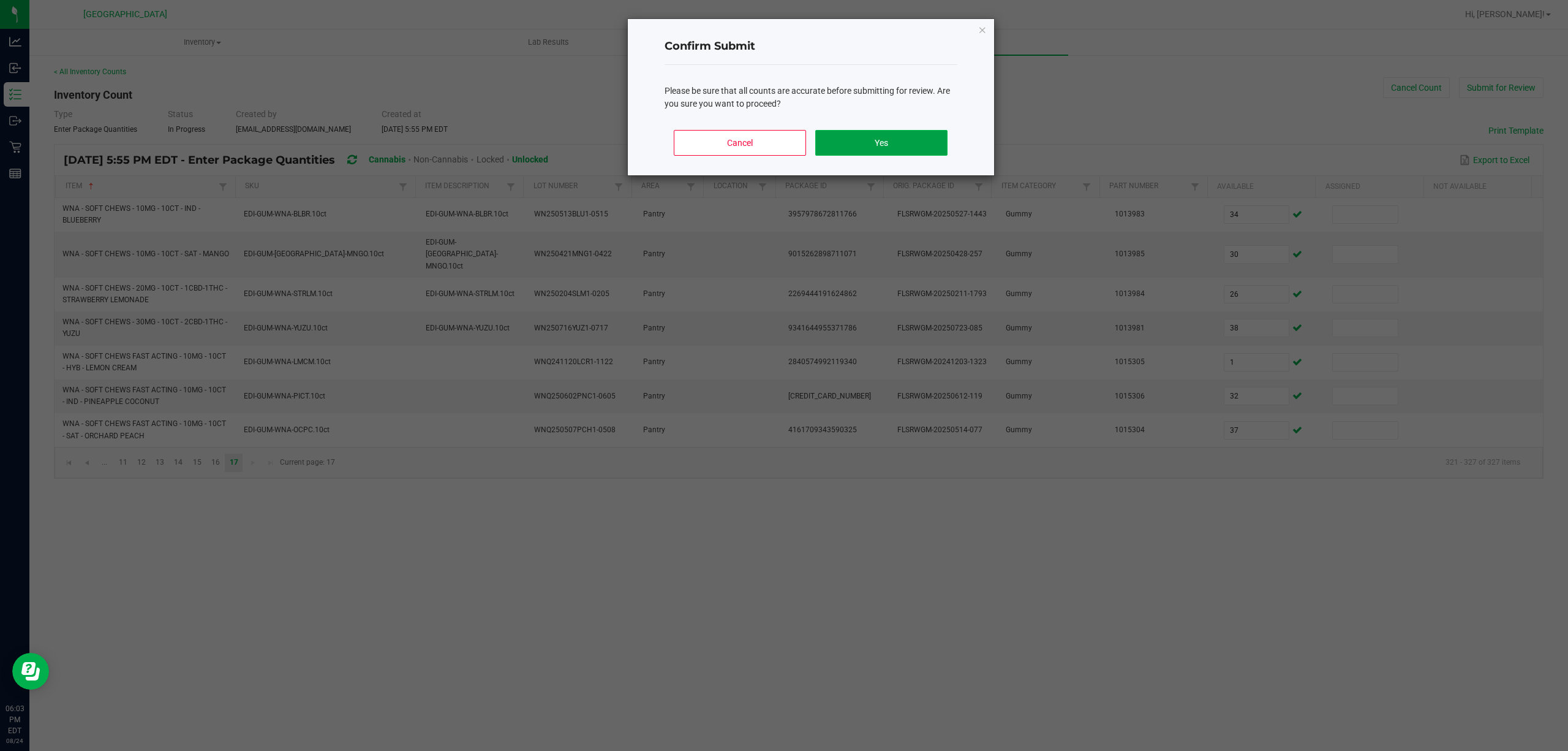
click at [903, 139] on button "Yes" at bounding box center [881, 143] width 132 height 26
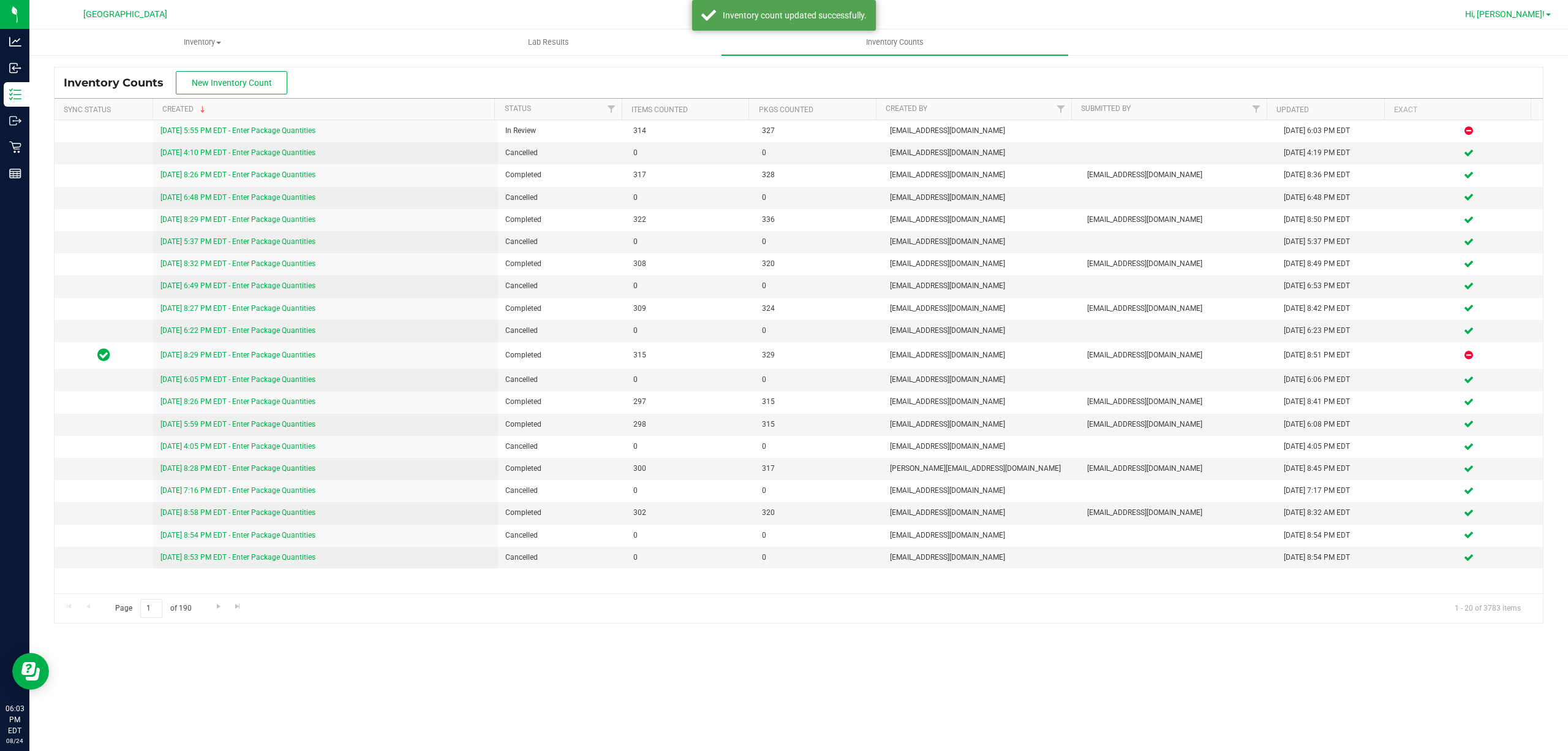
click at [1517, 18] on span "Hi, [PERSON_NAME]!" at bounding box center [1505, 14] width 80 height 10
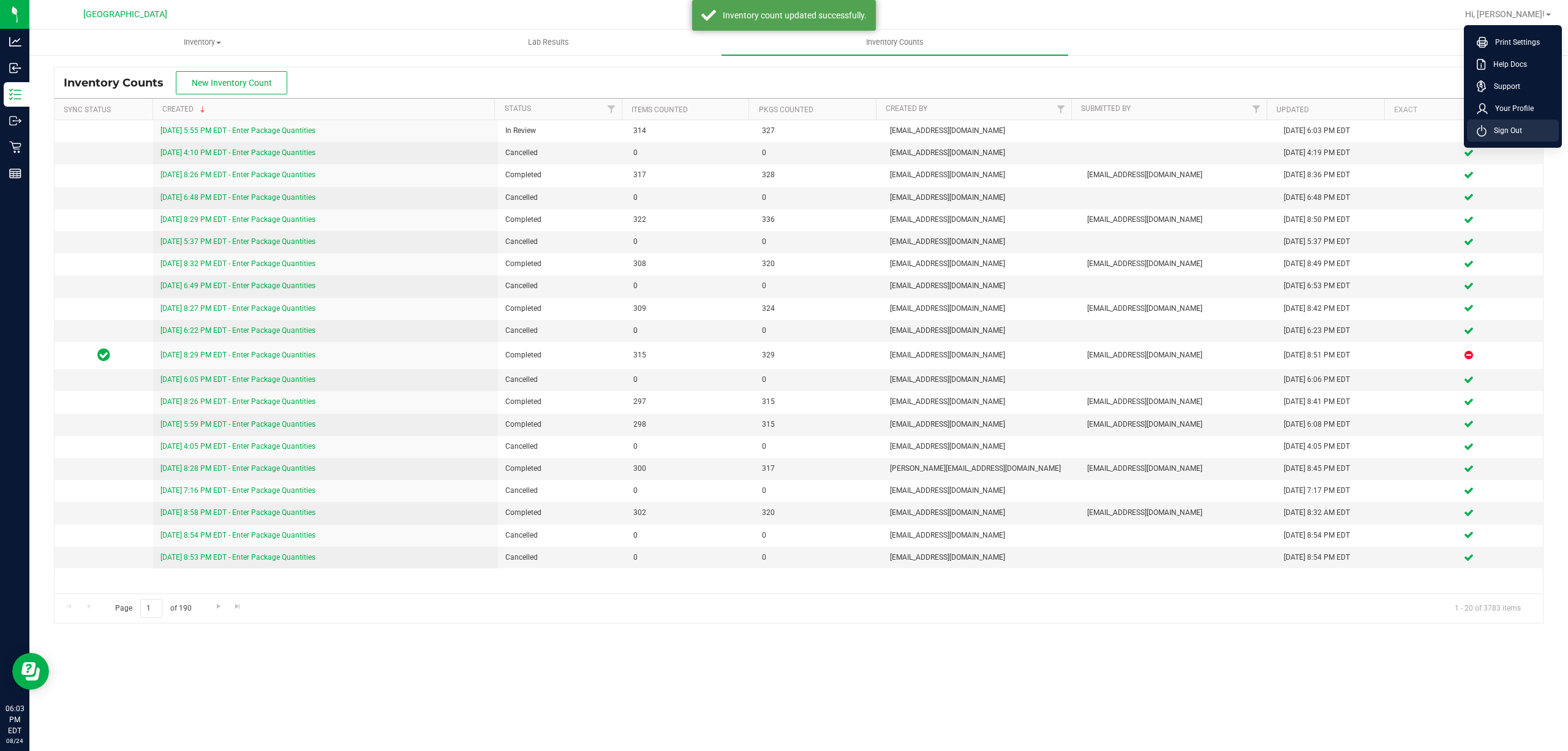
click at [1497, 126] on span "Sign Out" at bounding box center [1504, 130] width 36 height 12
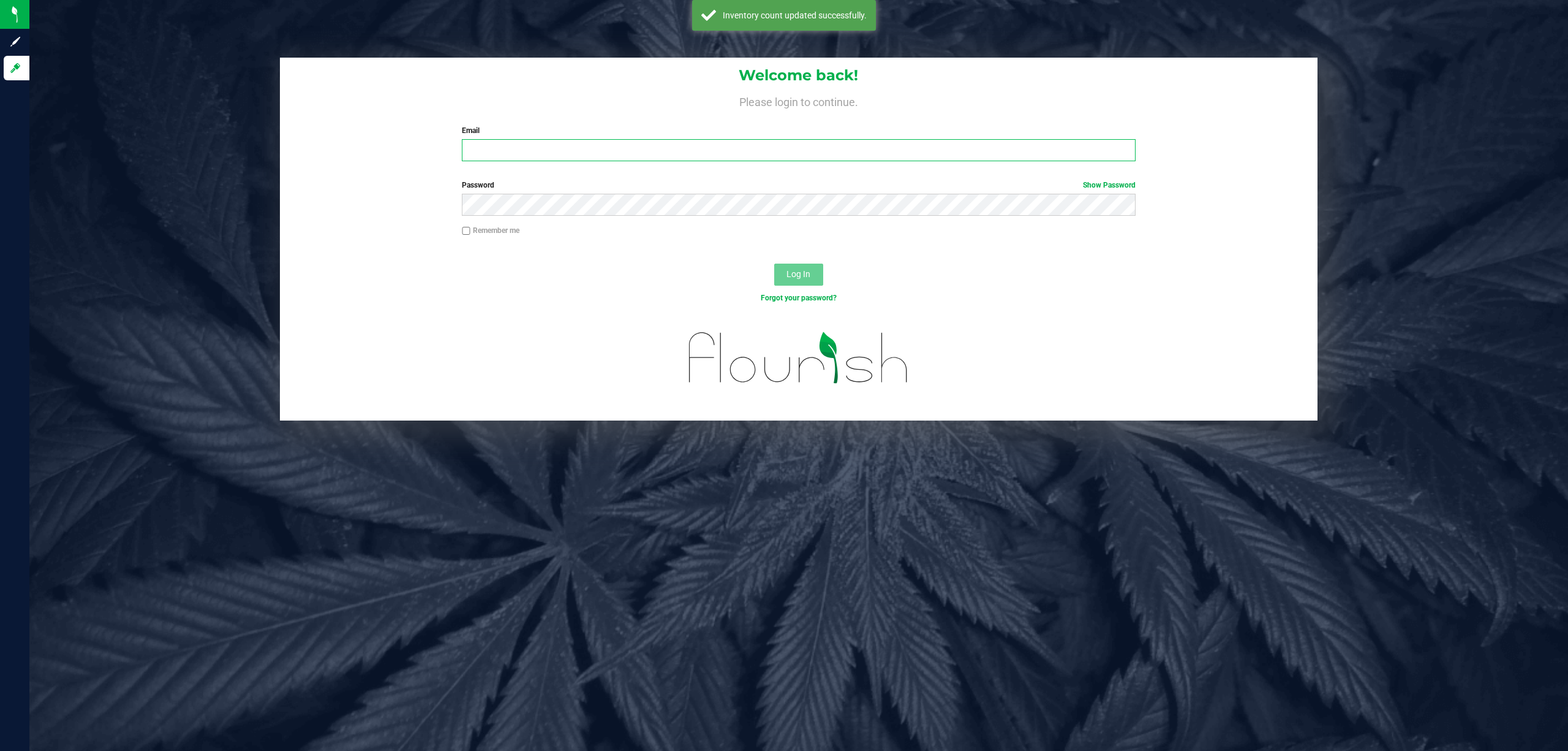
click at [717, 145] on input "Email" at bounding box center [798, 150] width 674 height 22
click at [774, 264] on button "Log In" at bounding box center [798, 274] width 49 height 22
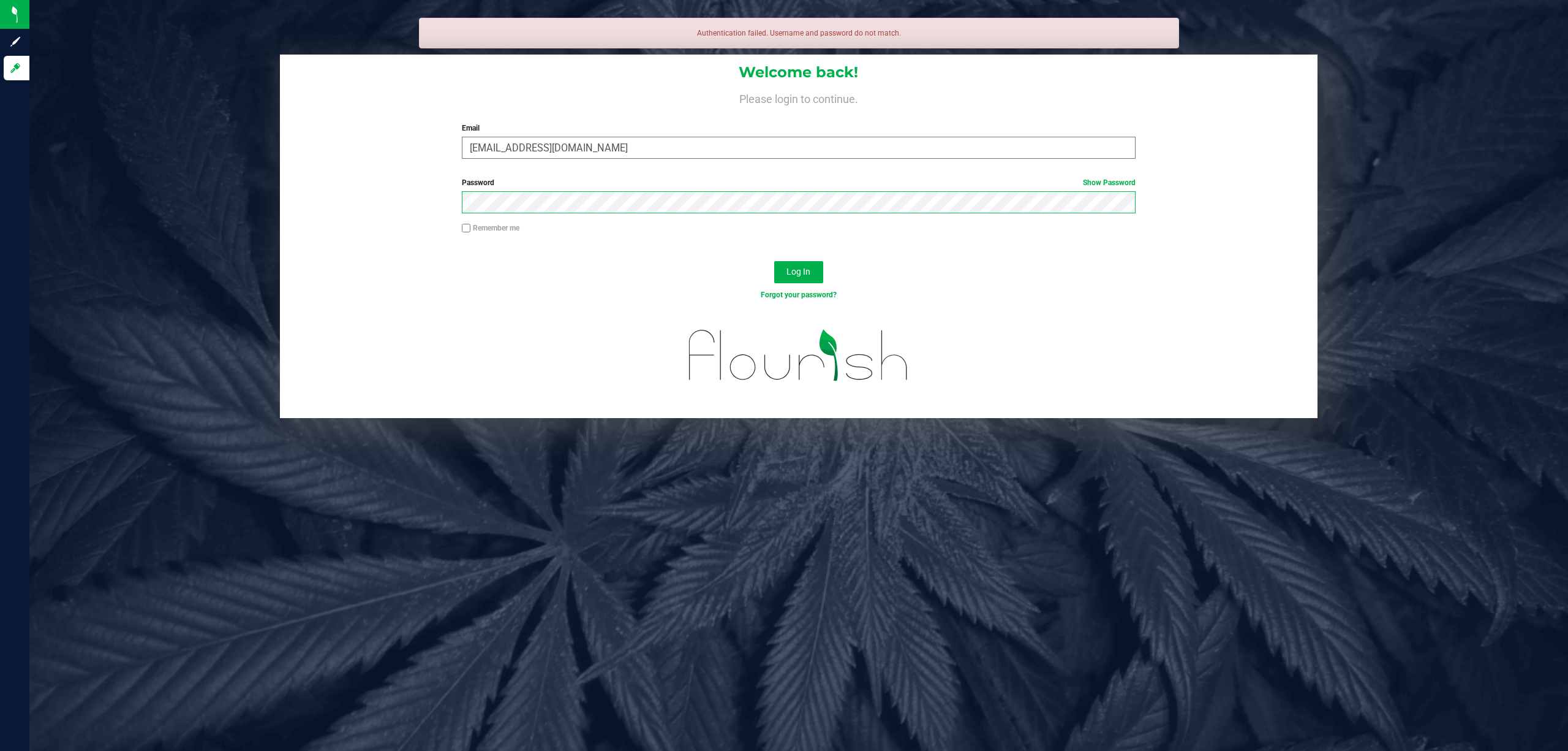
click at [774, 261] on button "Log In" at bounding box center [798, 272] width 49 height 22
